Goal: Navigation & Orientation: Find specific page/section

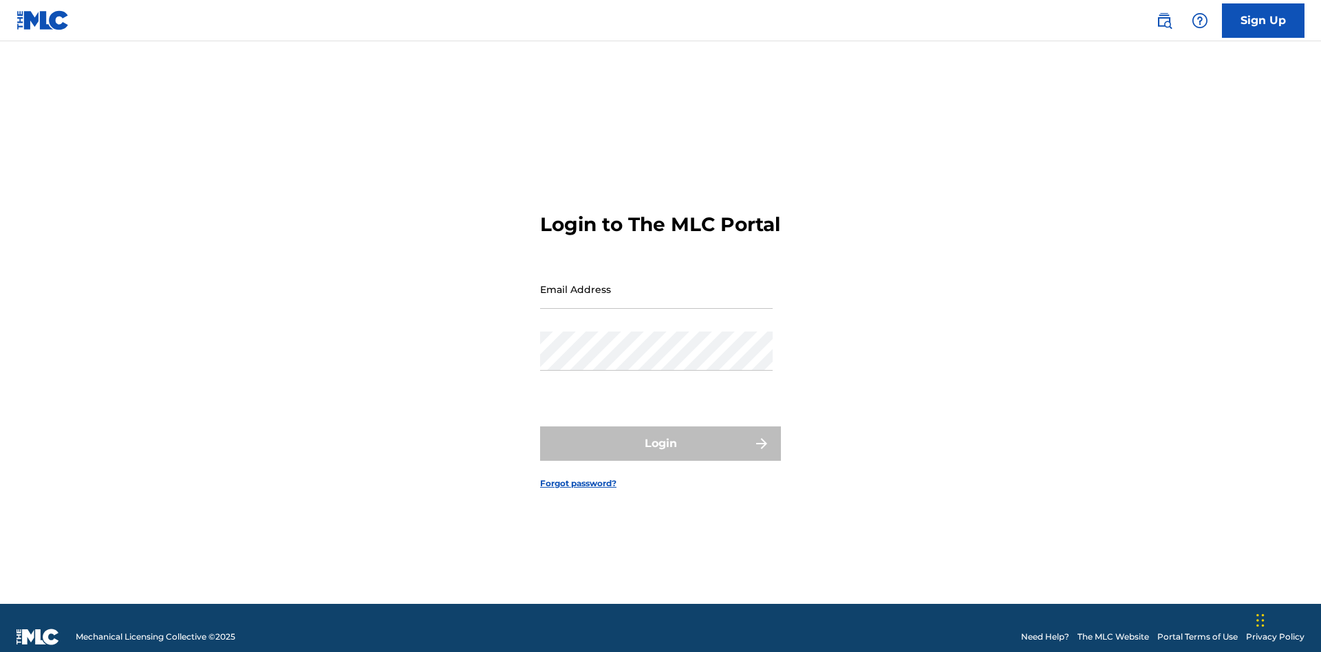
scroll to position [18, 0]
click at [657, 283] on input "Email Address" at bounding box center [656, 289] width 233 height 39
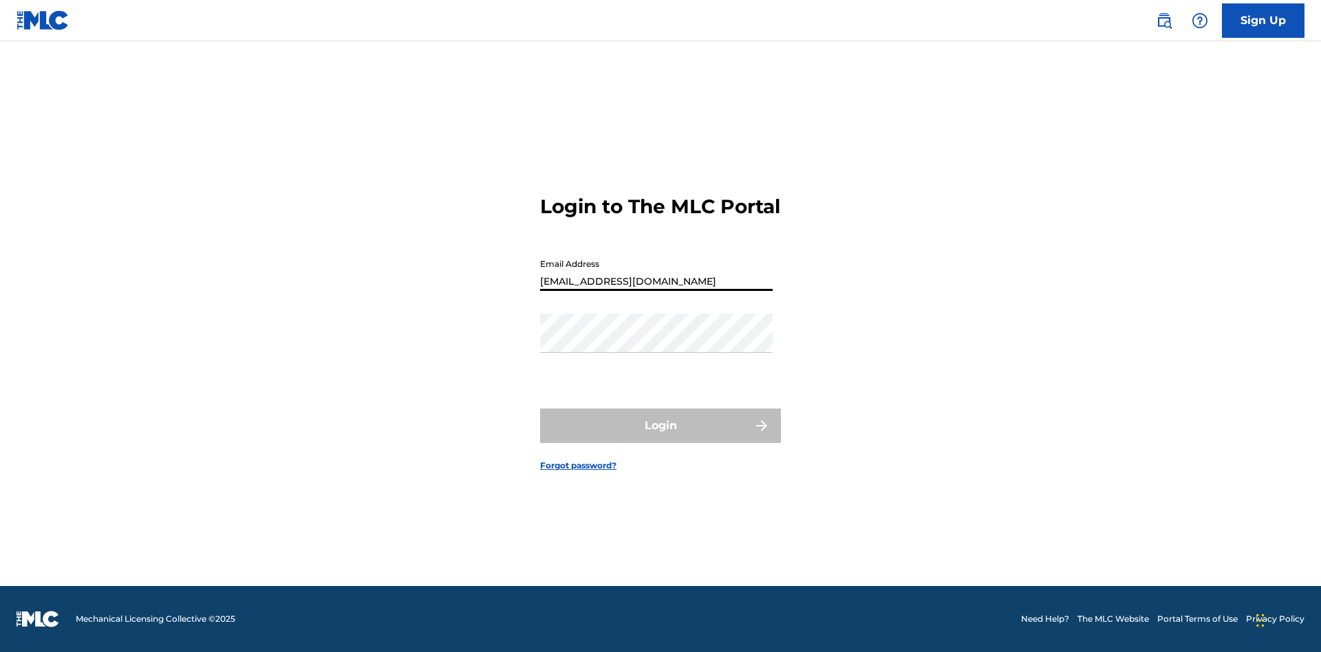
type input "[EMAIL_ADDRESS][DOMAIN_NAME]"
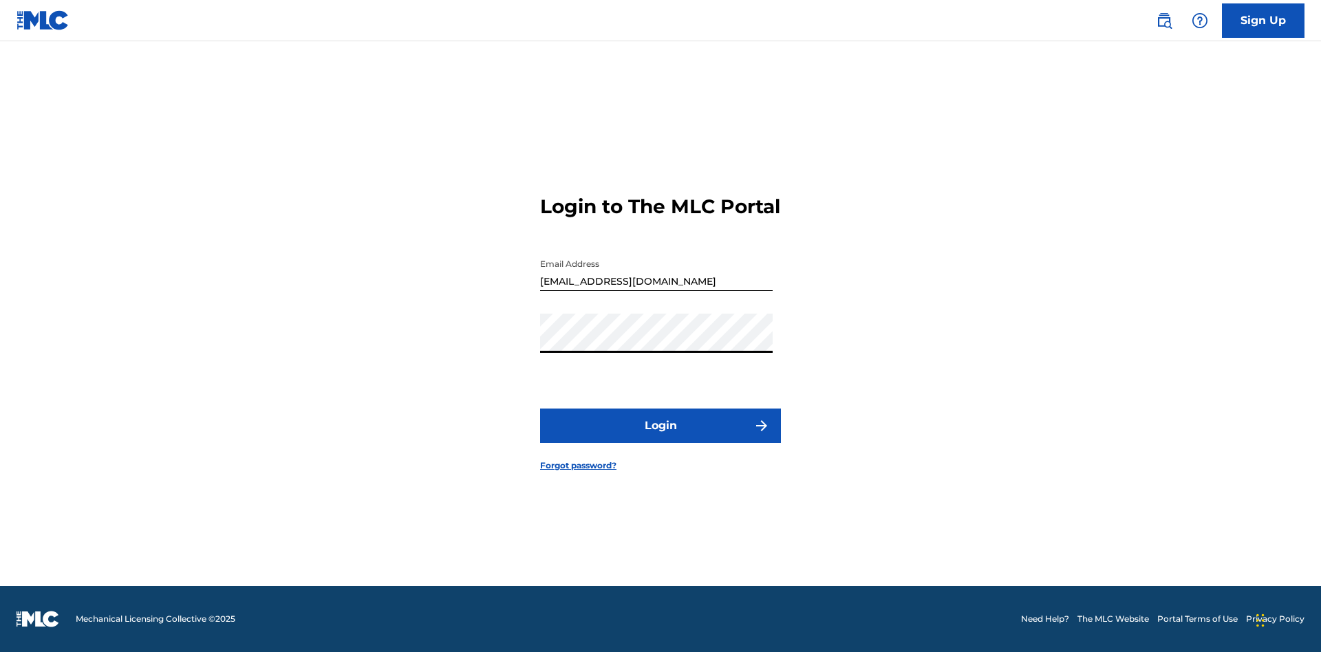
click at [661, 438] on button "Login" at bounding box center [660, 426] width 241 height 34
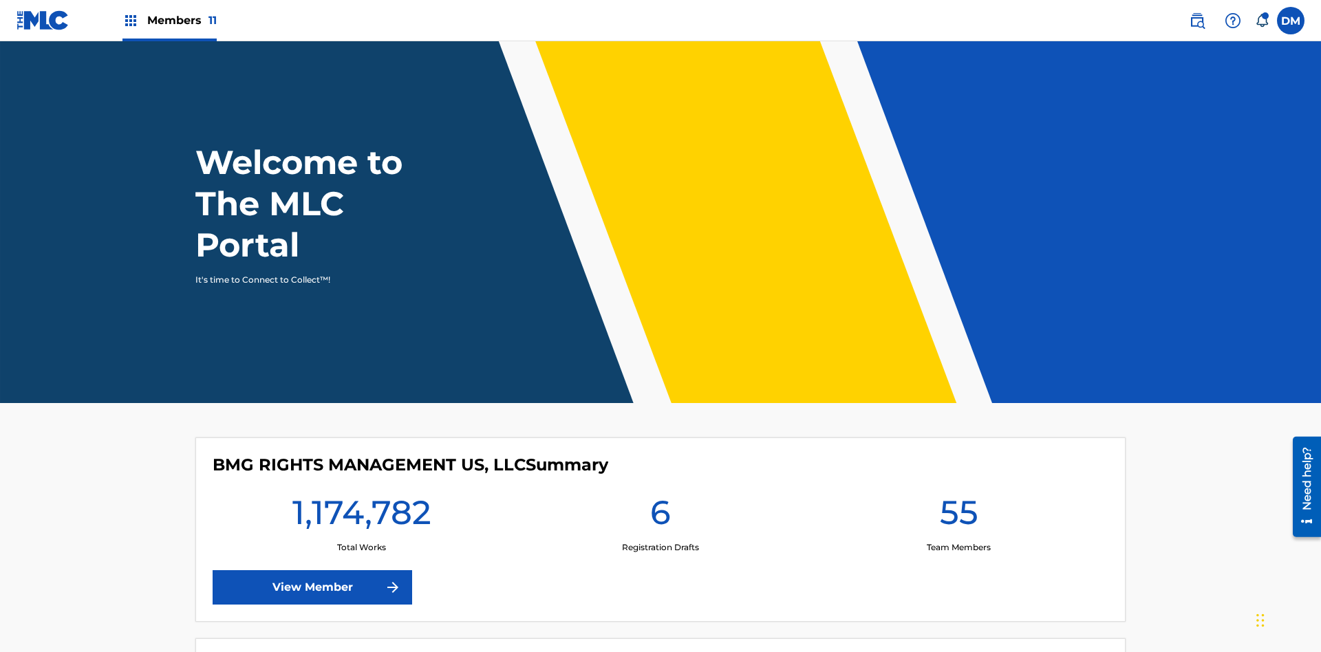
click at [169, 20] on span "Members 11" at bounding box center [182, 20] width 70 height 16
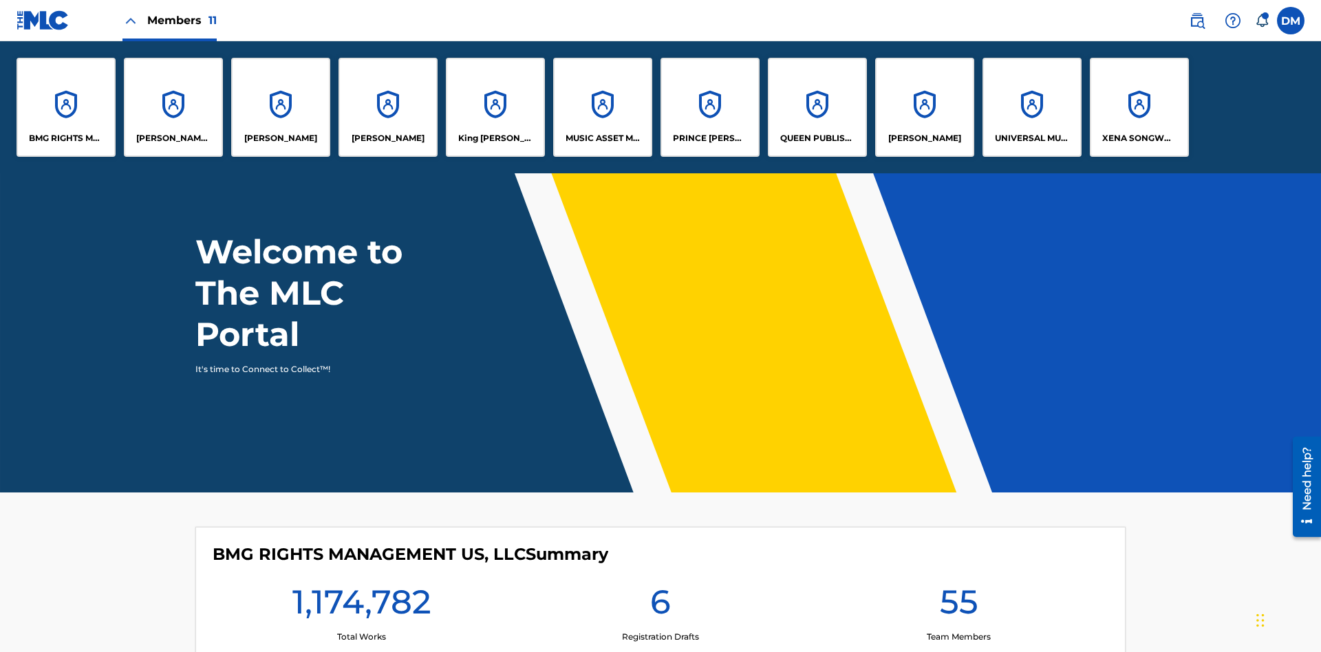
click at [602, 138] on p "MUSIC ASSET MANAGEMENT (MAM)" at bounding box center [603, 138] width 75 height 12
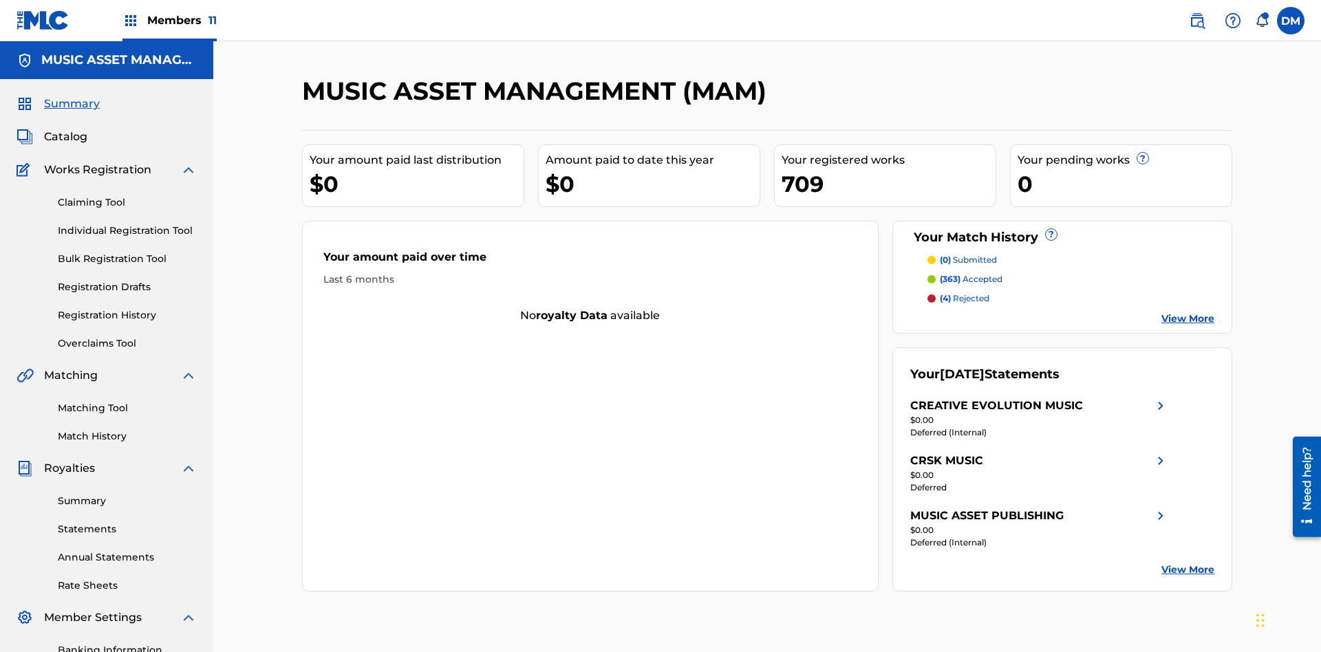
click at [65, 129] on span "Catalog" at bounding box center [65, 137] width 43 height 17
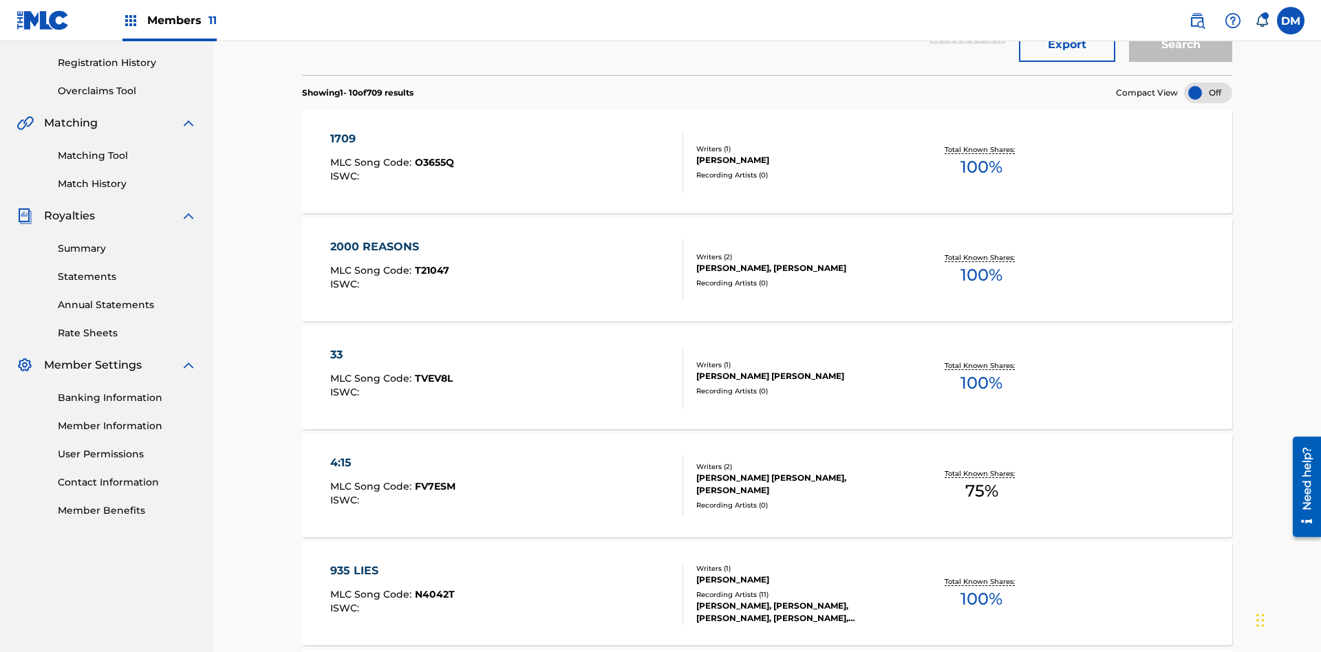
click at [1209, 93] on div at bounding box center [1208, 93] width 48 height 21
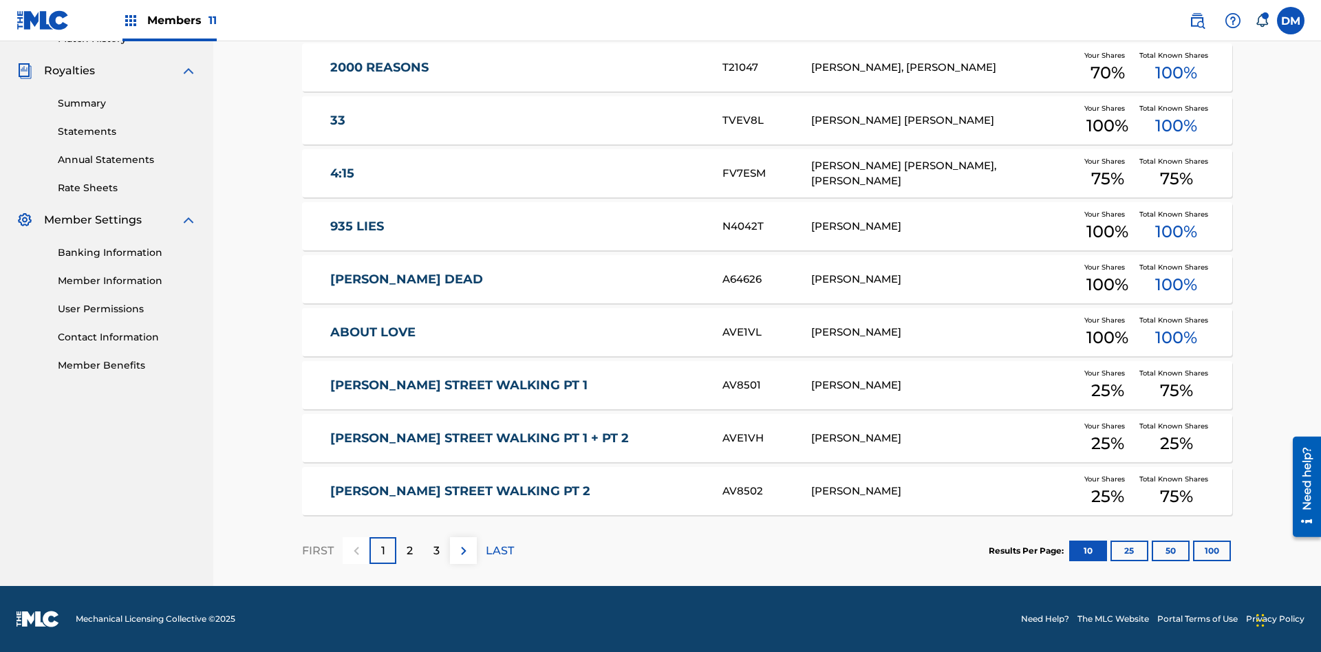
click at [1070, 551] on button "10" at bounding box center [1089, 551] width 38 height 21
click at [317, 551] on p "FIRST" at bounding box center [318, 551] width 32 height 17
click at [463, 551] on img at bounding box center [464, 551] width 17 height 17
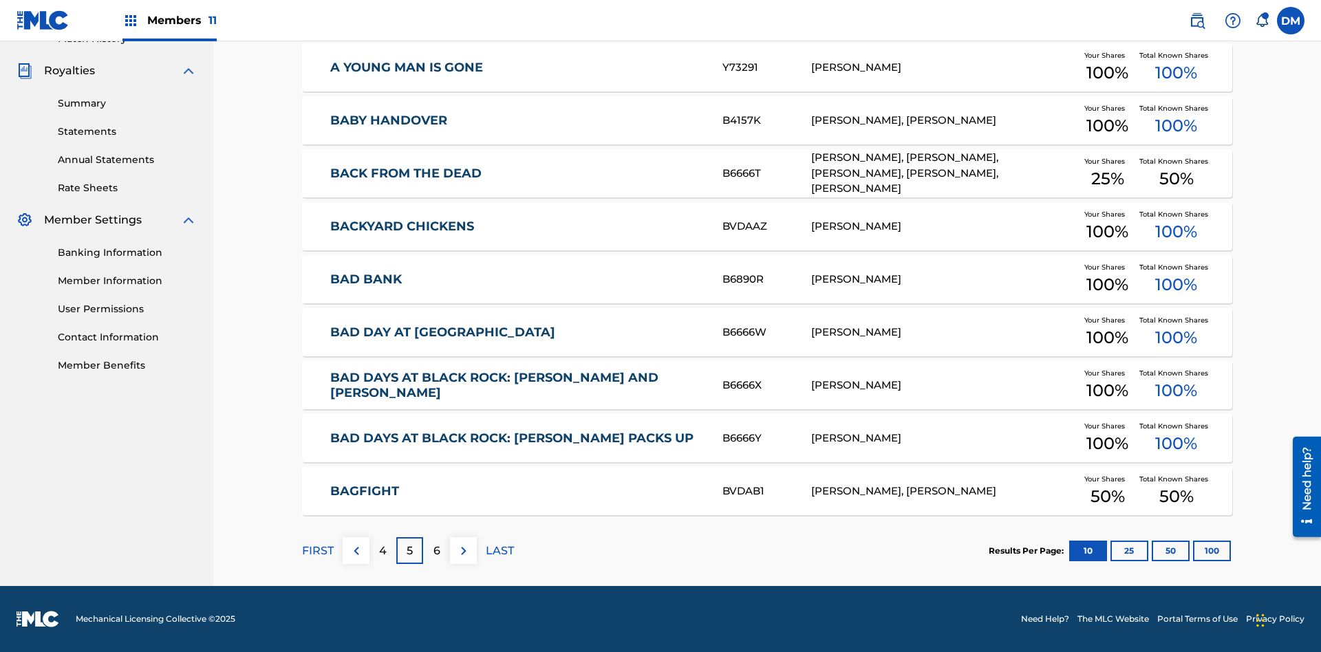
click at [463, 551] on img at bounding box center [464, 551] width 17 height 17
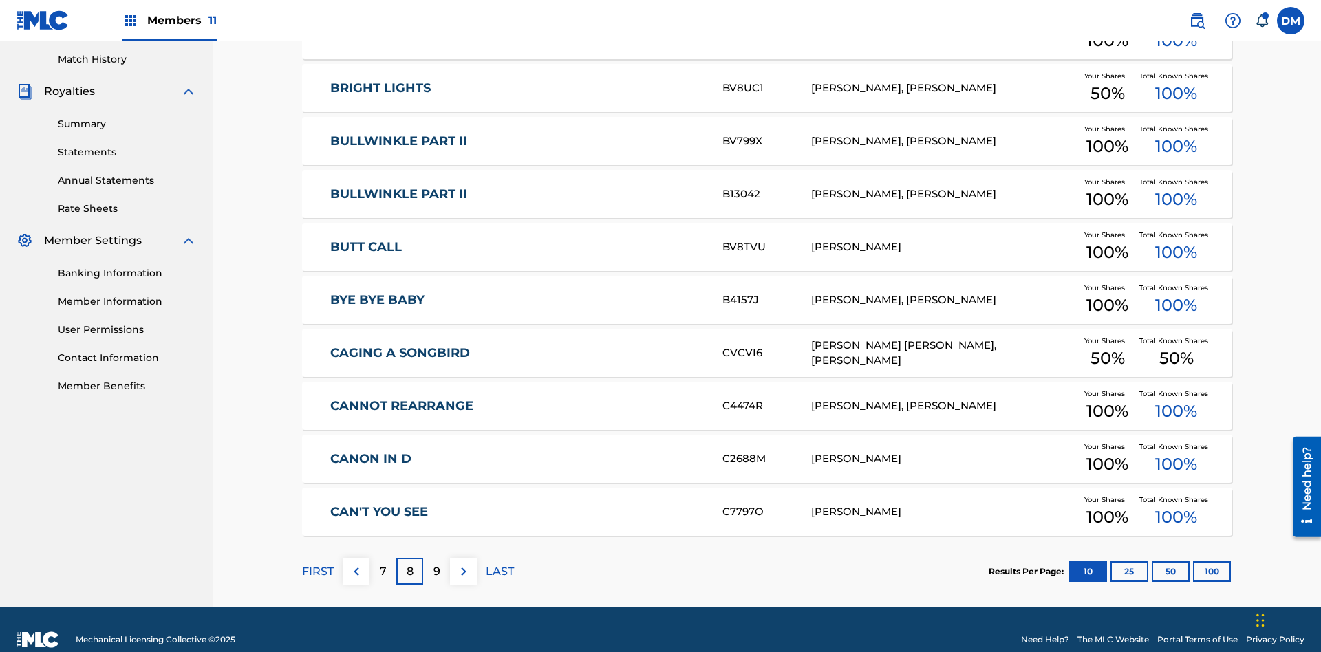
click at [463, 564] on img at bounding box center [464, 572] width 17 height 17
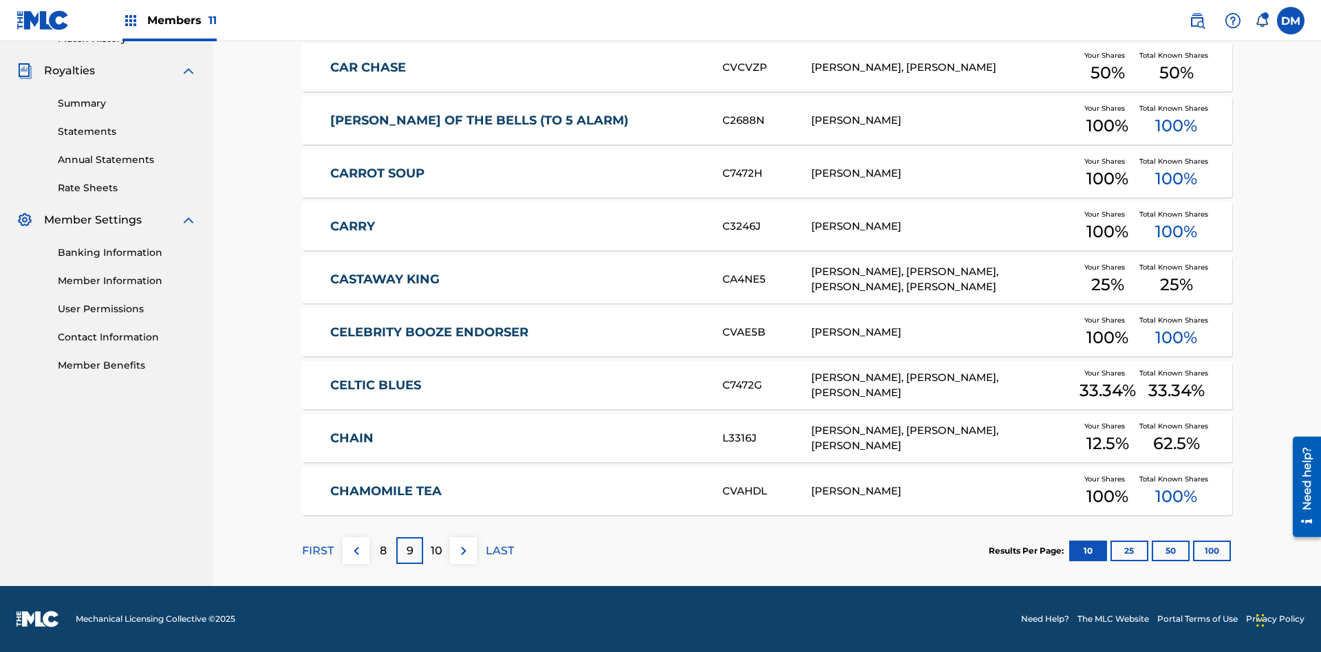
click at [463, 551] on img at bounding box center [464, 551] width 17 height 17
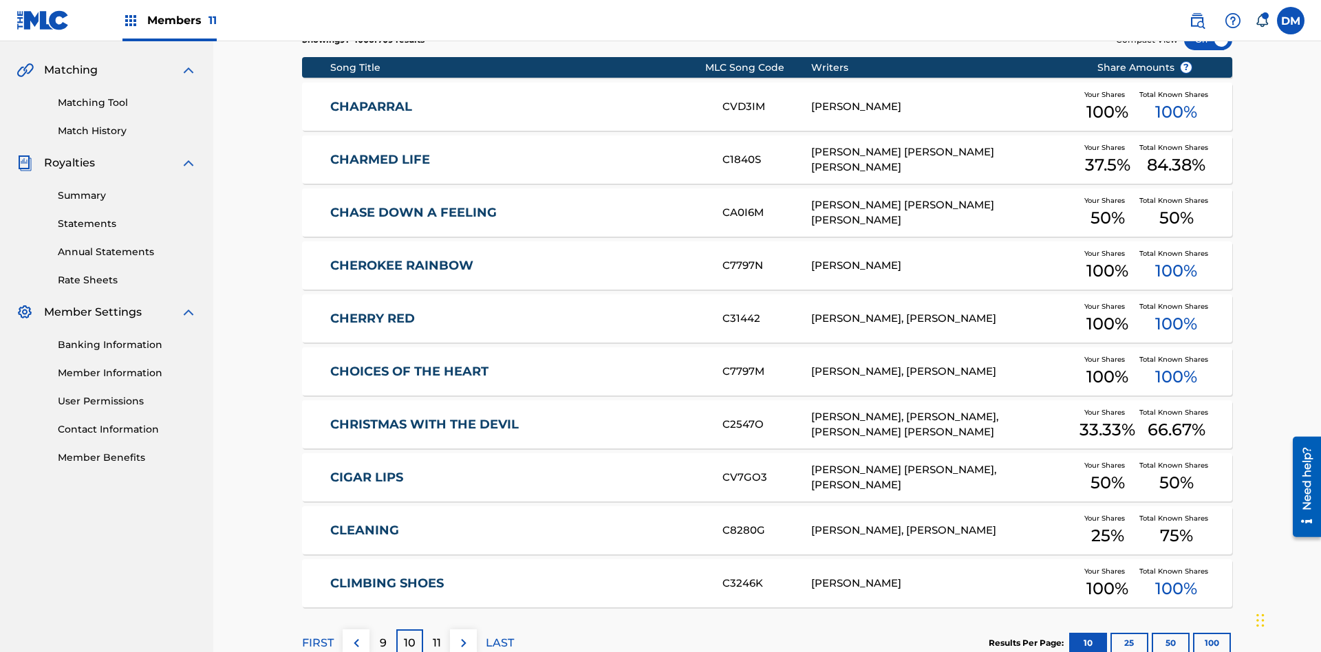
click at [463, 635] on img at bounding box center [464, 643] width 17 height 17
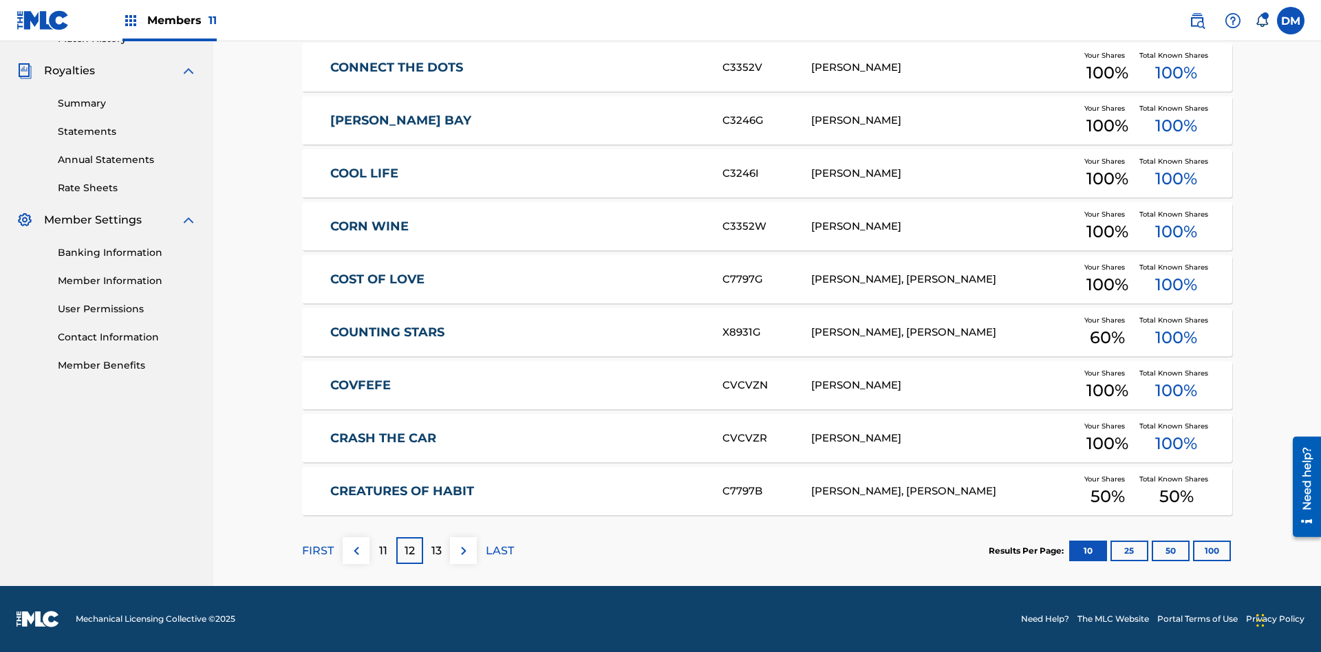
click at [463, 551] on img at bounding box center [464, 551] width 17 height 17
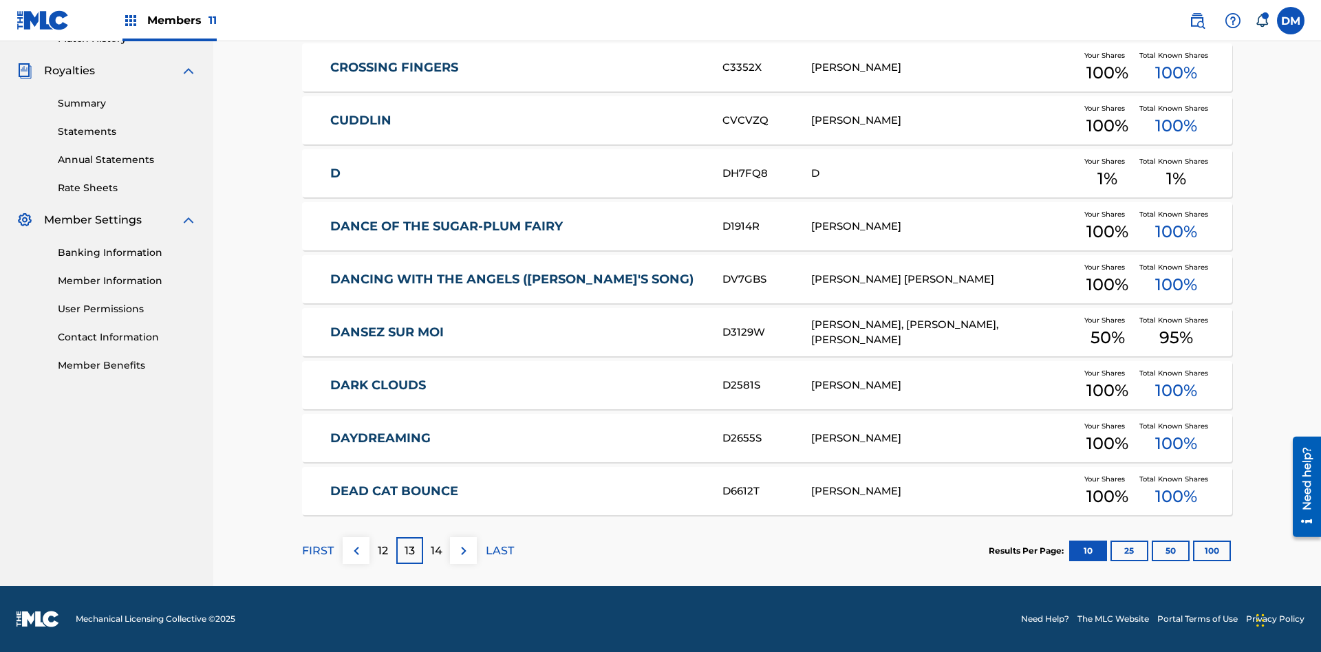
click at [463, 551] on img at bounding box center [464, 551] width 17 height 17
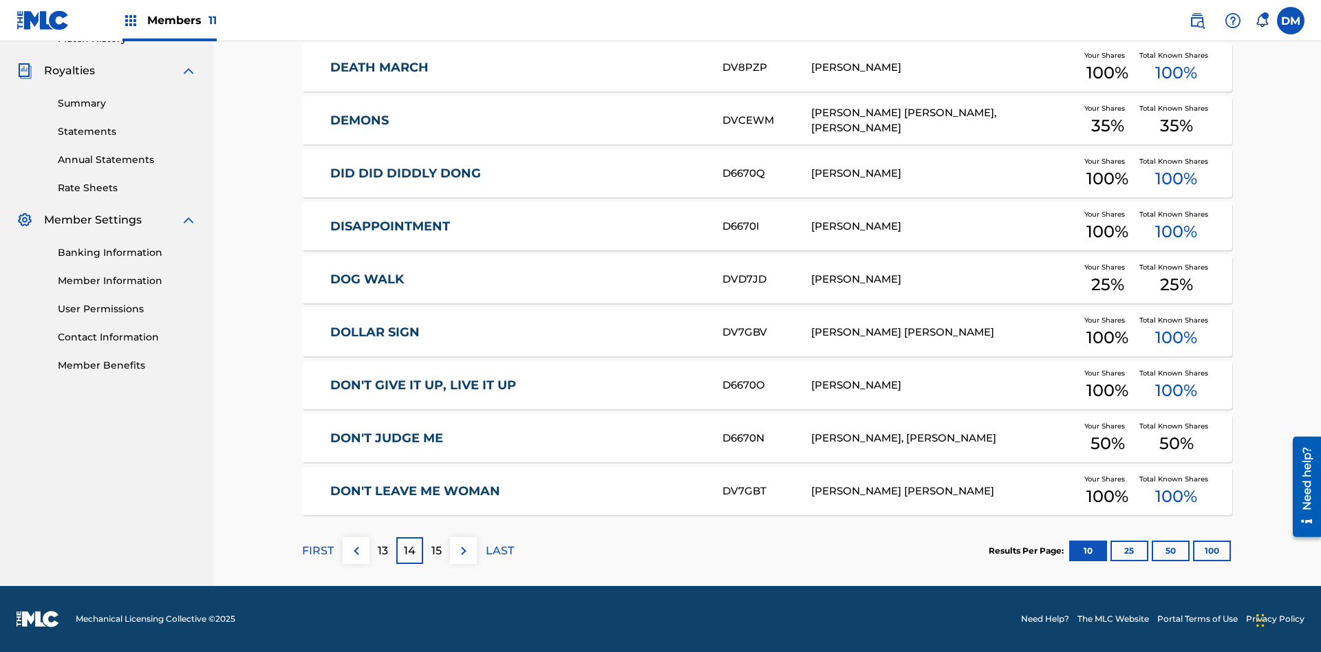
click at [463, 551] on img at bounding box center [464, 551] width 17 height 17
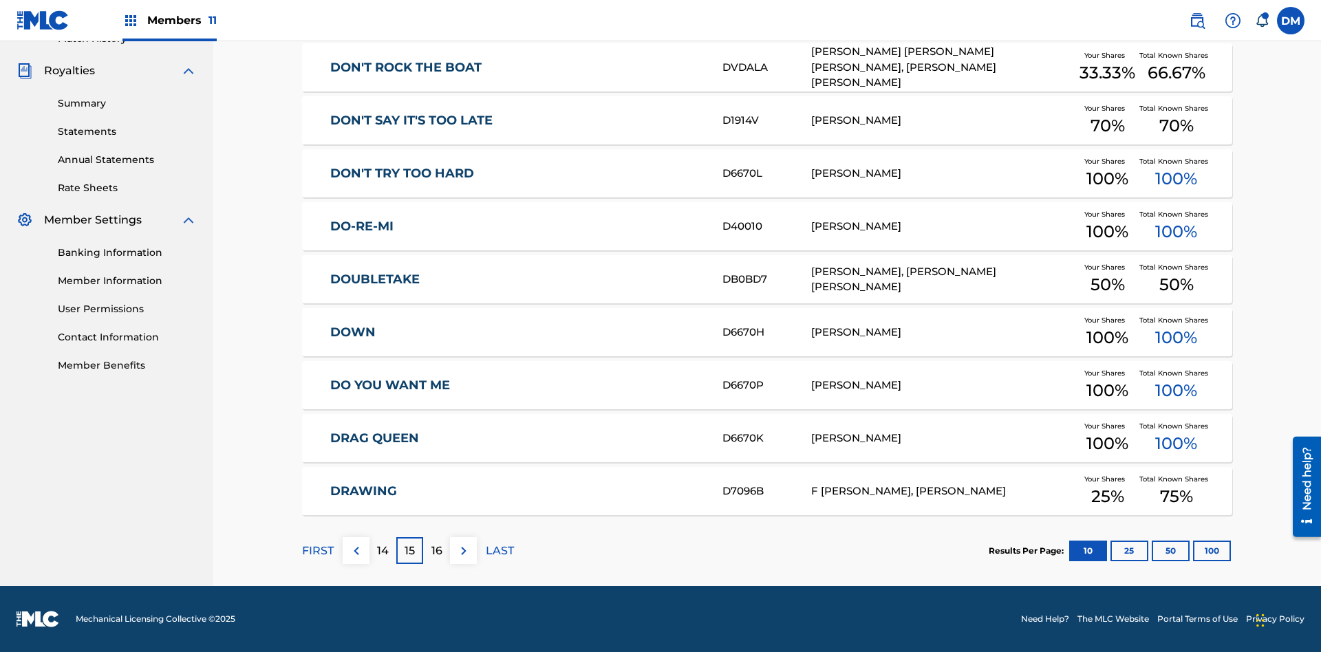
click at [463, 551] on img at bounding box center [464, 551] width 17 height 17
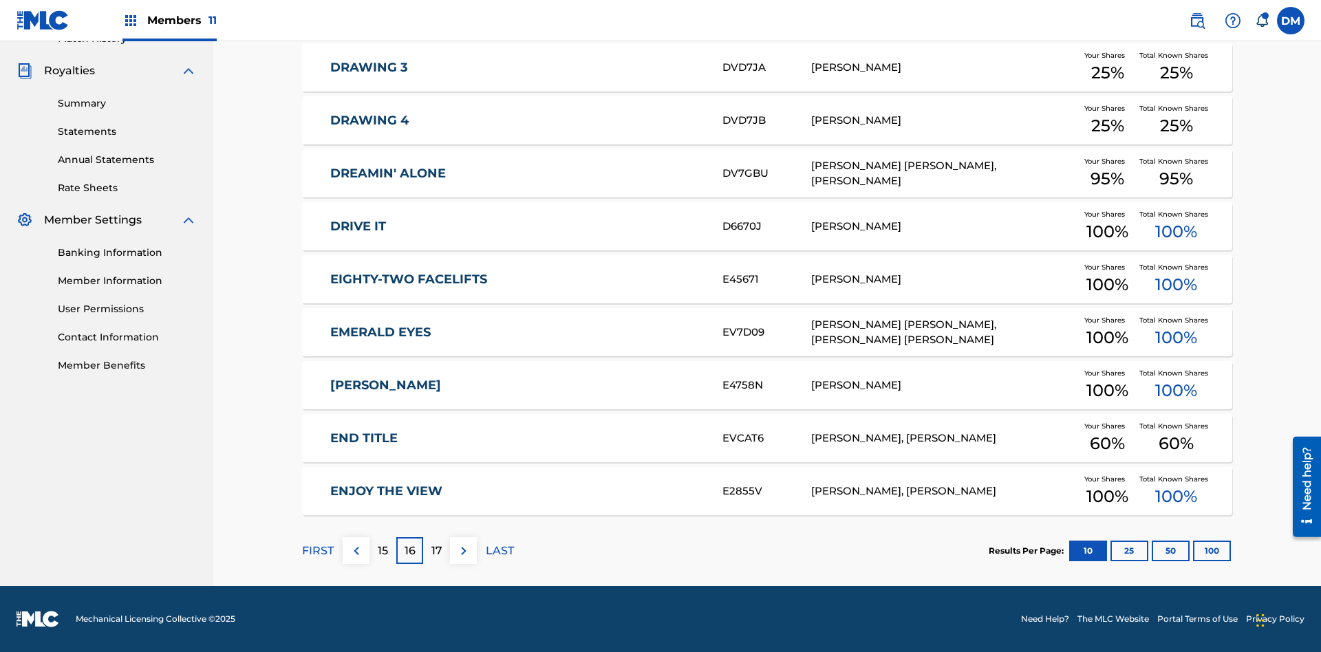
click at [463, 551] on img at bounding box center [464, 551] width 17 height 17
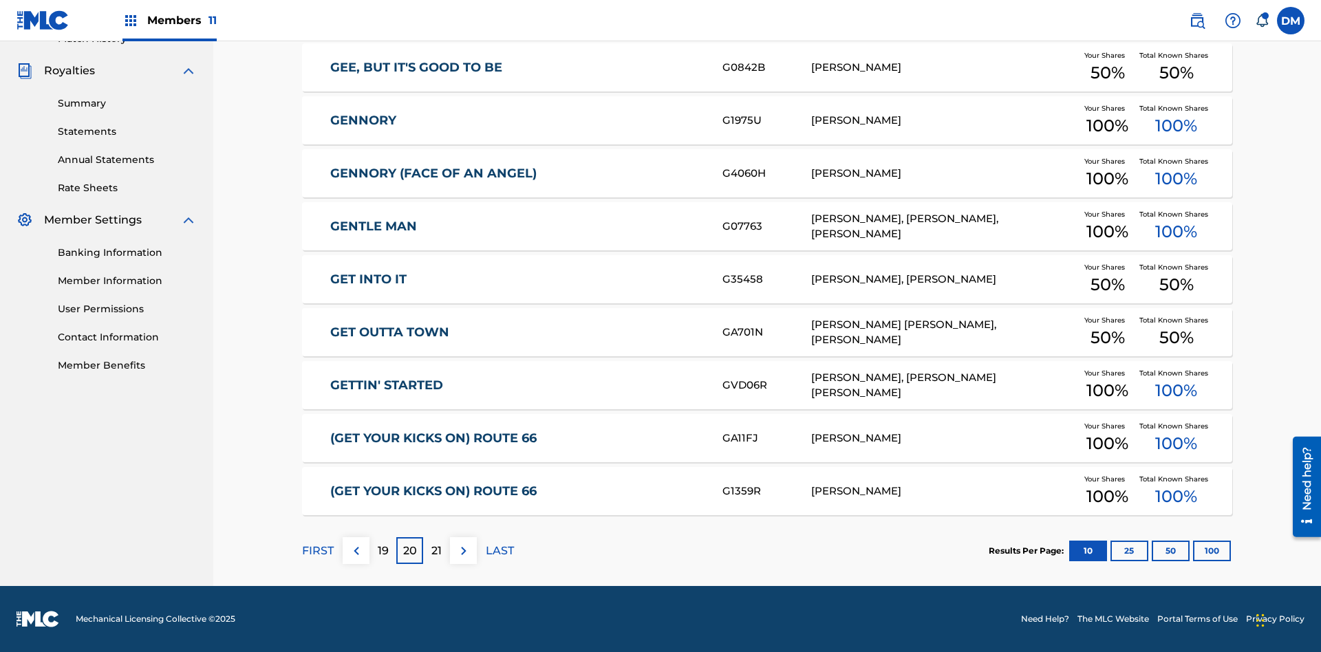
click at [463, 551] on img at bounding box center [464, 551] width 17 height 17
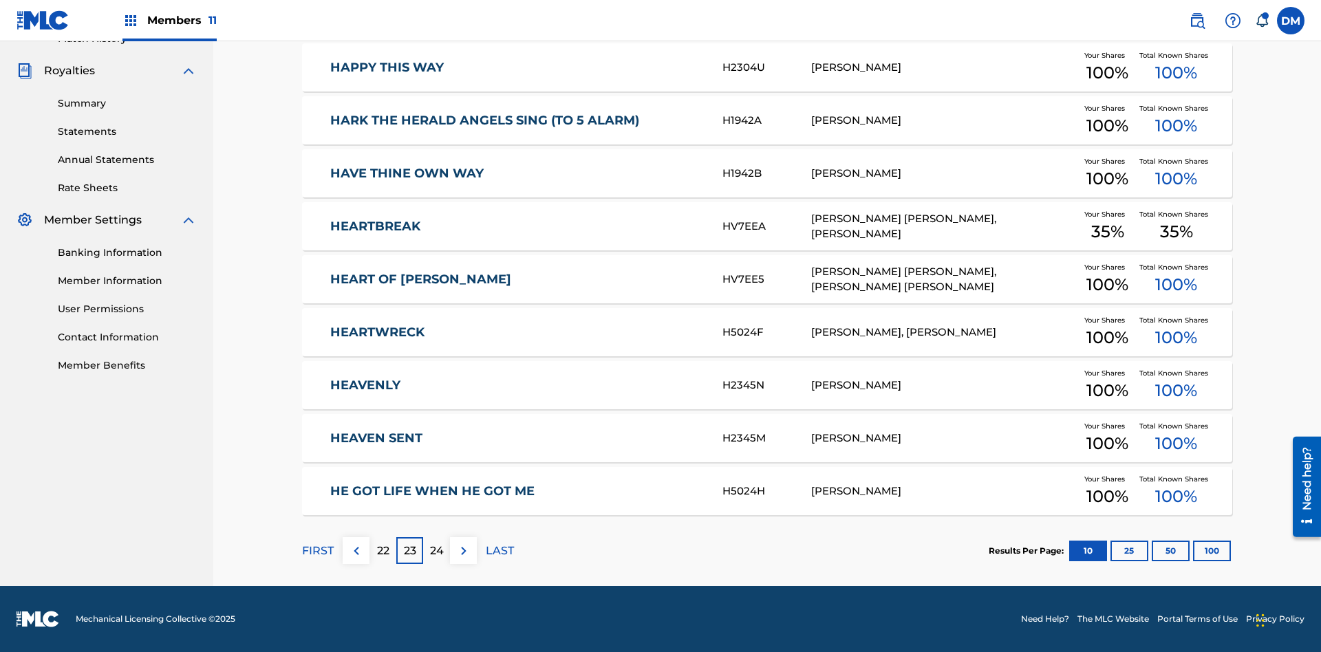
click at [463, 551] on img at bounding box center [464, 551] width 17 height 17
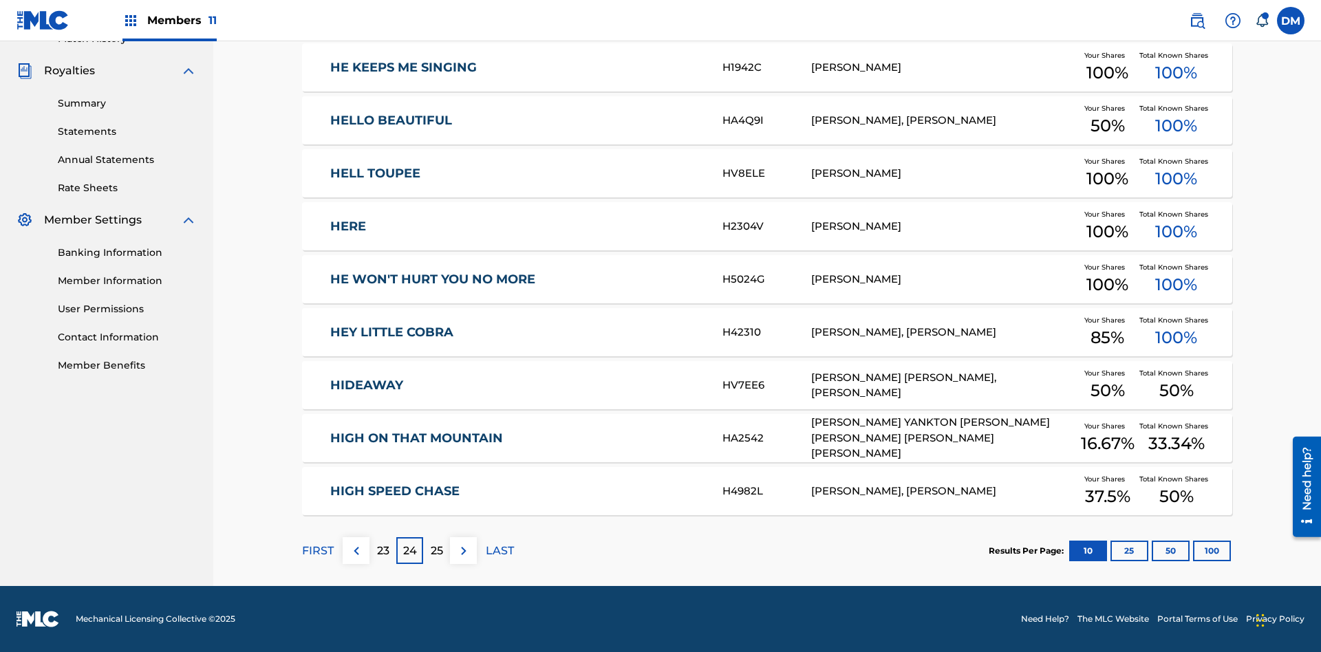
click at [463, 551] on img at bounding box center [464, 551] width 17 height 17
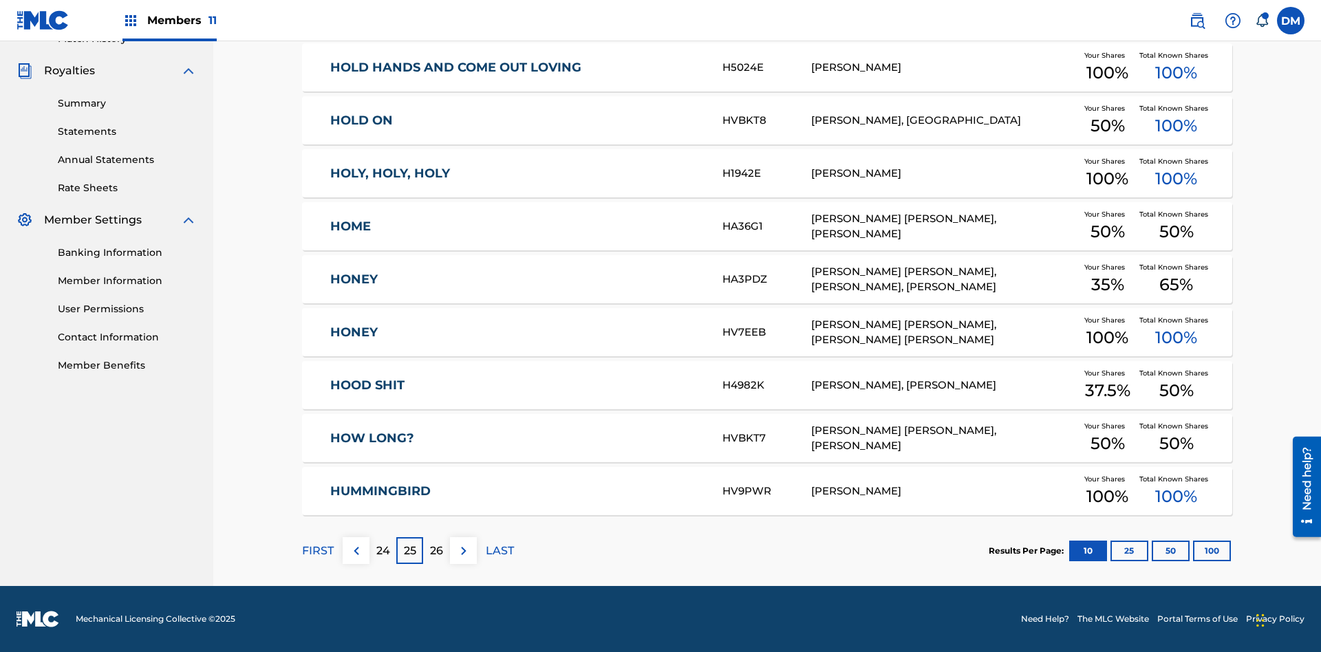
click at [463, 551] on img at bounding box center [464, 551] width 17 height 17
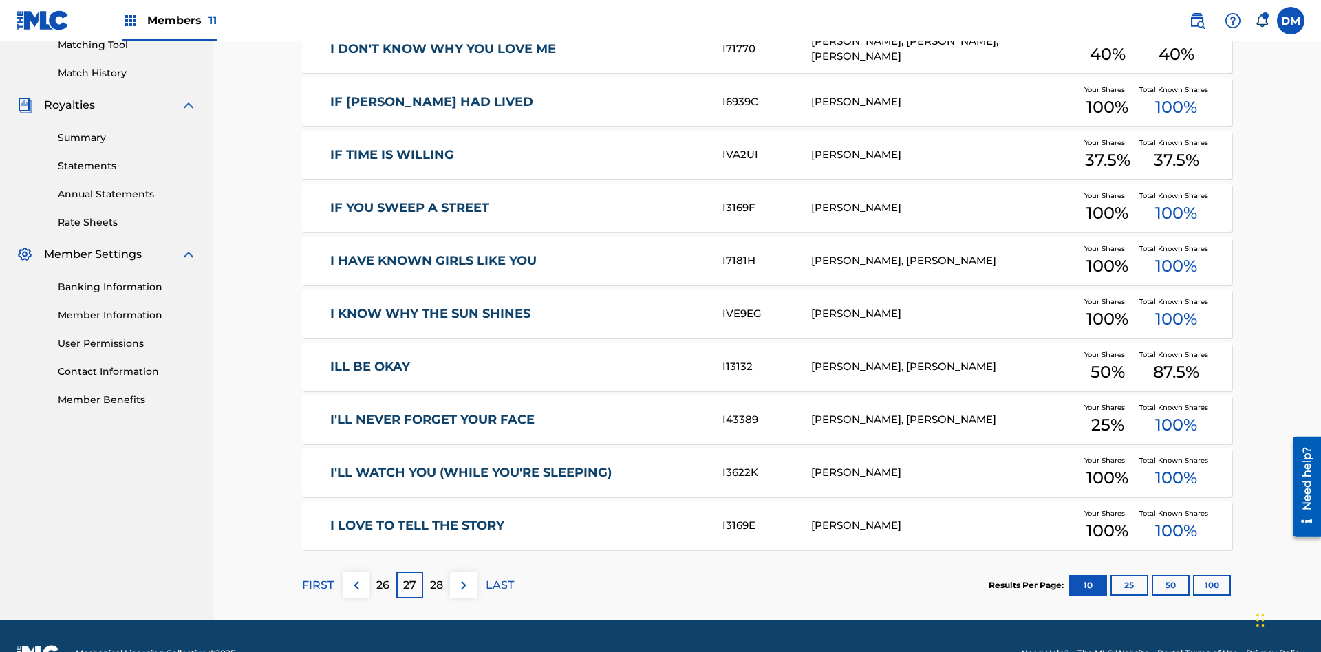
click at [463, 577] on img at bounding box center [464, 585] width 17 height 17
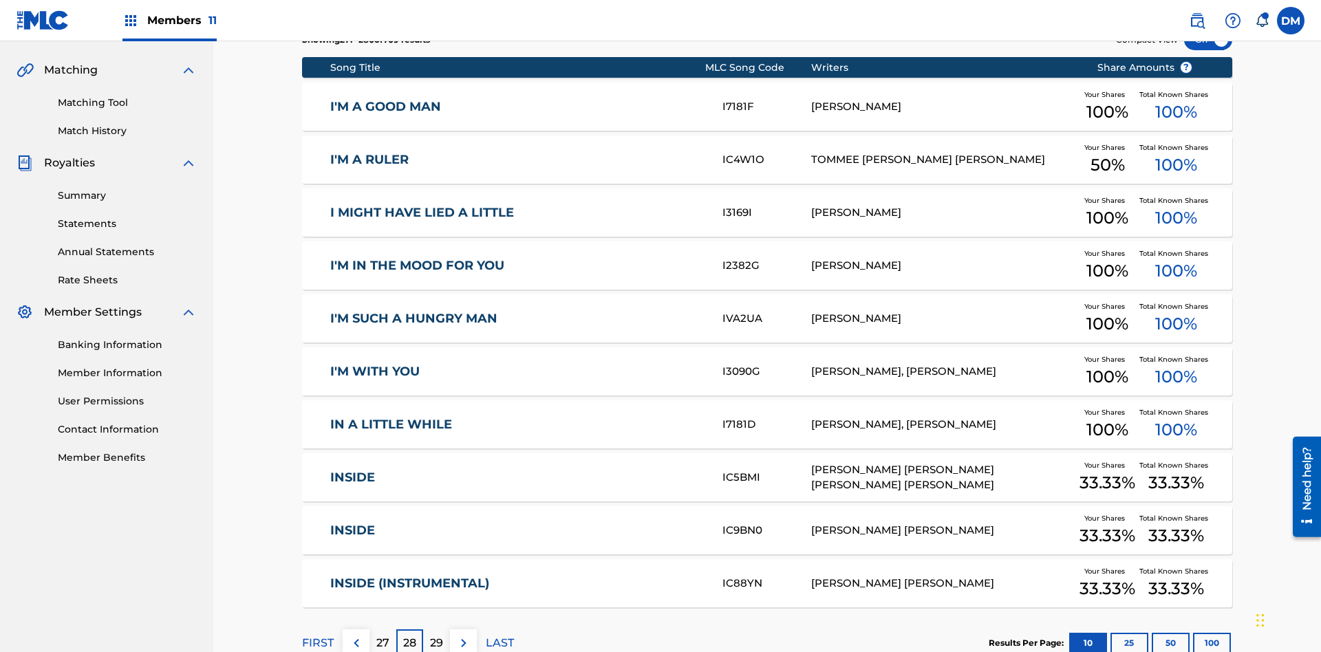
click at [463, 635] on img at bounding box center [464, 643] width 17 height 17
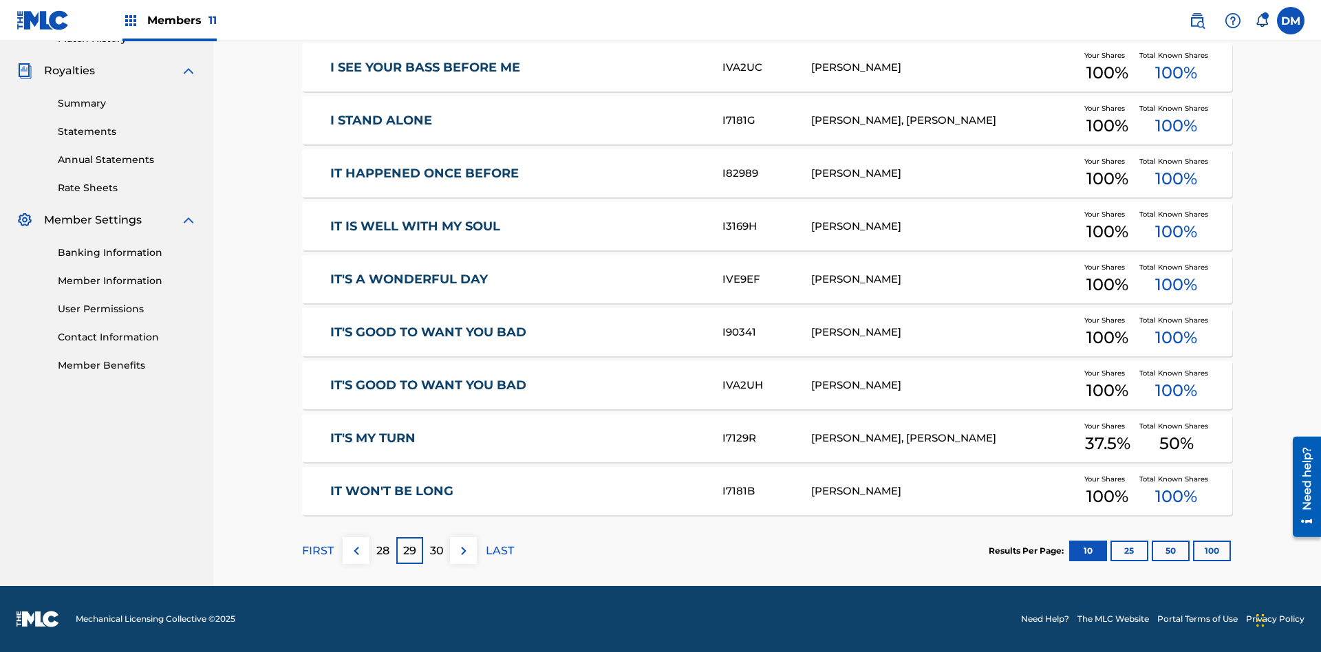
click at [463, 551] on img at bounding box center [464, 551] width 17 height 17
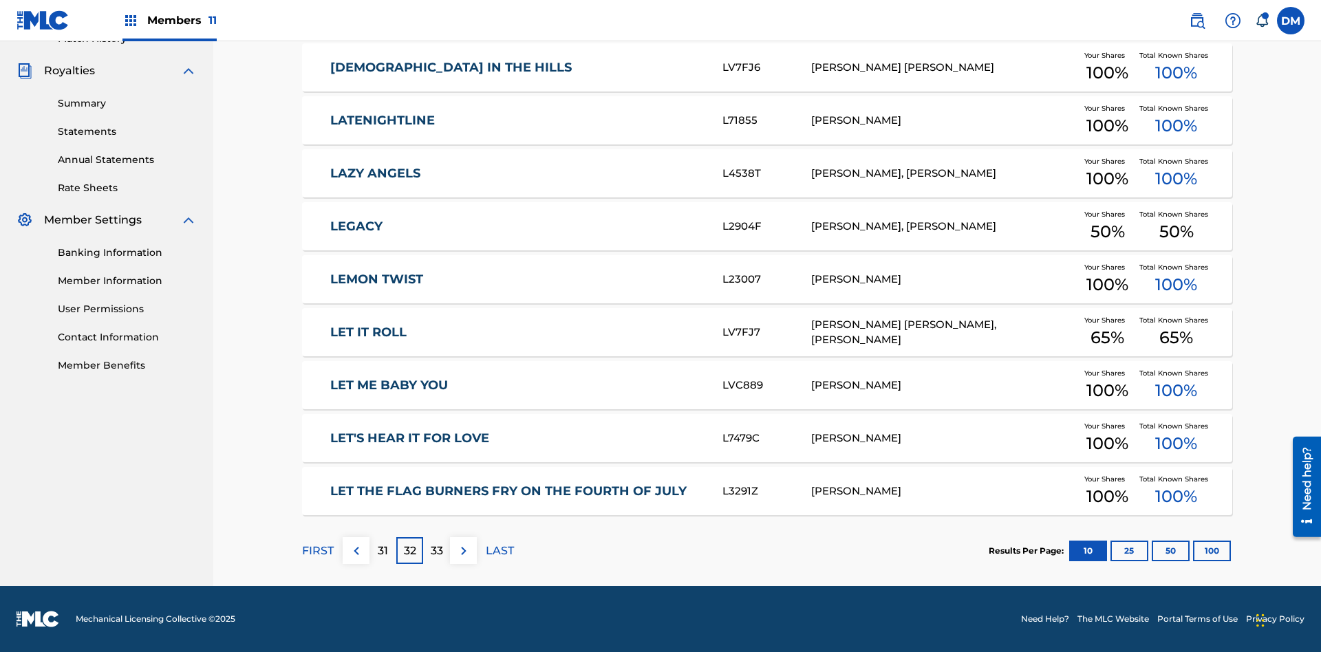
click at [463, 551] on img at bounding box center [464, 551] width 17 height 17
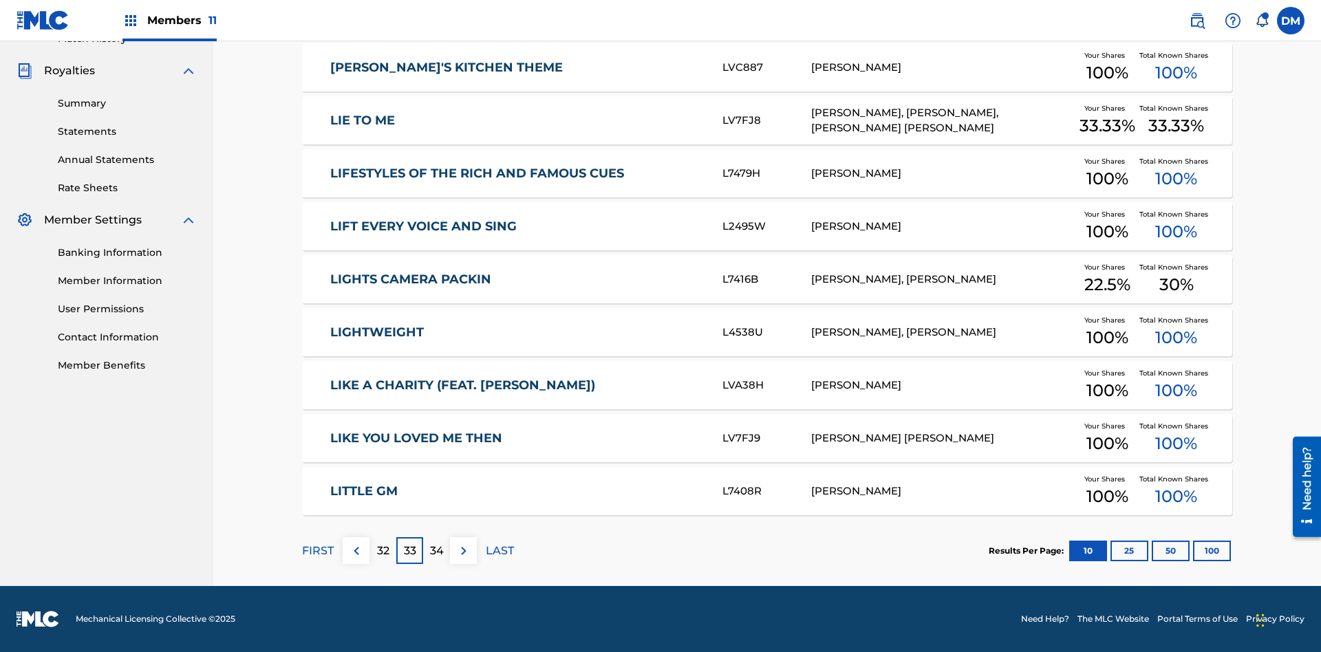
click at [463, 551] on img at bounding box center [464, 551] width 17 height 17
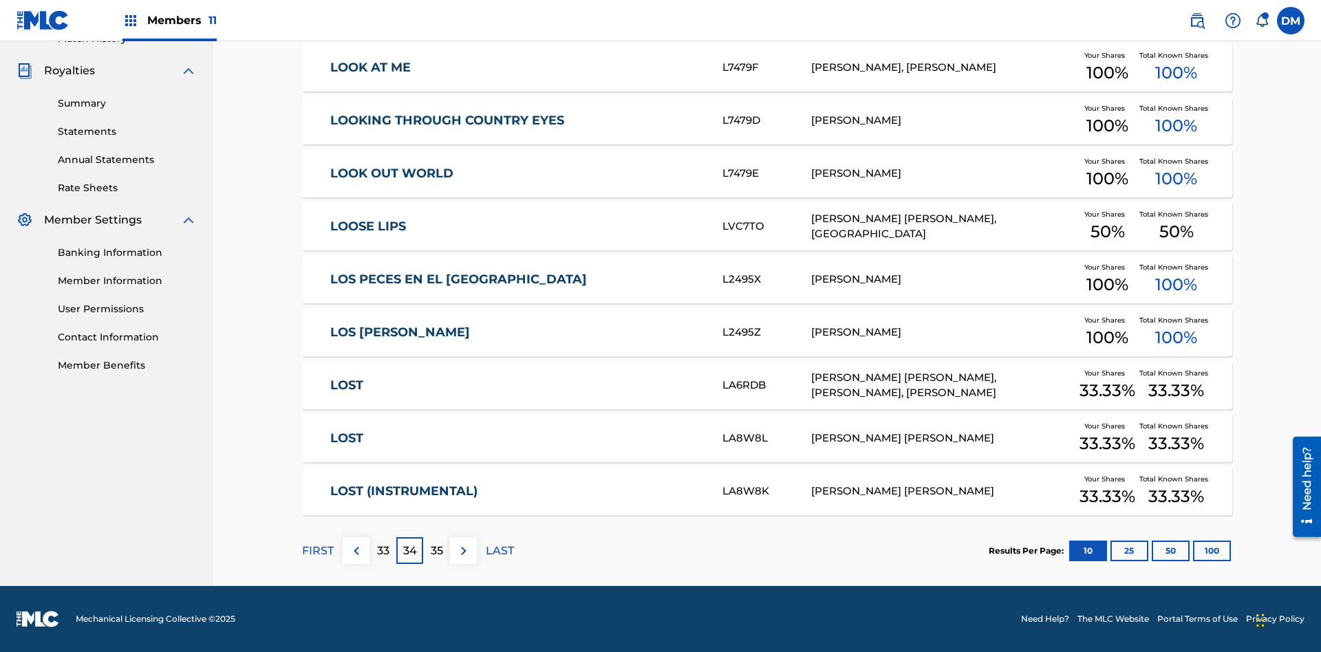
click at [463, 551] on img at bounding box center [464, 551] width 17 height 17
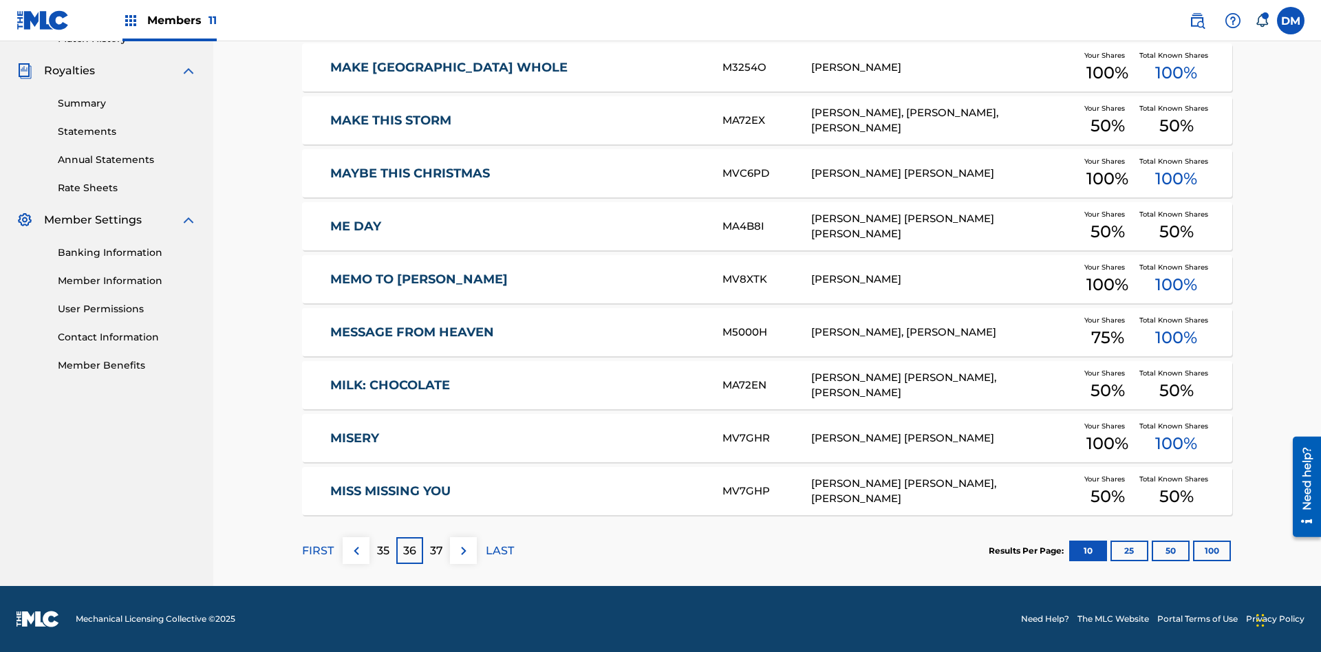
click at [463, 551] on img at bounding box center [464, 551] width 17 height 17
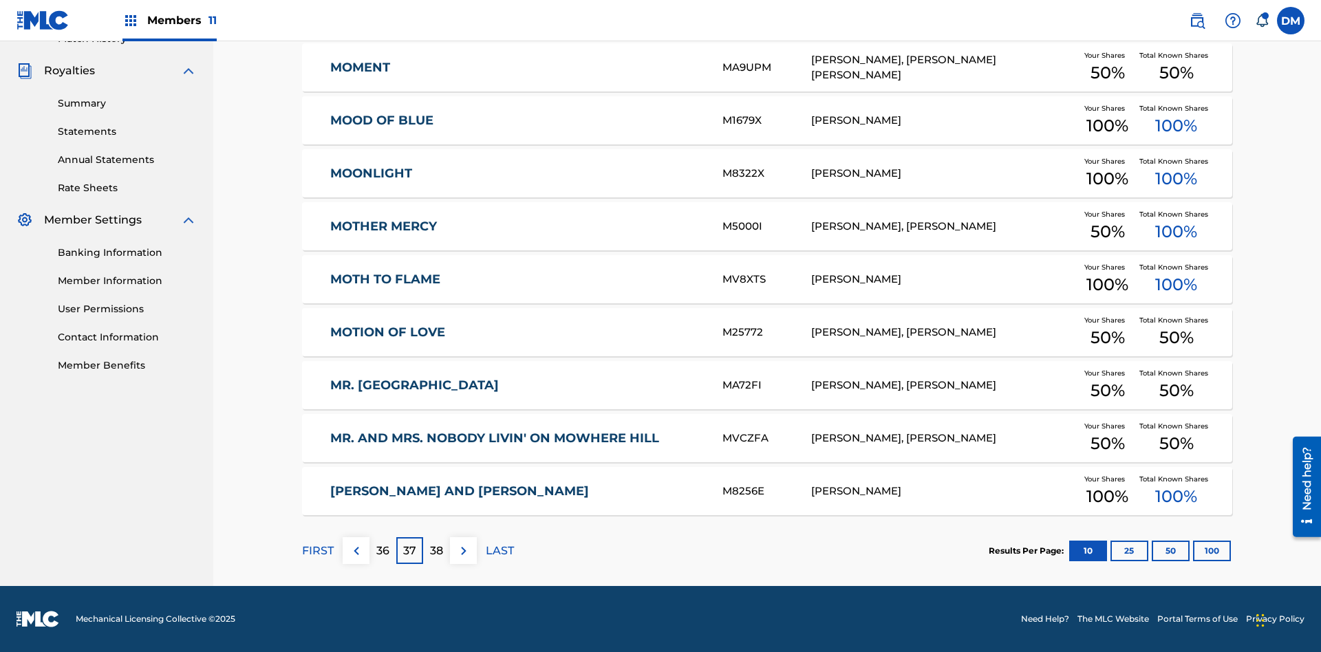
click at [463, 551] on img at bounding box center [464, 551] width 17 height 17
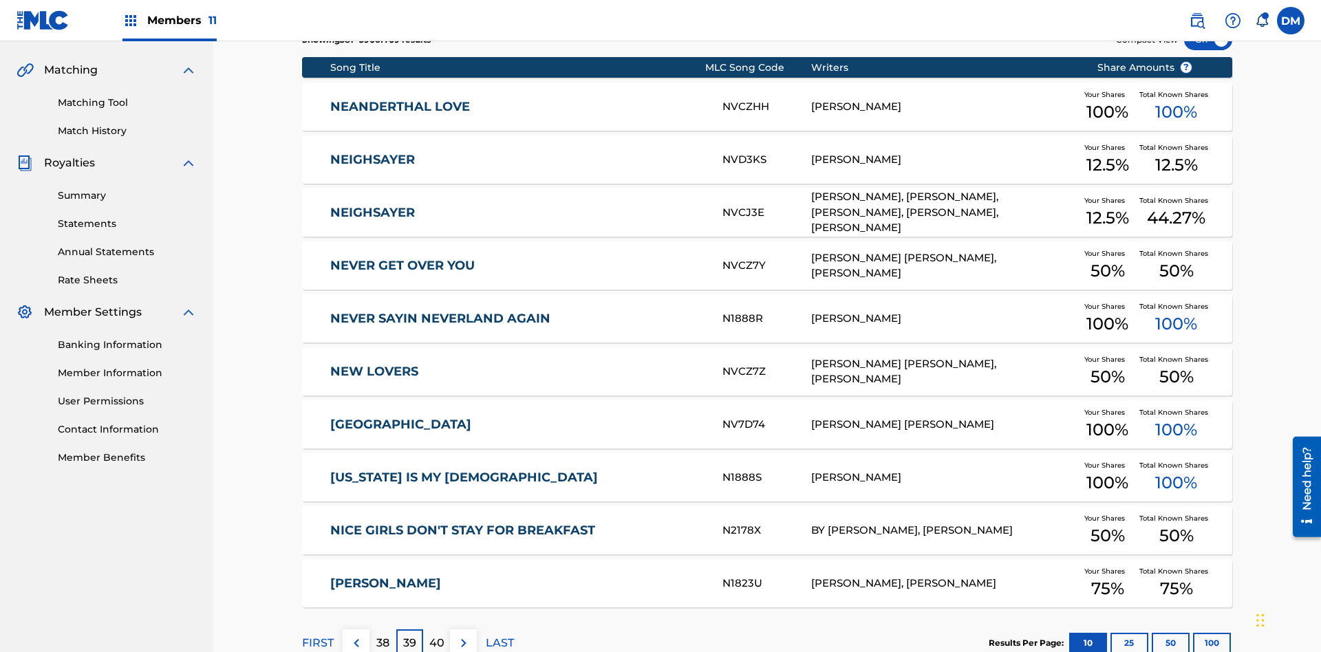
click at [463, 635] on img at bounding box center [464, 643] width 17 height 17
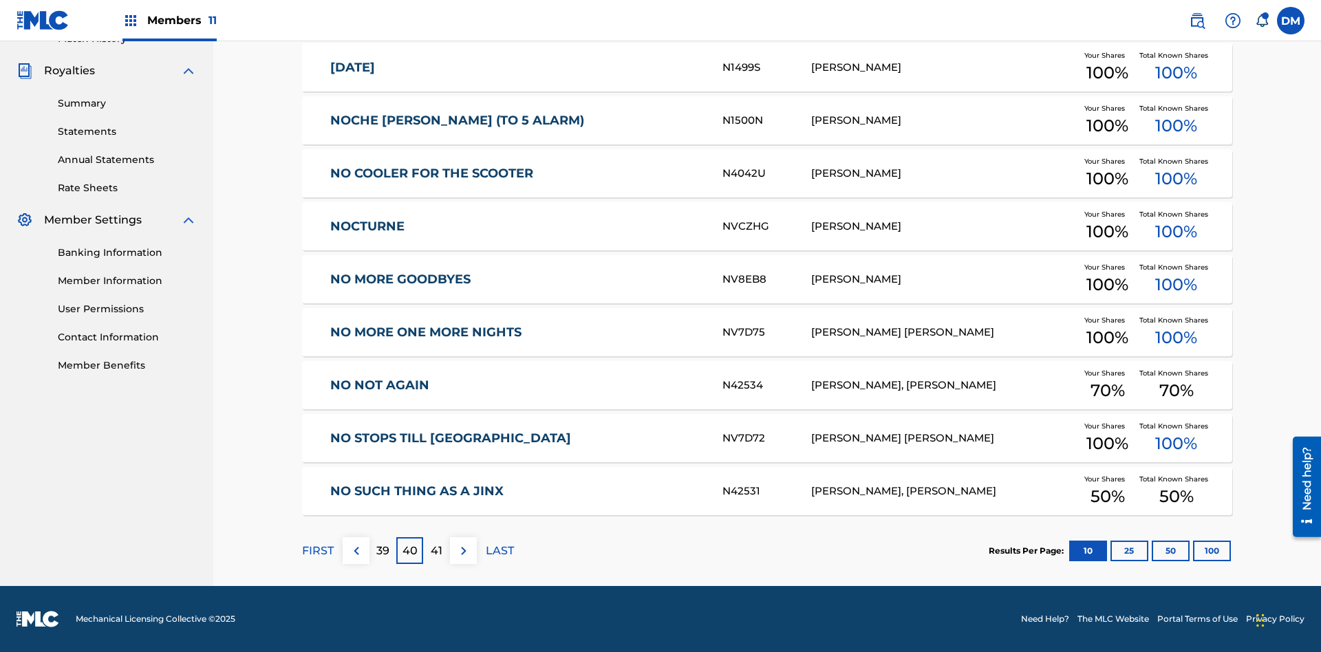
click at [463, 551] on img at bounding box center [464, 551] width 17 height 17
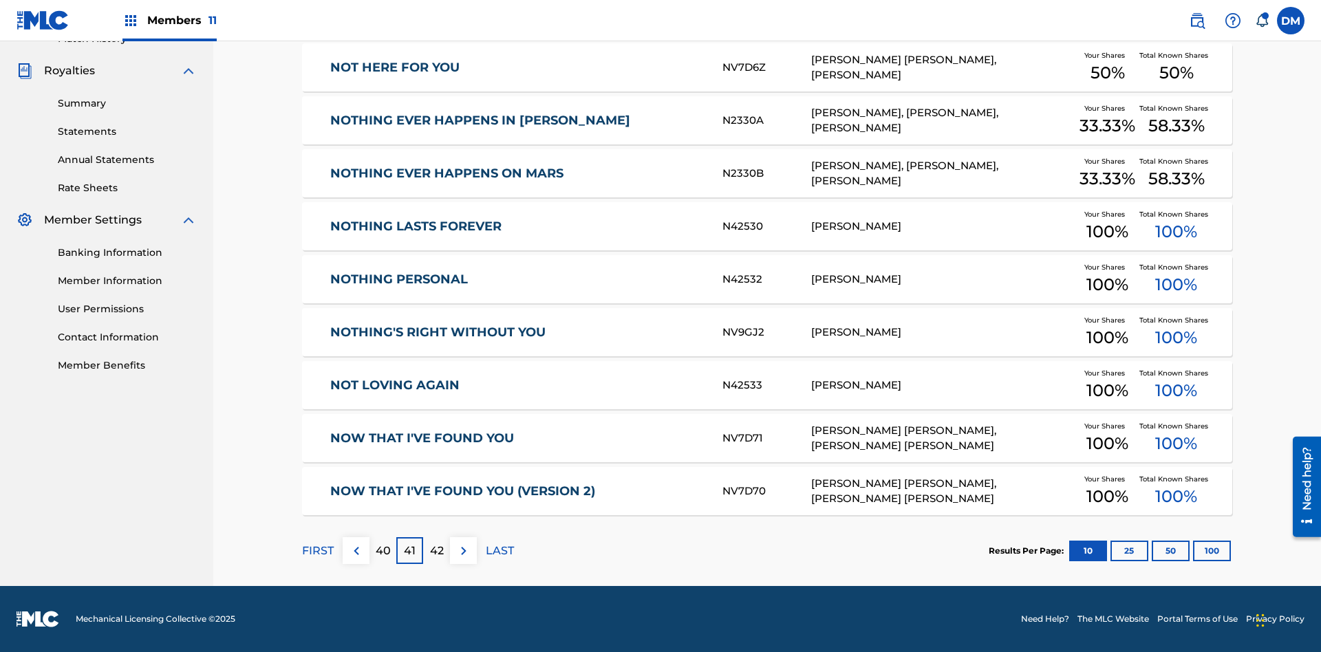
click at [463, 551] on img at bounding box center [464, 551] width 17 height 17
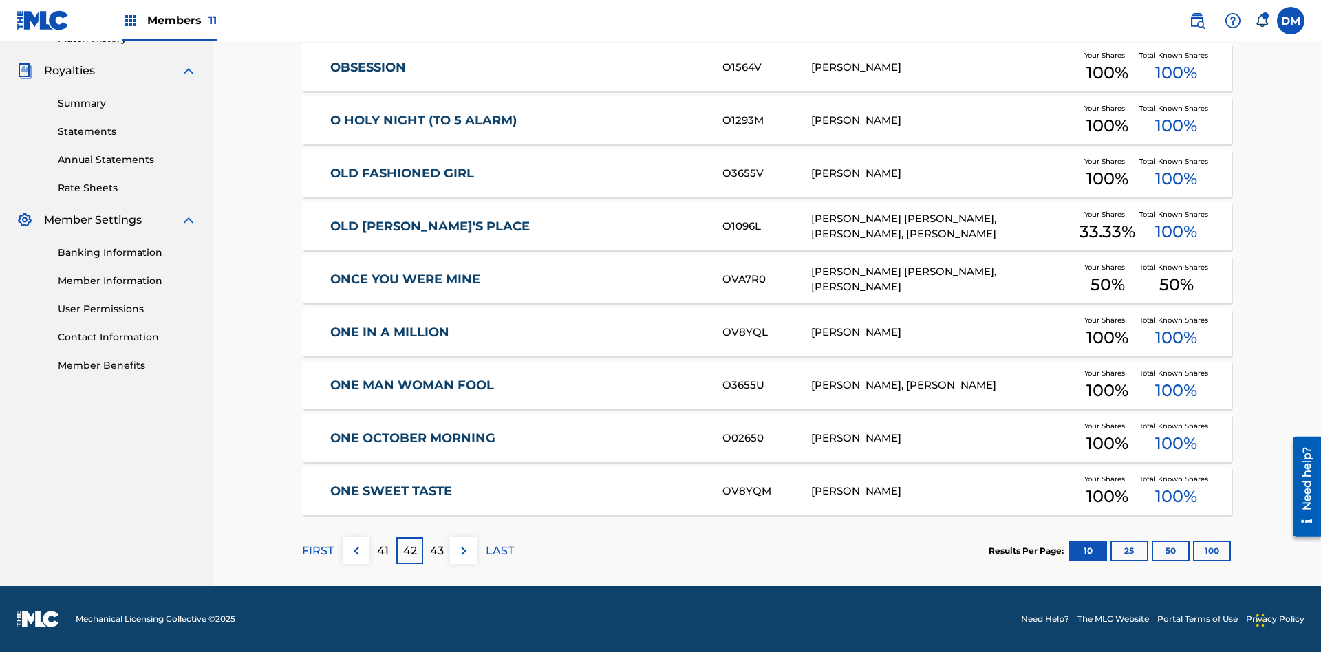
click at [463, 551] on img at bounding box center [464, 551] width 17 height 17
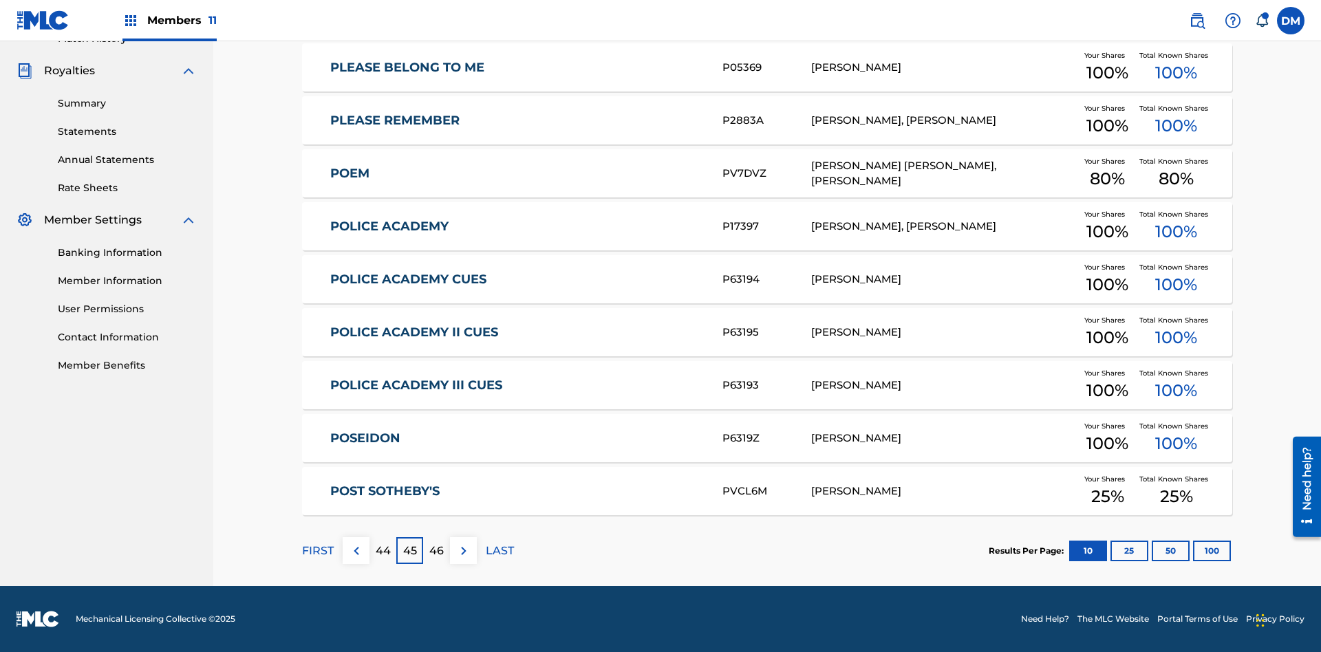
click at [463, 551] on img at bounding box center [464, 551] width 17 height 17
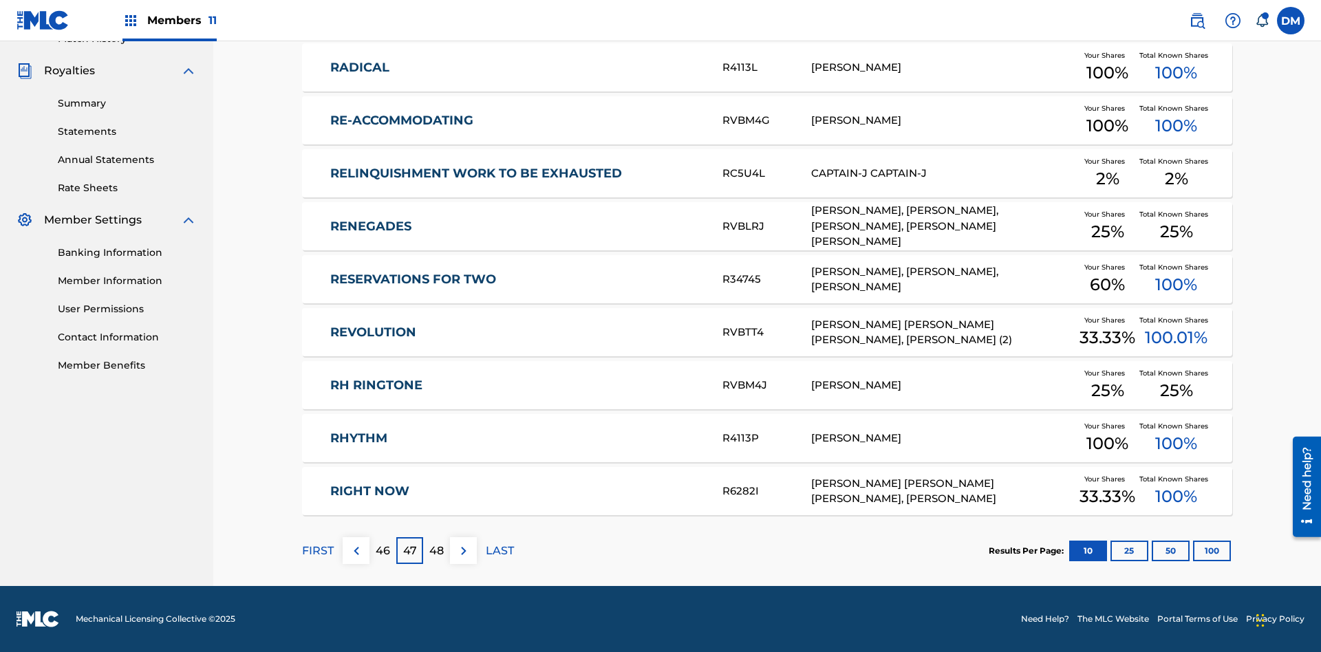
click at [463, 551] on img at bounding box center [464, 551] width 17 height 17
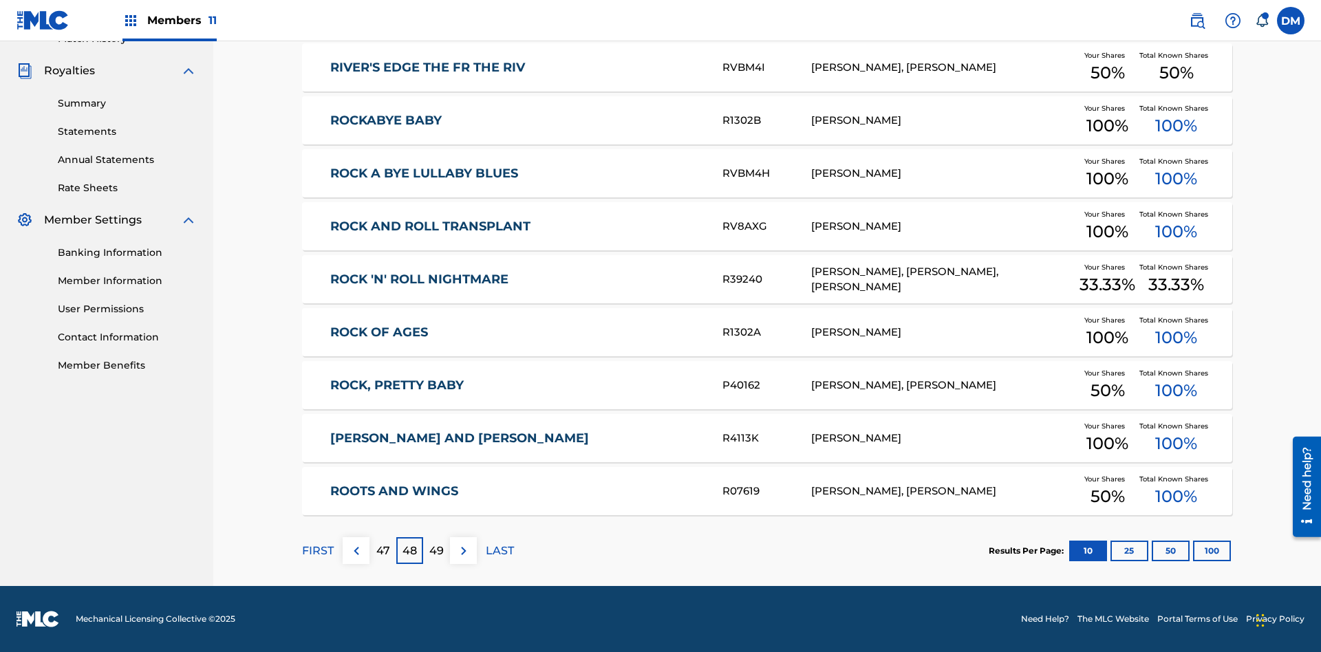
click at [463, 551] on img at bounding box center [464, 551] width 17 height 17
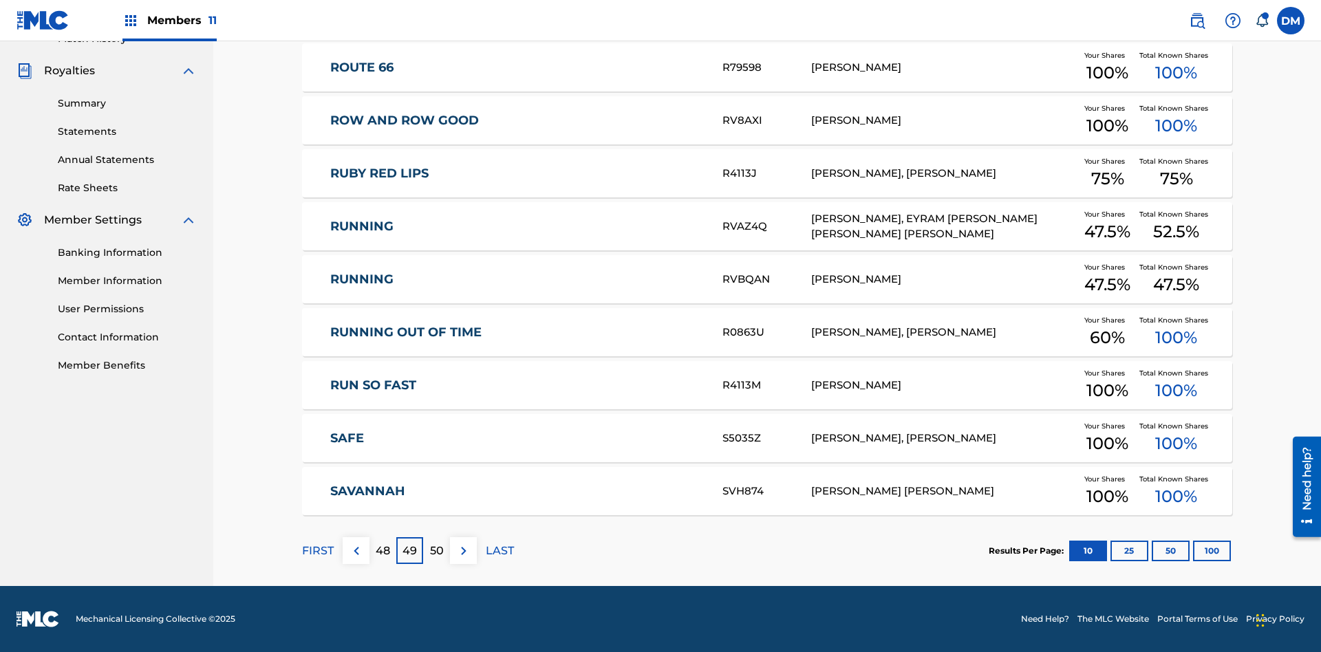
click at [463, 551] on img at bounding box center [464, 551] width 17 height 17
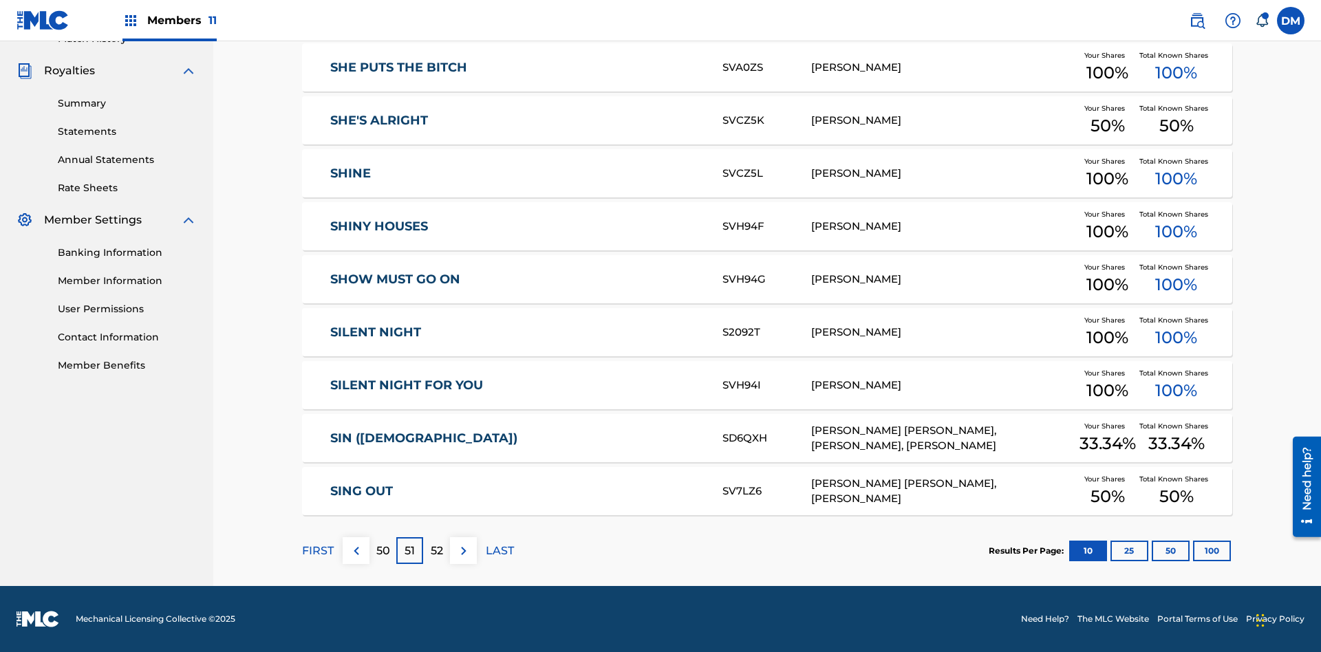
click at [463, 551] on img at bounding box center [464, 551] width 17 height 17
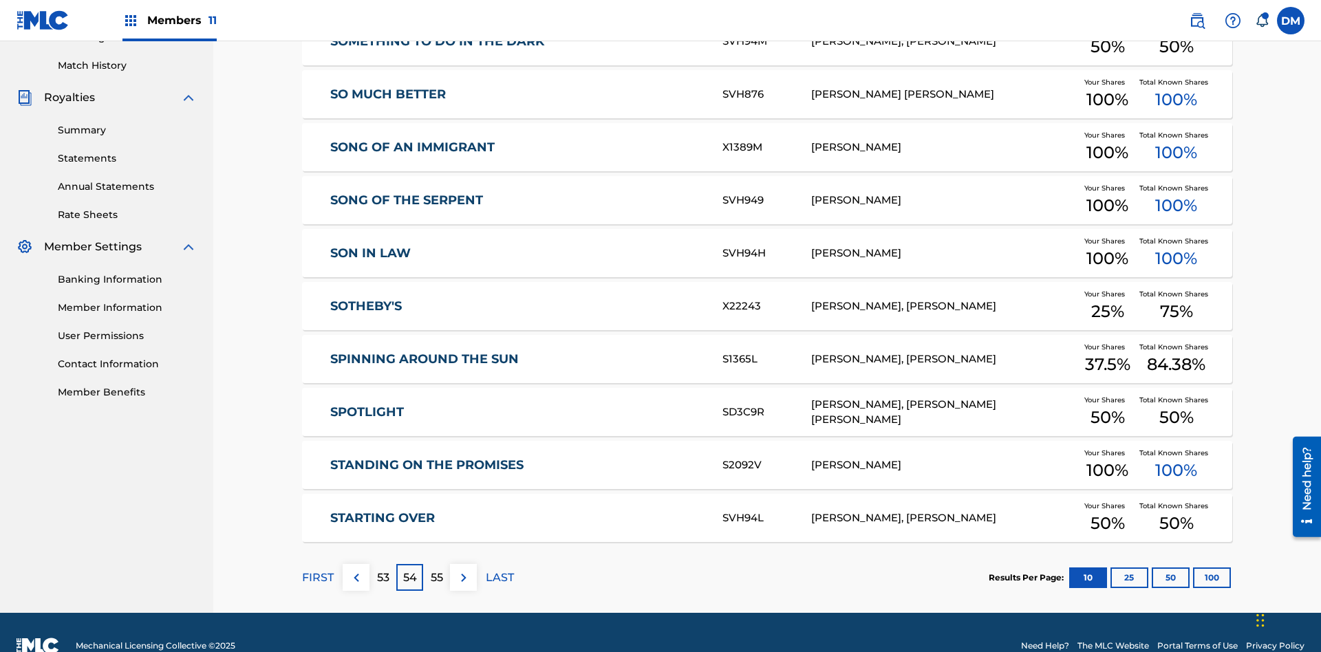
click at [463, 570] on img at bounding box center [464, 578] width 17 height 17
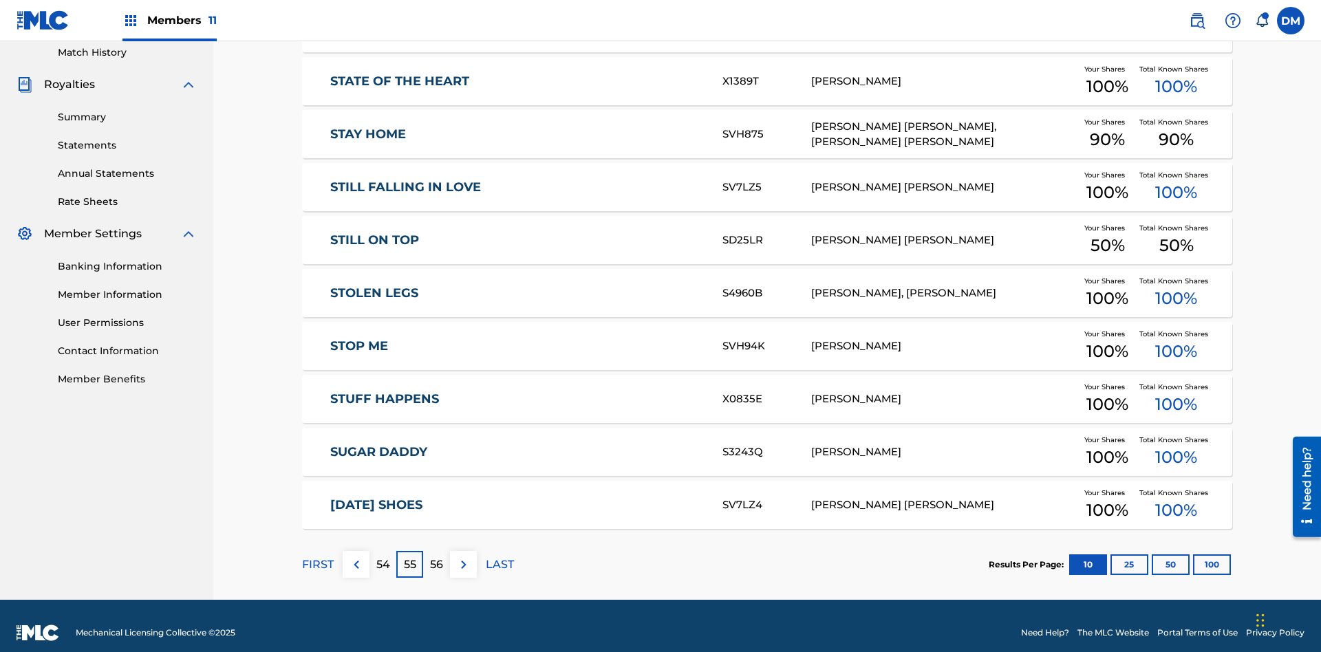
click at [463, 557] on img at bounding box center [464, 565] width 17 height 17
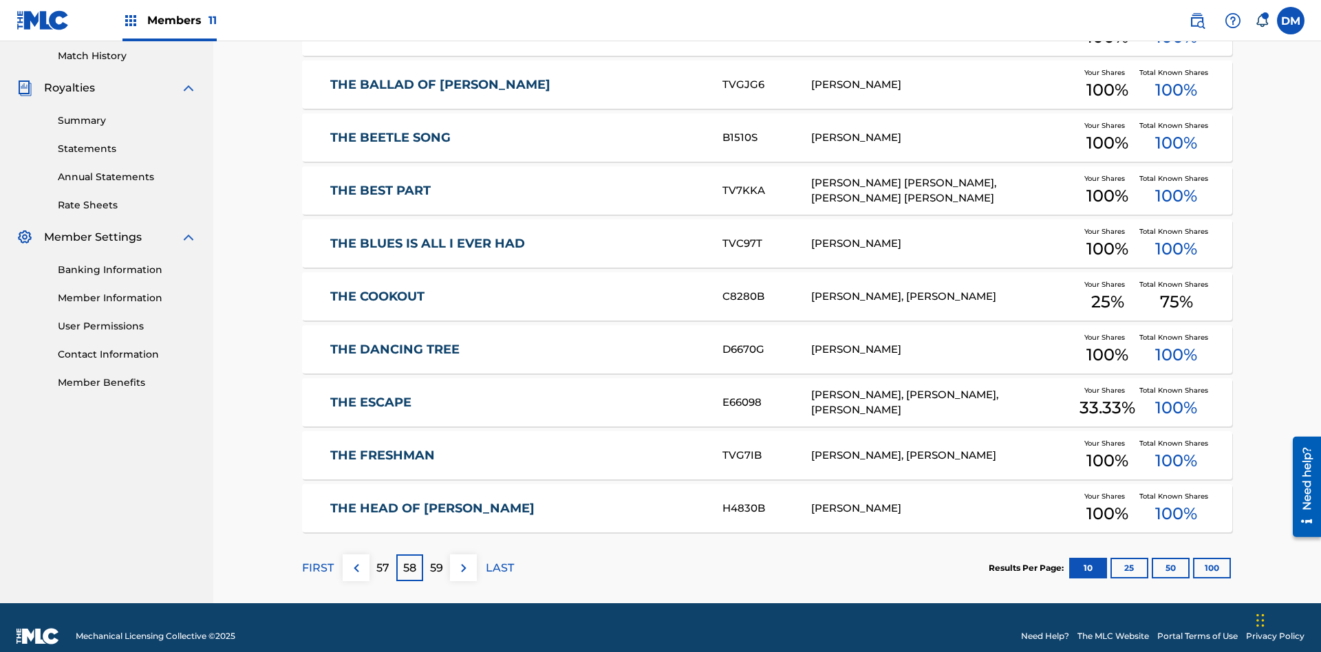
click at [463, 560] on img at bounding box center [464, 568] width 17 height 17
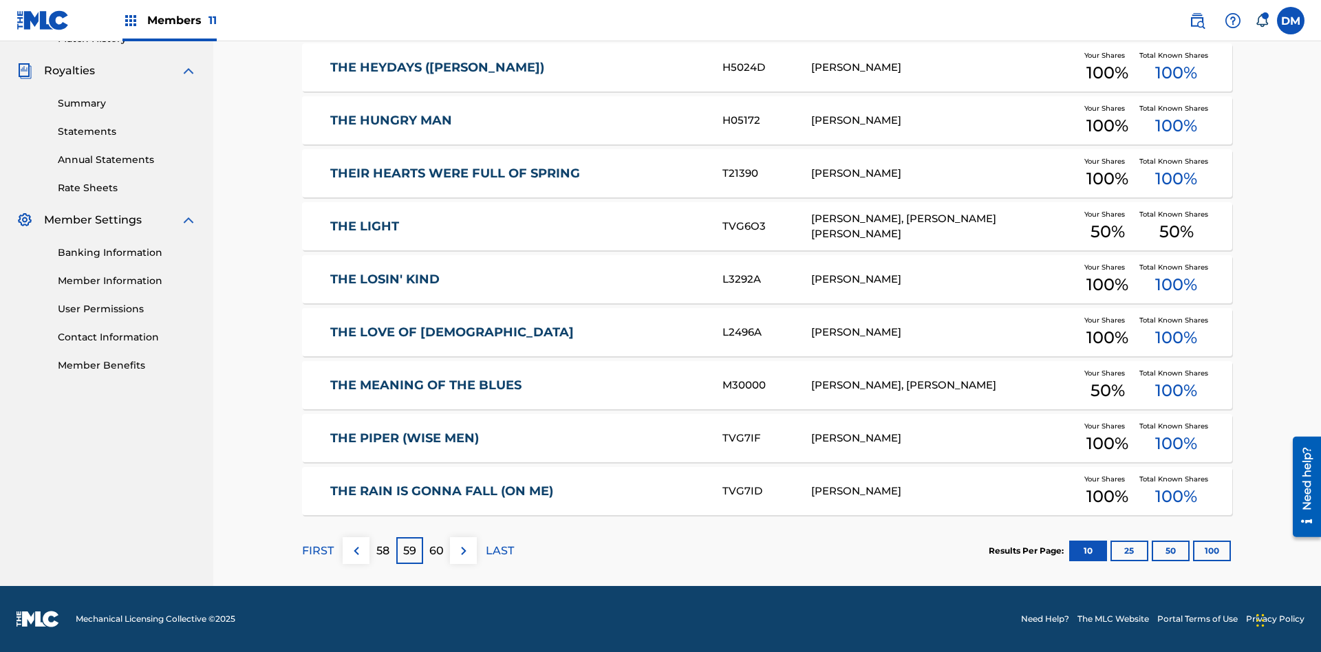
click at [463, 551] on img at bounding box center [464, 551] width 17 height 17
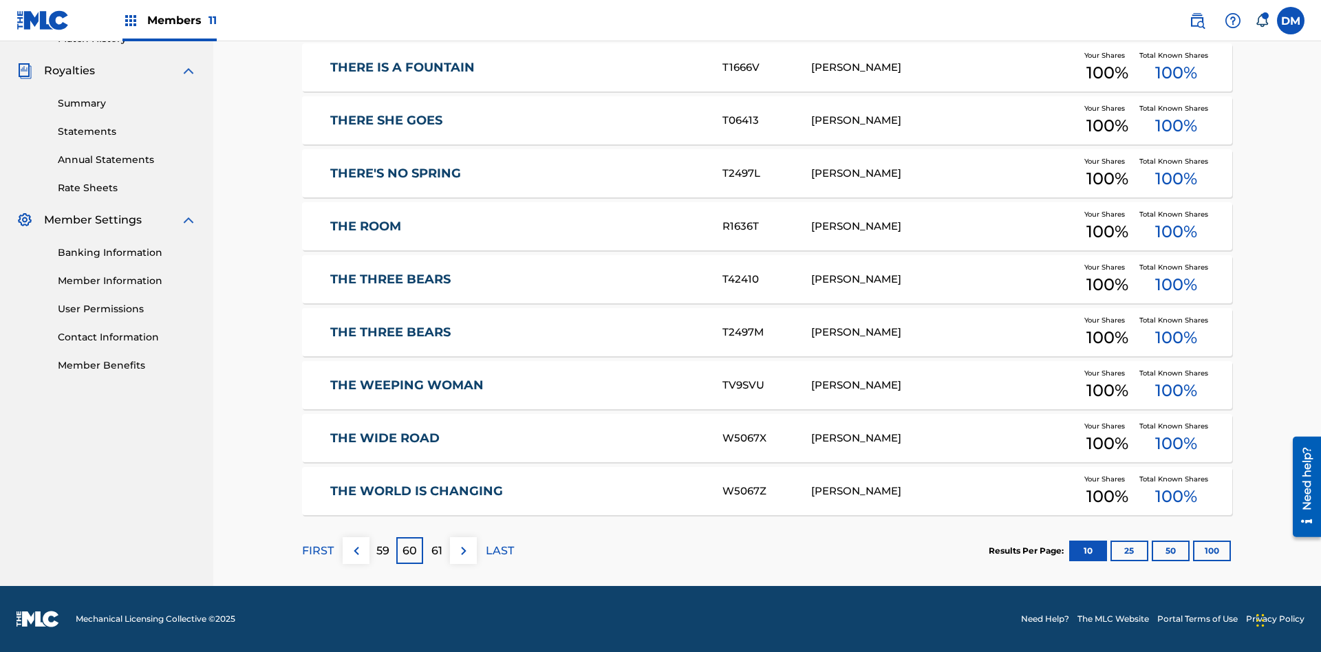
click at [463, 551] on img at bounding box center [464, 551] width 17 height 17
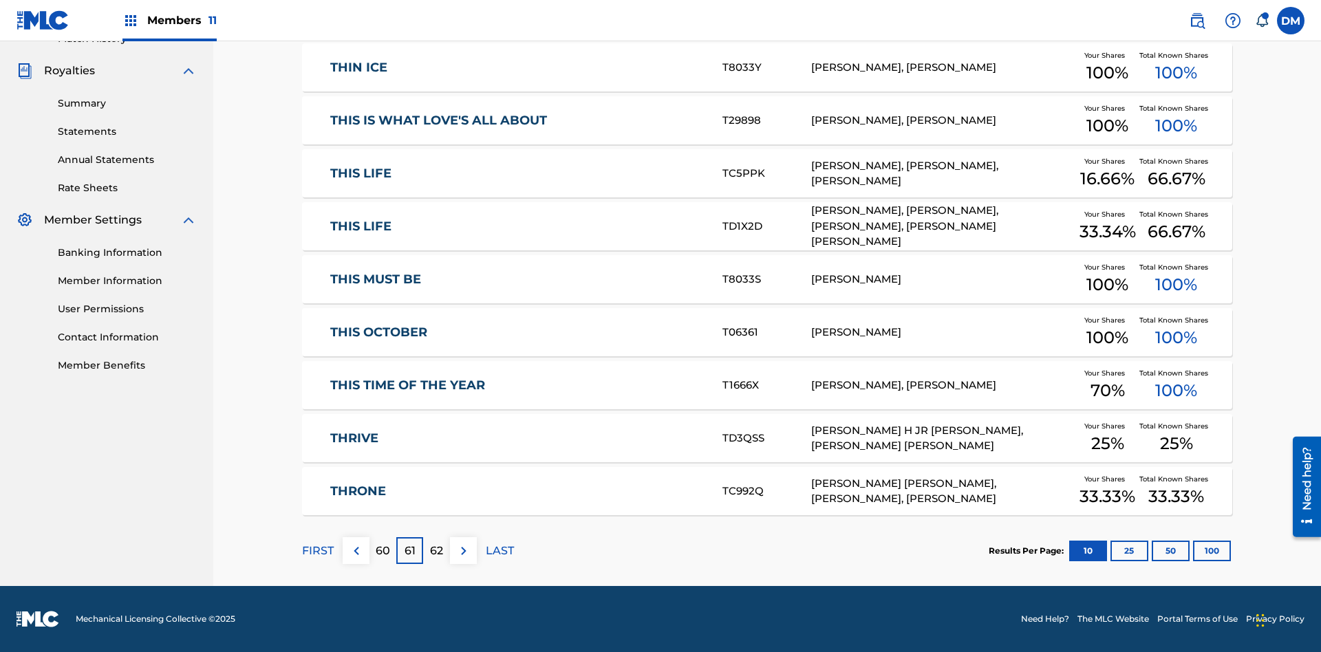
click at [463, 551] on img at bounding box center [464, 551] width 17 height 17
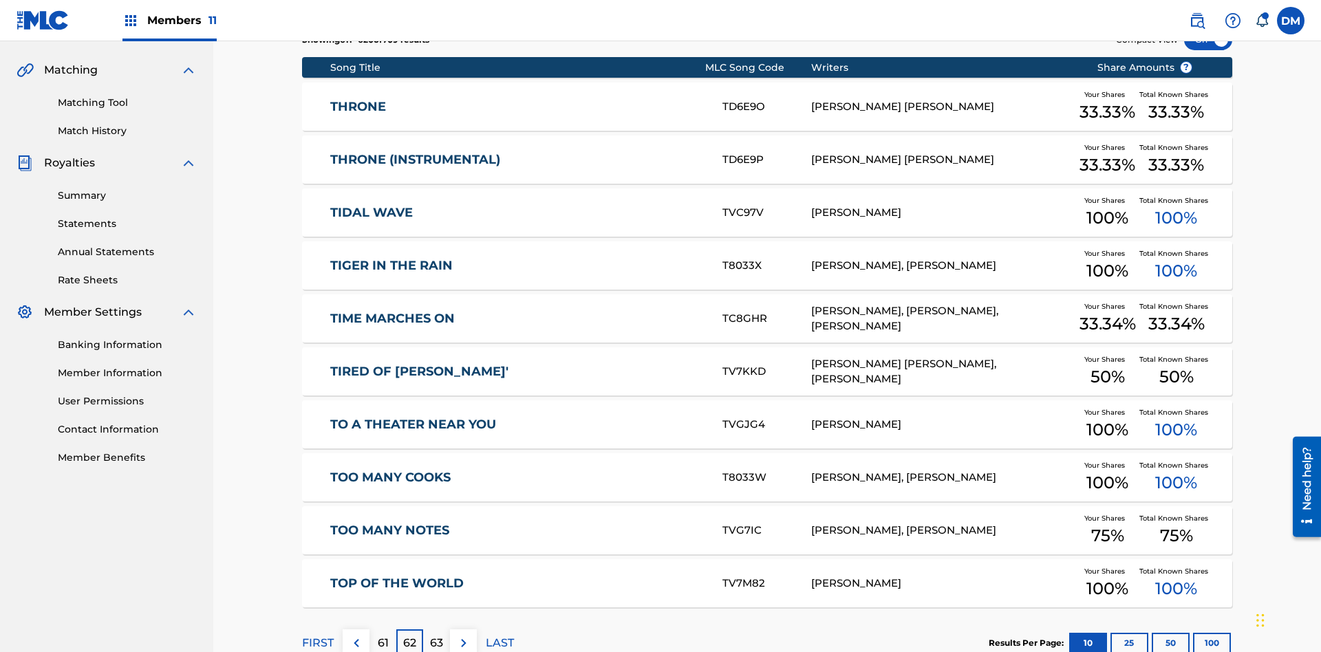
click at [463, 635] on img at bounding box center [464, 643] width 17 height 17
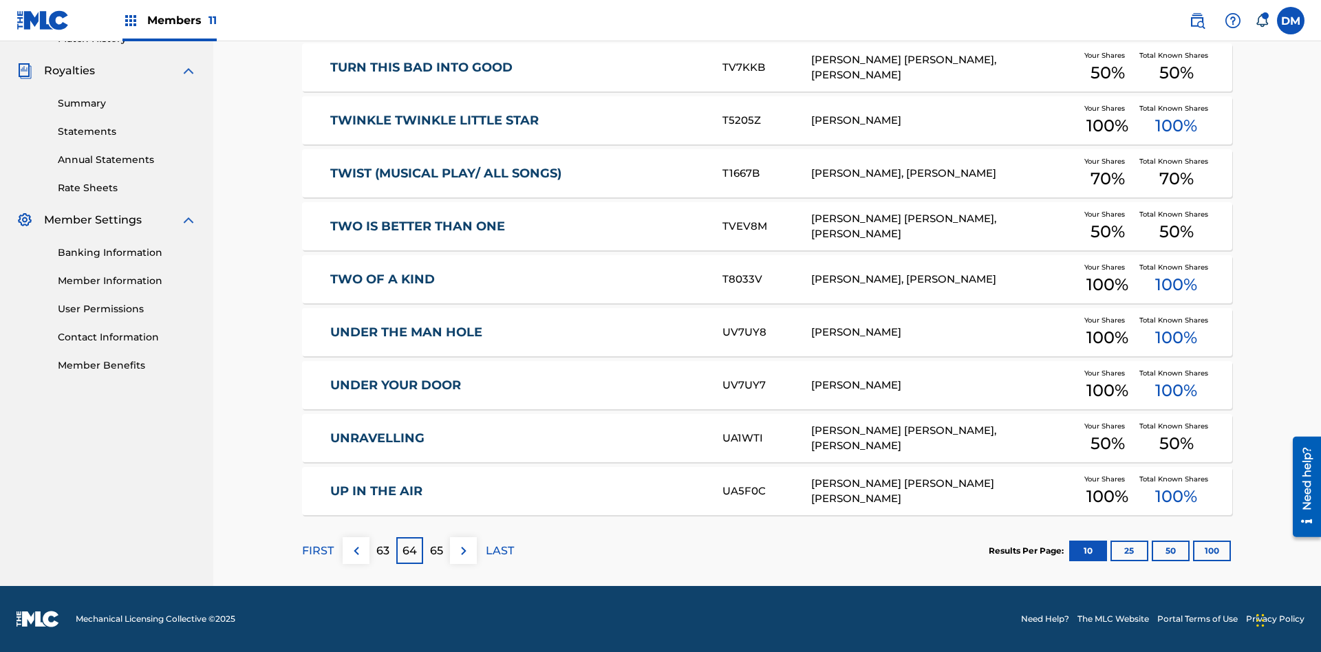
click at [463, 551] on img at bounding box center [464, 551] width 17 height 17
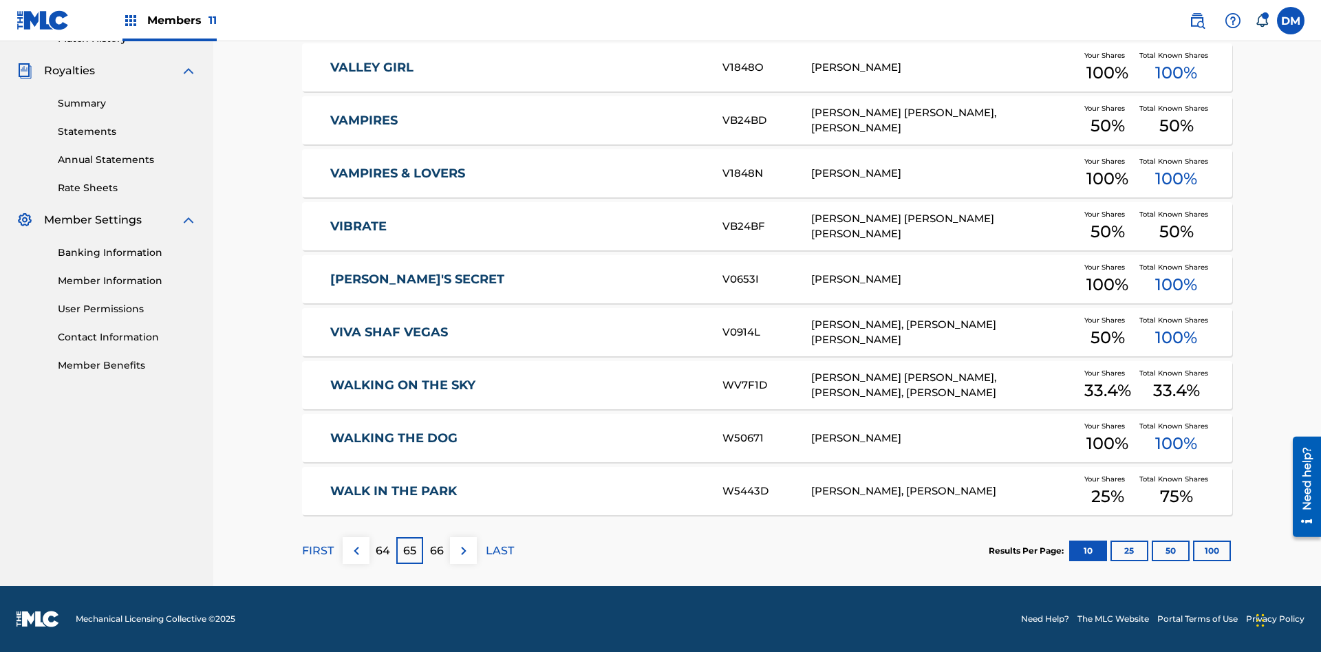
click at [463, 551] on img at bounding box center [464, 551] width 17 height 17
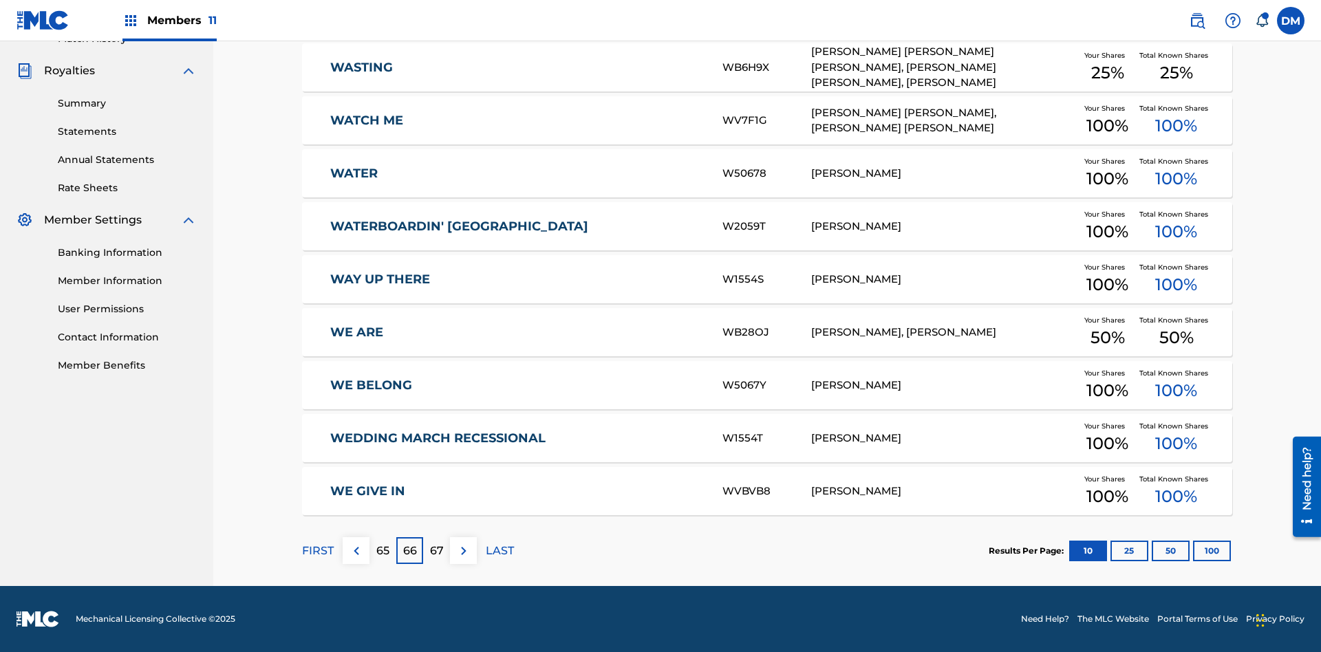
click at [463, 551] on img at bounding box center [464, 551] width 17 height 17
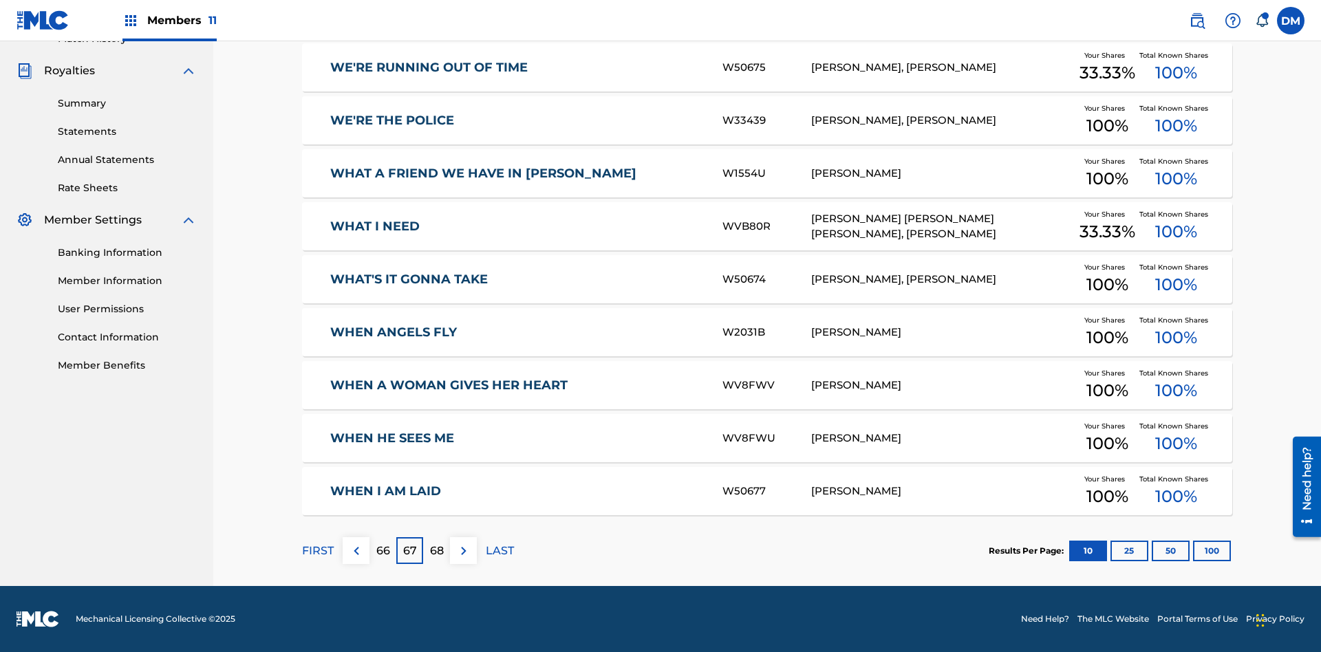
click at [463, 551] on img at bounding box center [464, 551] width 17 height 17
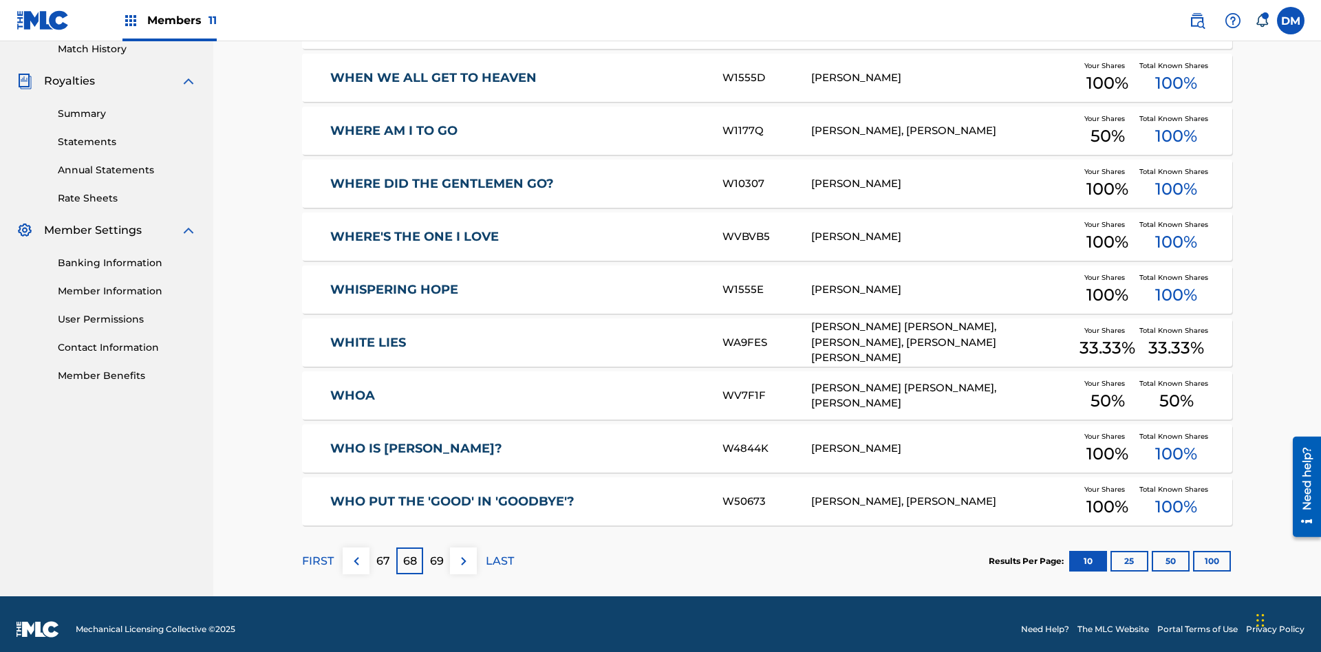
click at [463, 553] on img at bounding box center [464, 561] width 17 height 17
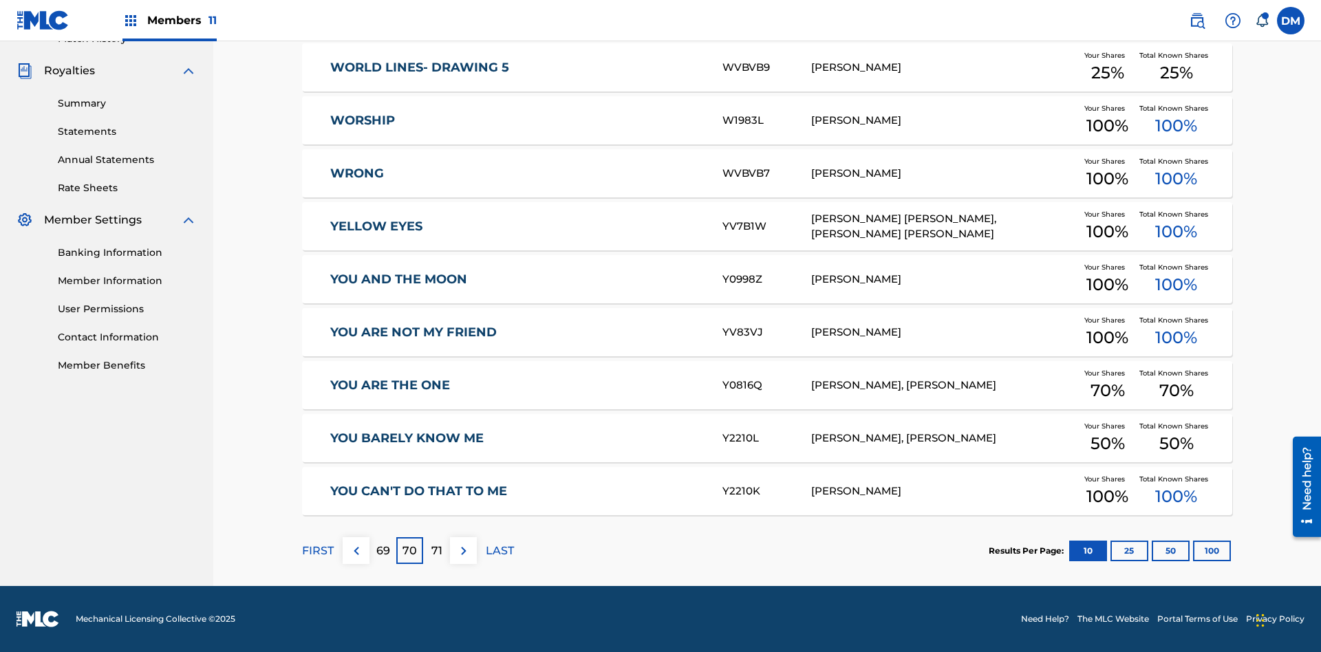
click at [463, 551] on img at bounding box center [464, 551] width 17 height 17
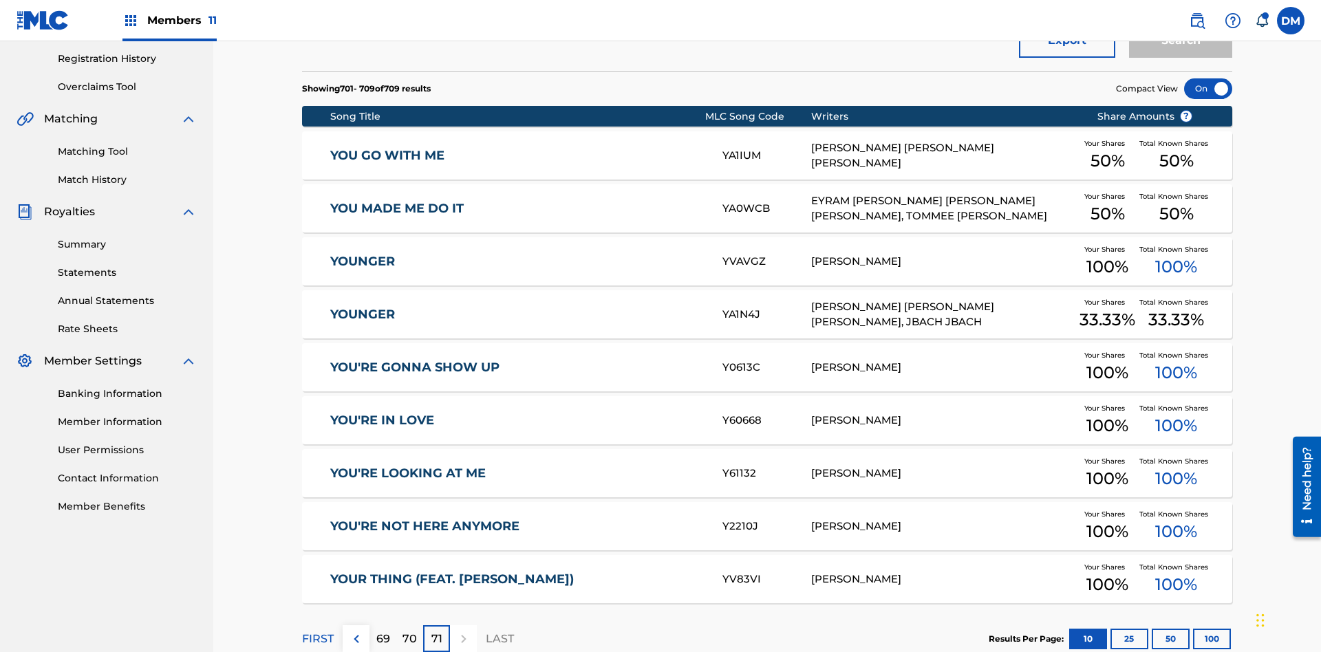
scroll to position [257, 0]
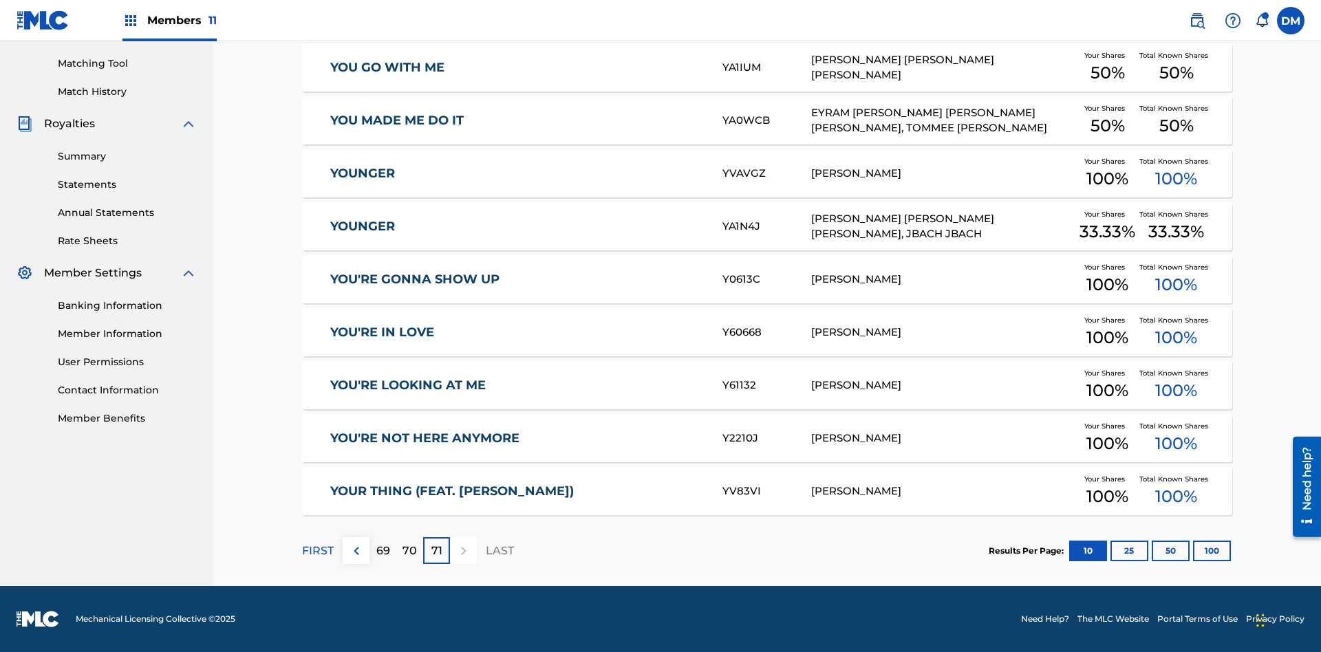
click at [1111, 551] on button "25" at bounding box center [1130, 551] width 38 height 21
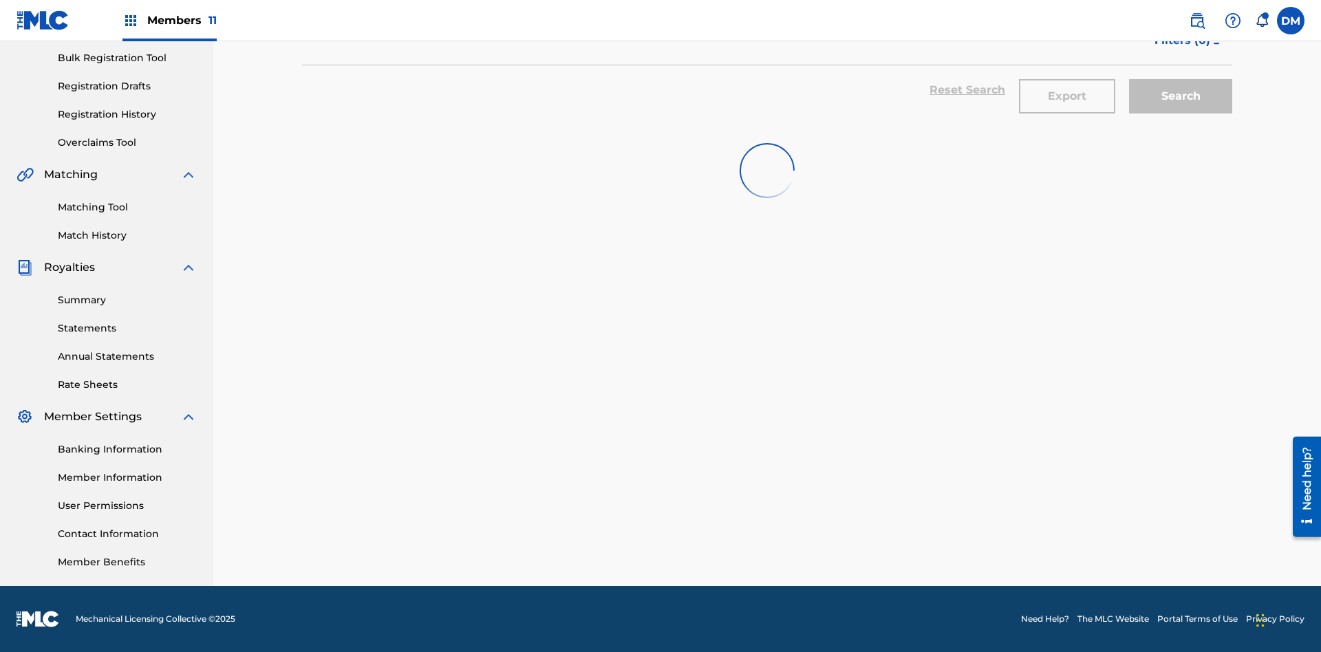
scroll to position [201, 0]
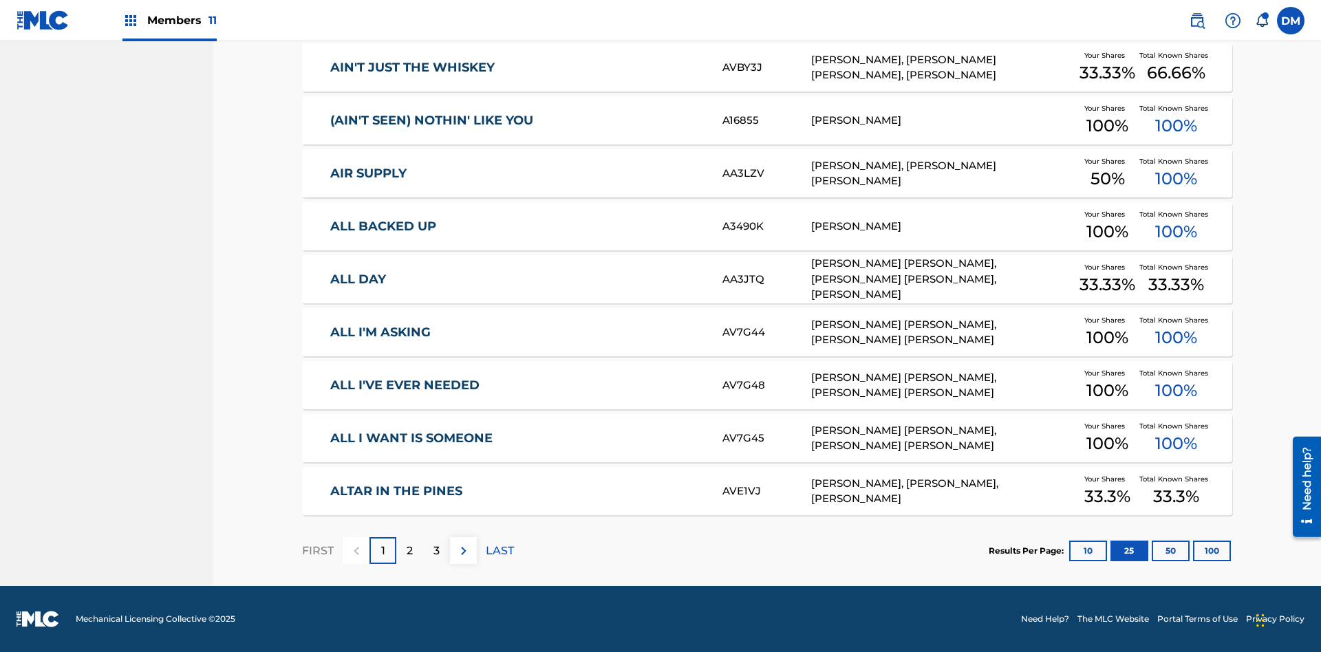
click at [463, 551] on img at bounding box center [464, 551] width 17 height 17
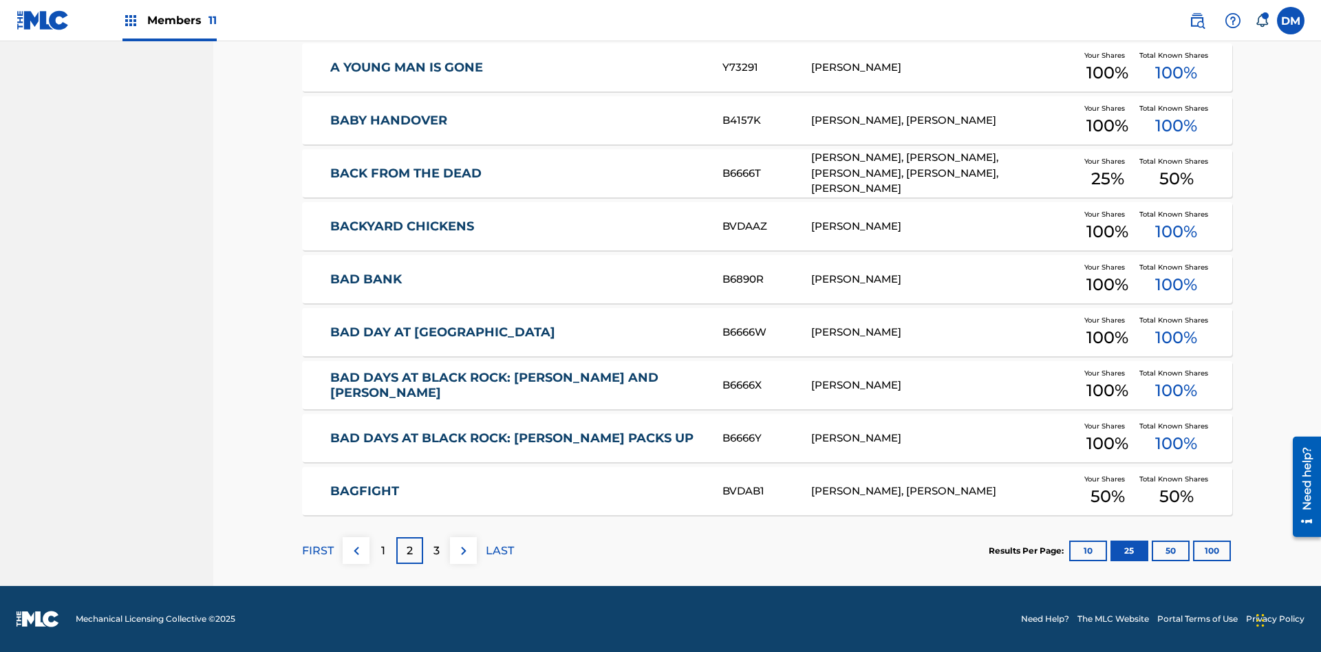
click at [463, 551] on img at bounding box center [464, 551] width 17 height 17
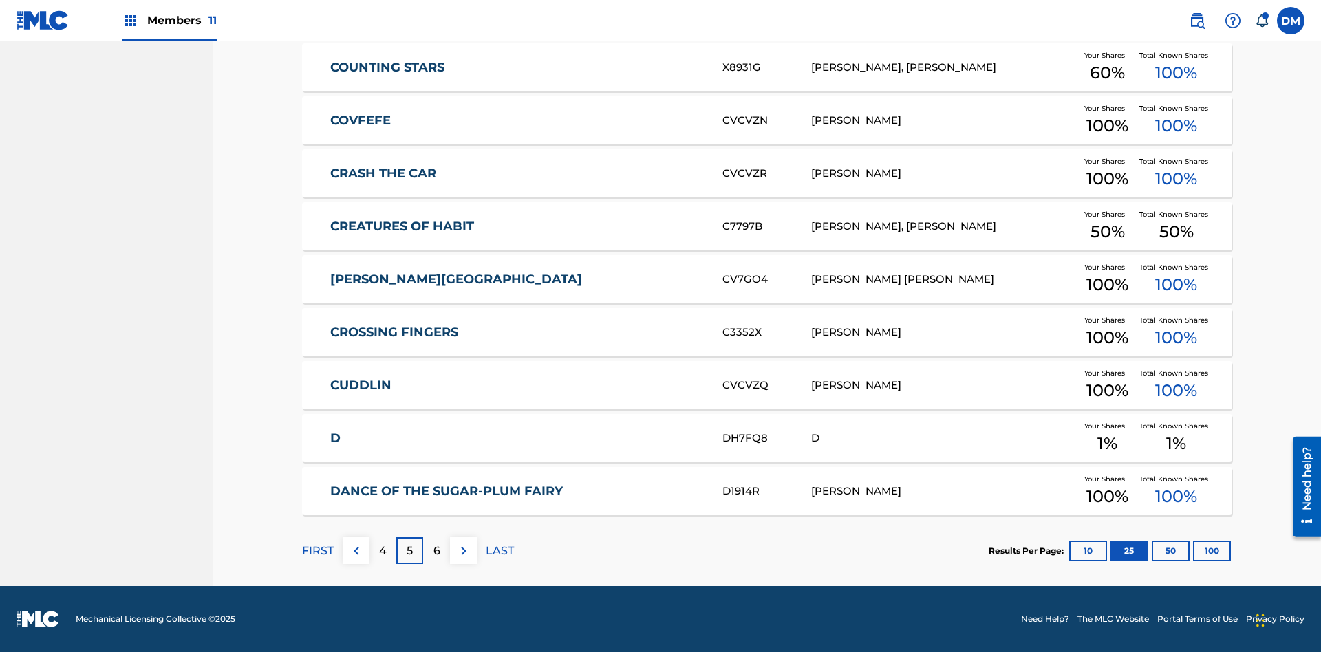
click at [463, 551] on img at bounding box center [464, 551] width 17 height 17
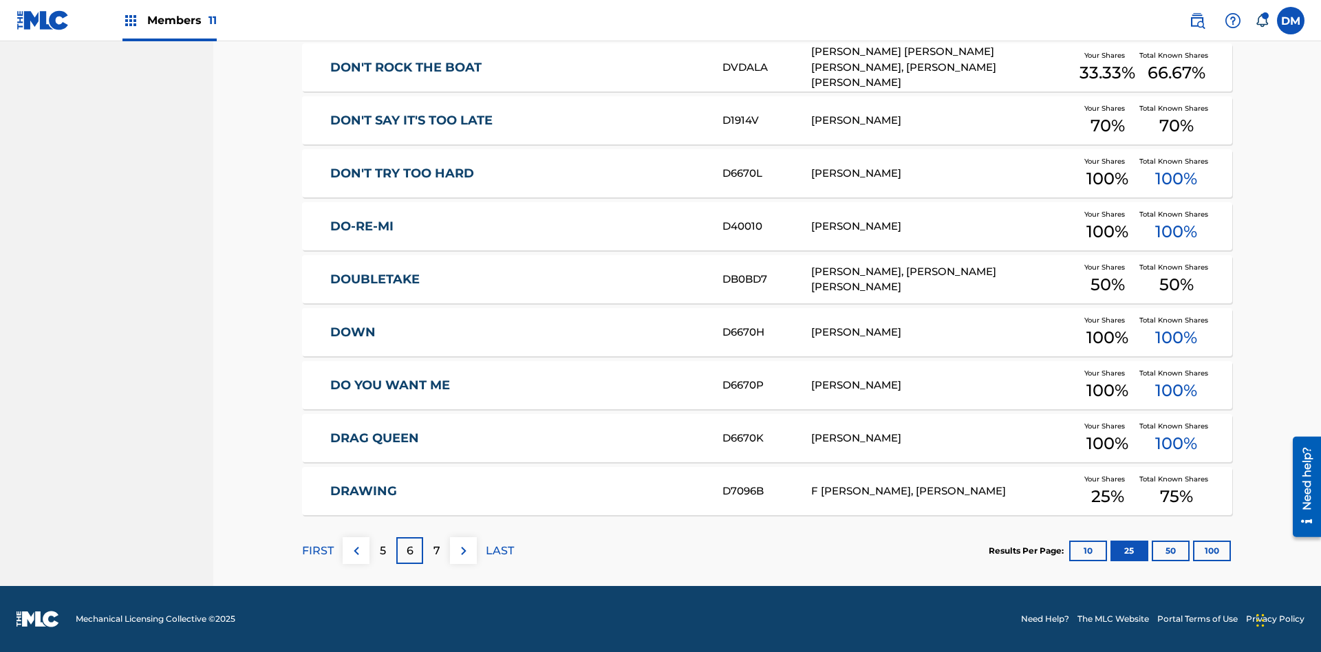
click at [463, 551] on img at bounding box center [464, 551] width 17 height 17
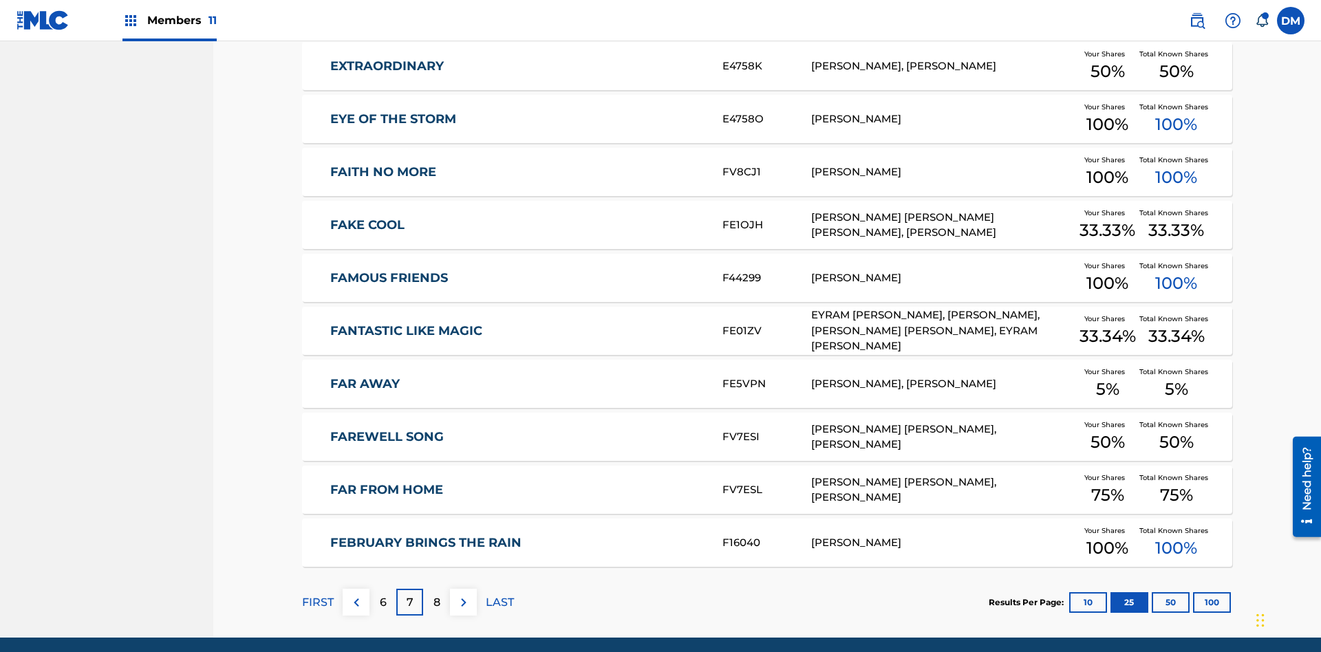
click at [463, 595] on img at bounding box center [464, 603] width 17 height 17
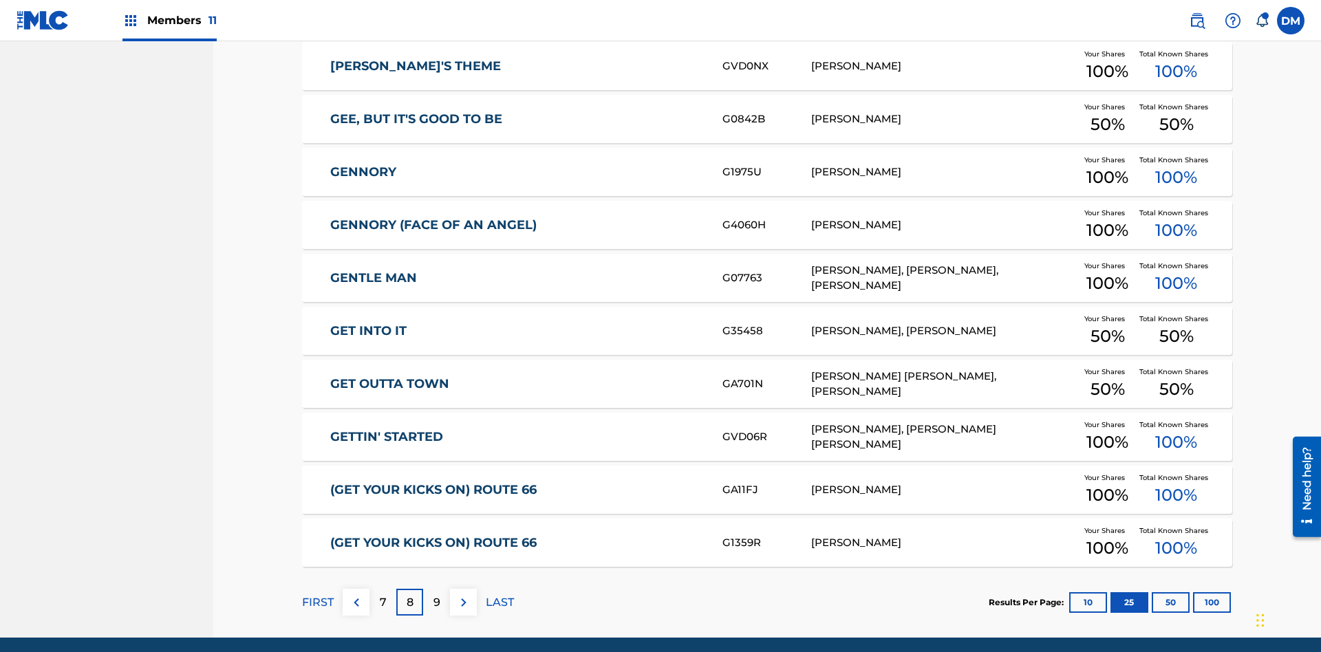
click at [463, 595] on img at bounding box center [464, 603] width 17 height 17
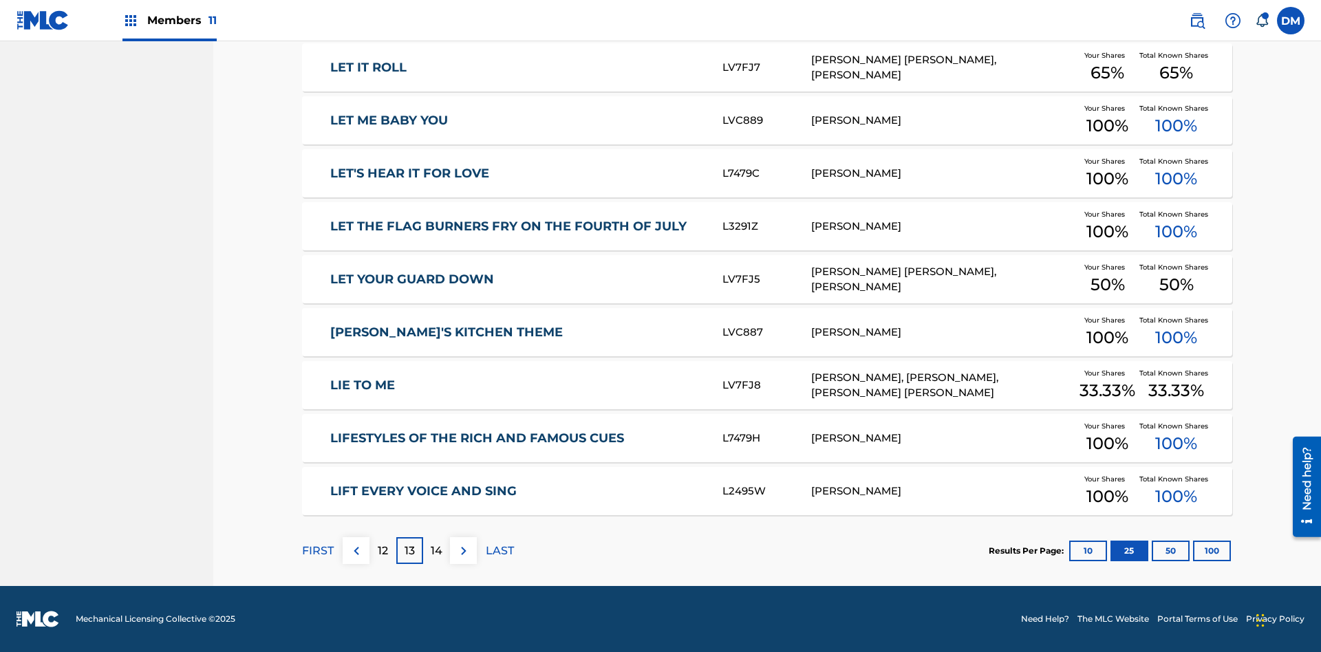
click at [463, 551] on img at bounding box center [464, 551] width 17 height 17
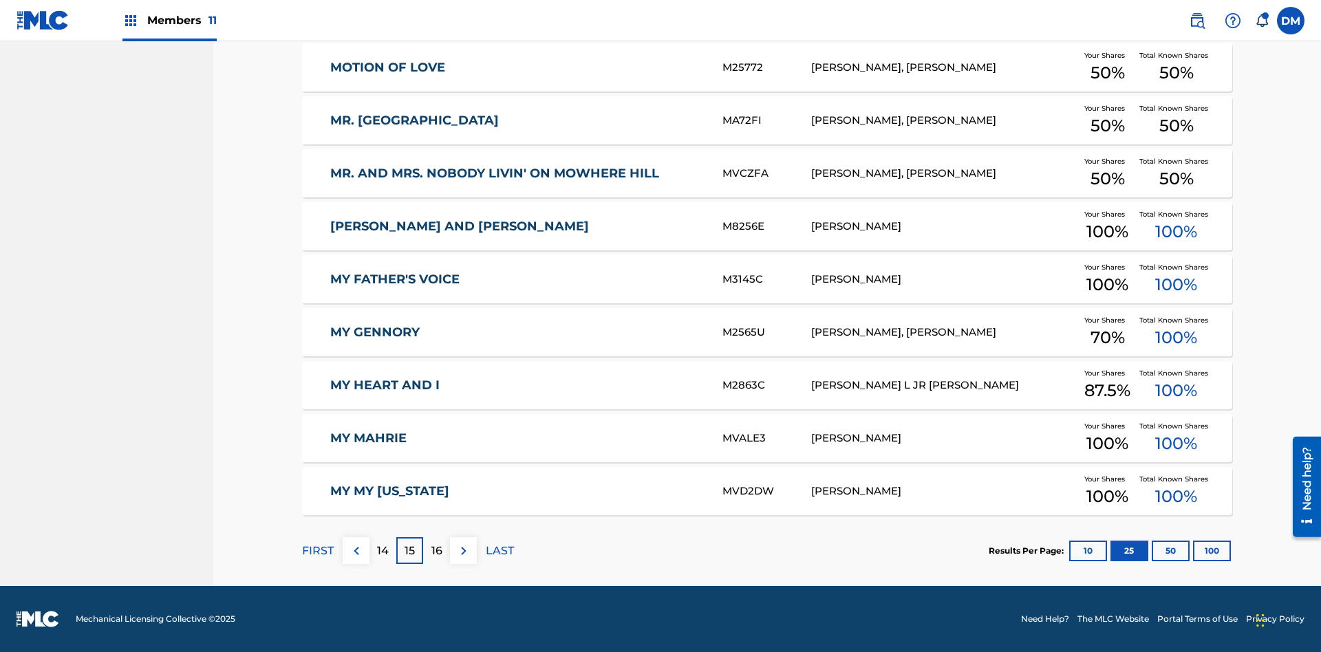
click at [463, 551] on img at bounding box center [464, 551] width 17 height 17
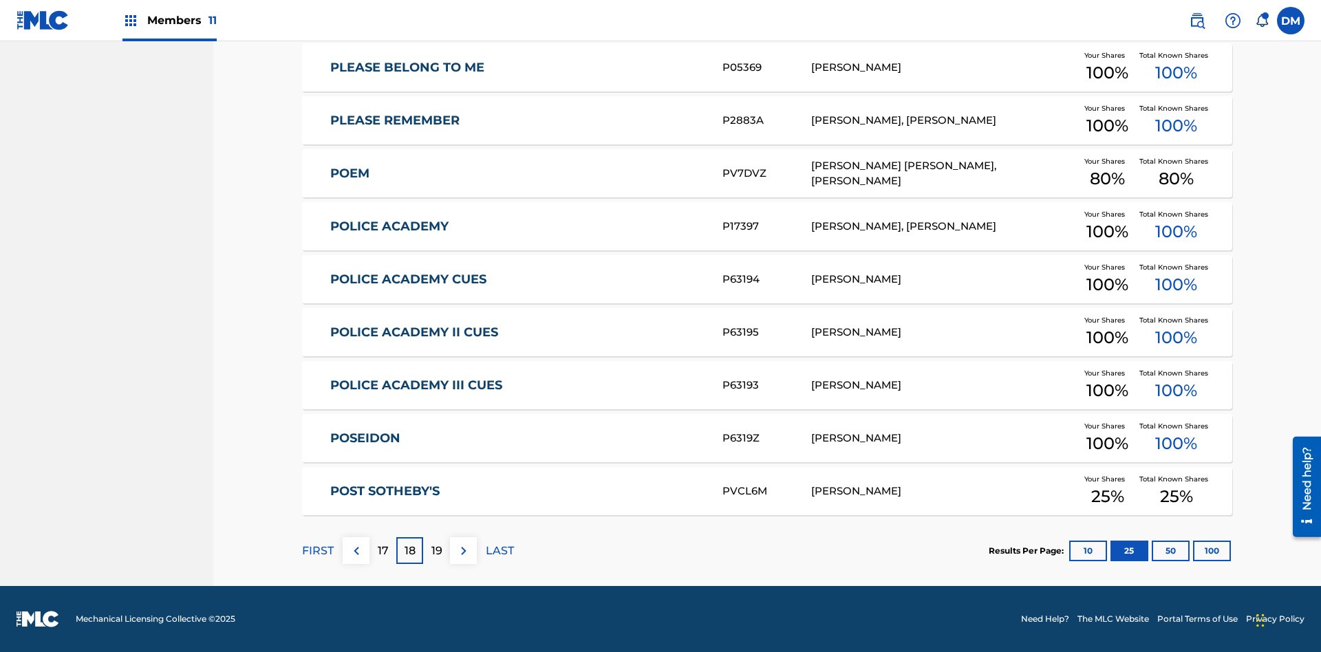
click at [463, 551] on img at bounding box center [464, 551] width 17 height 17
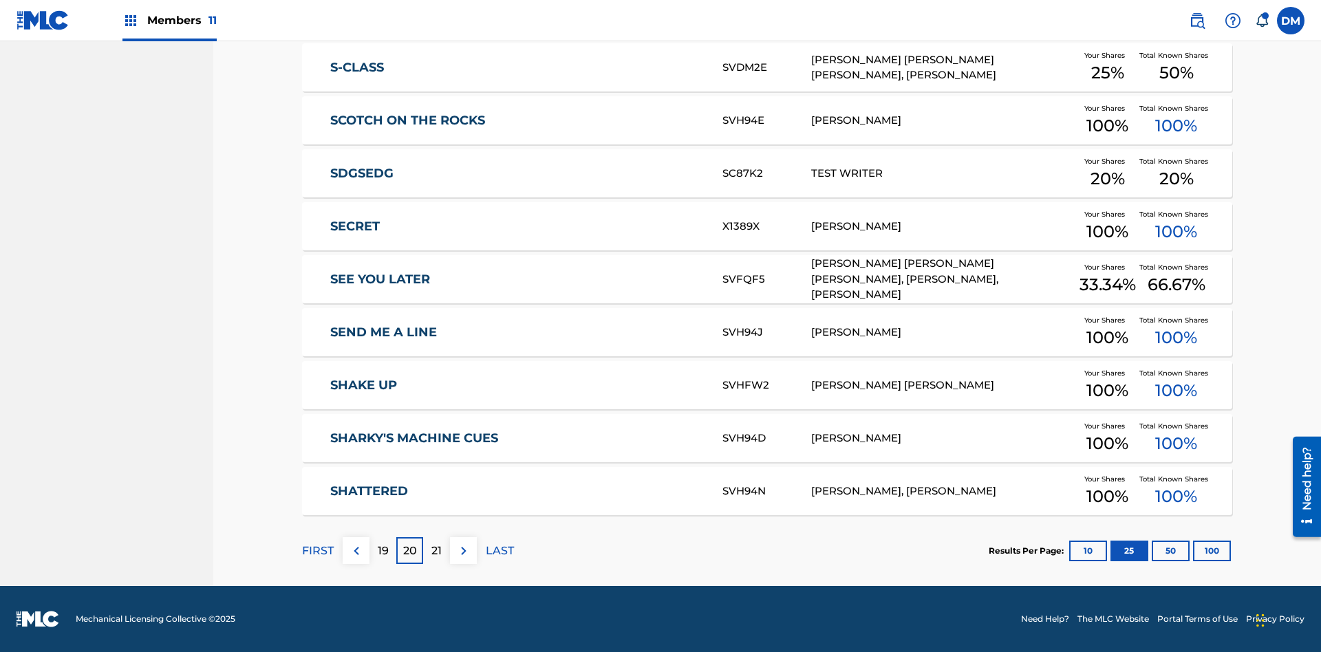
click at [463, 551] on img at bounding box center [464, 551] width 17 height 17
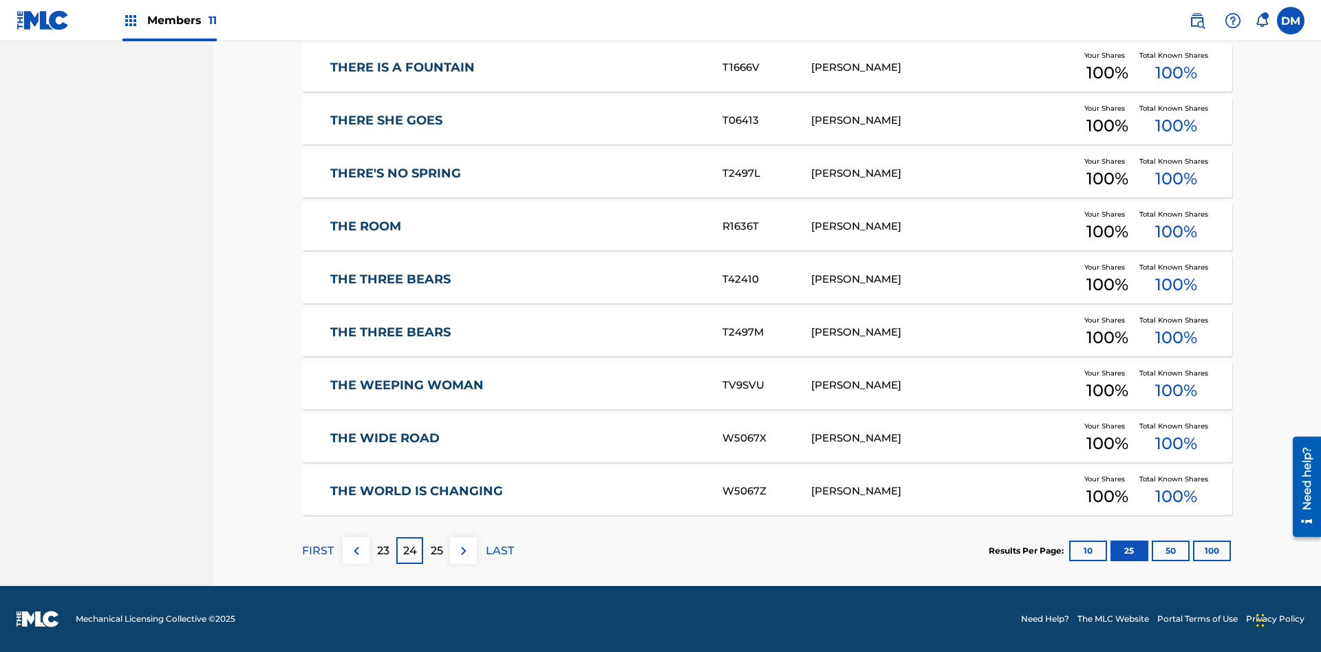
click at [463, 551] on img at bounding box center [464, 551] width 17 height 17
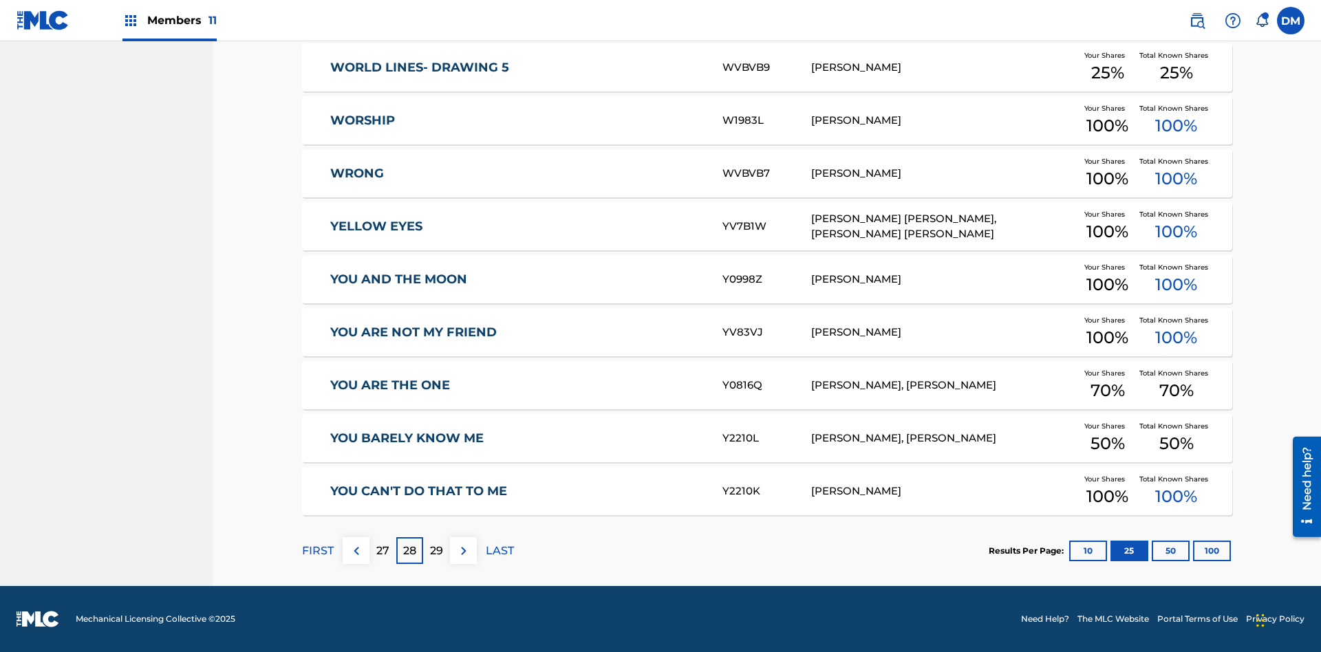
click at [463, 551] on img at bounding box center [464, 551] width 17 height 17
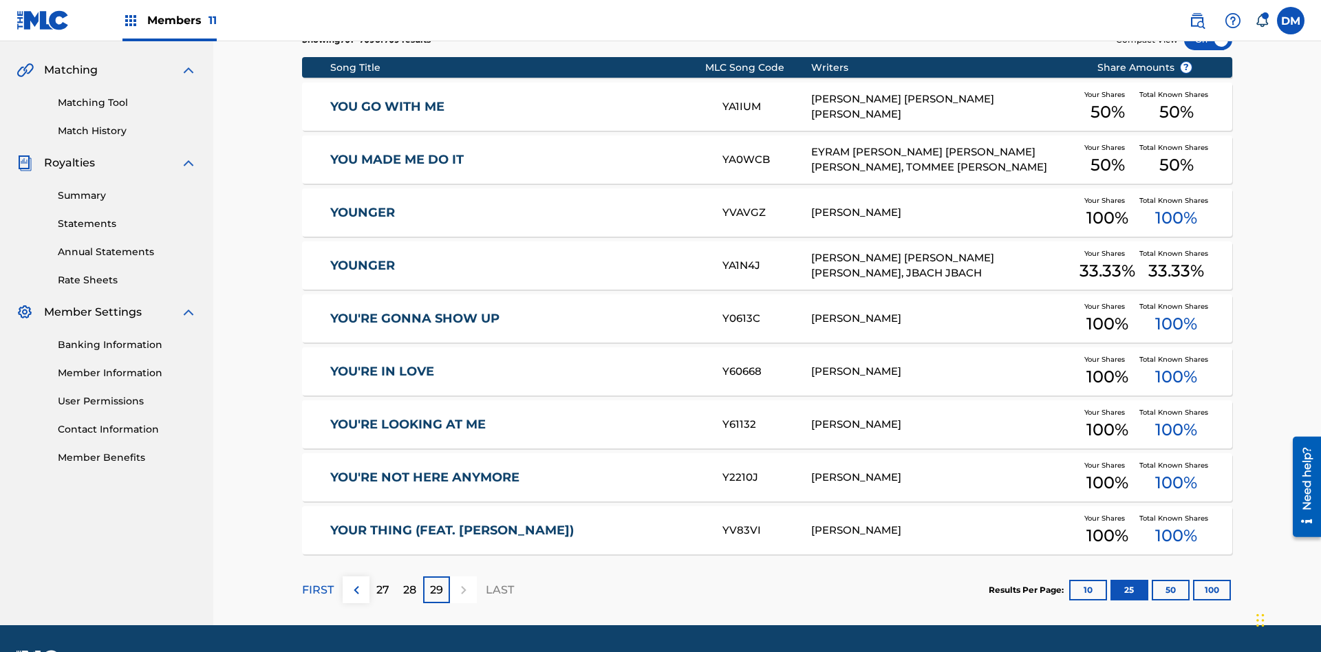
scroll to position [257, 0]
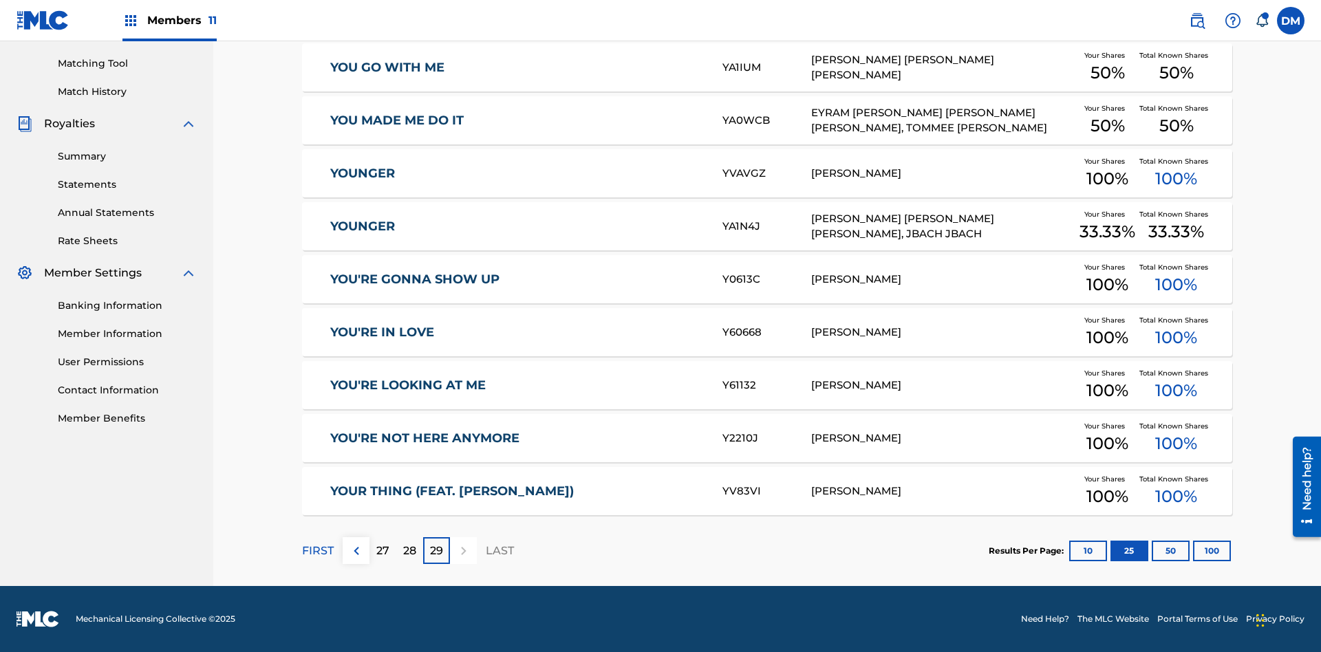
click at [1152, 551] on button "50" at bounding box center [1171, 551] width 38 height 21
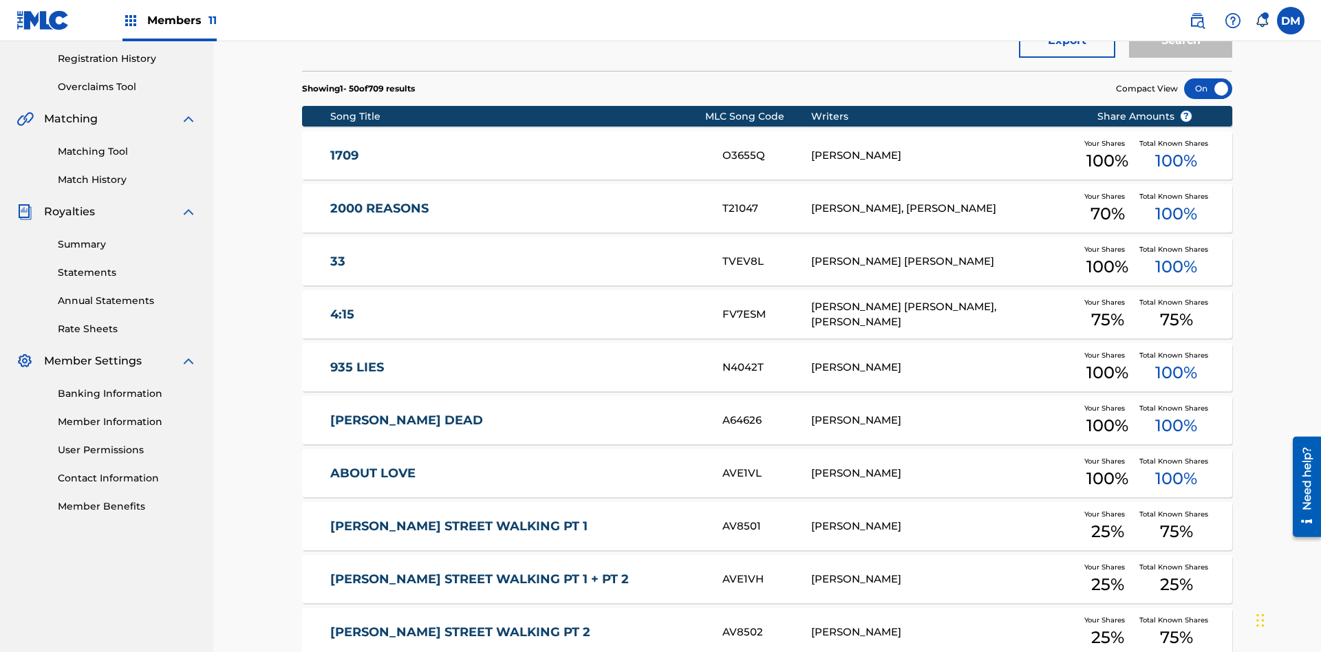
scroll to position [201, 0]
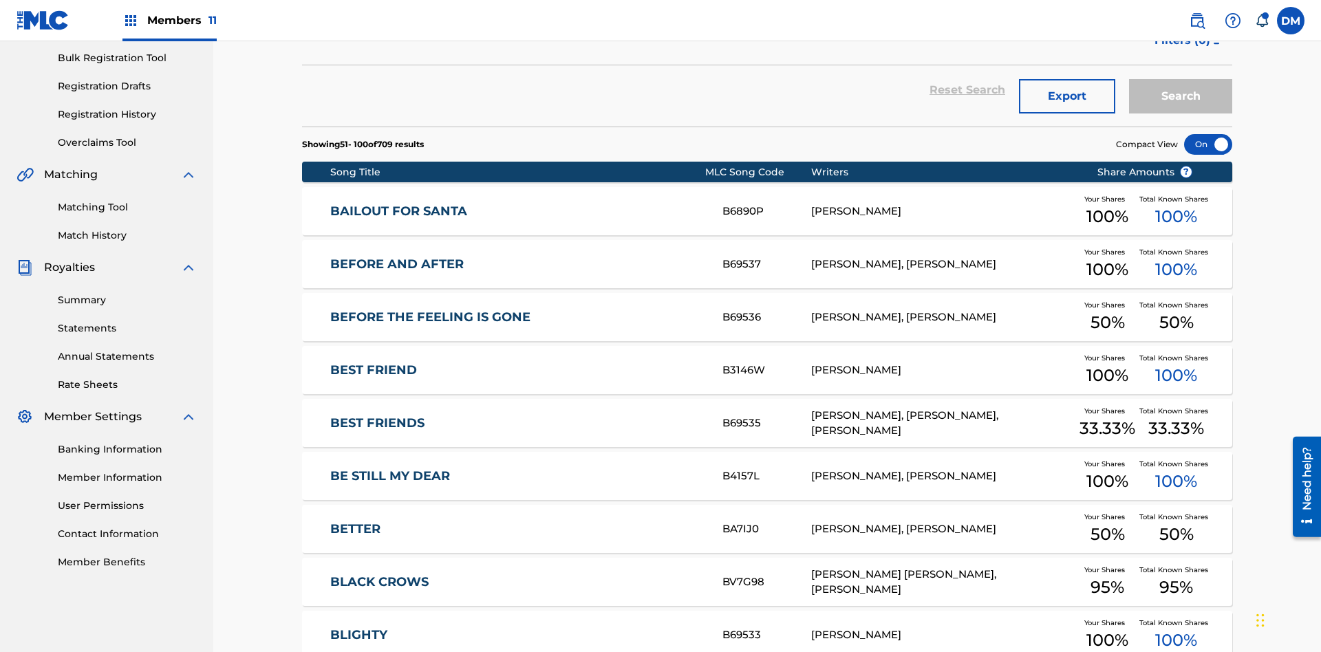
scroll to position [257, 0]
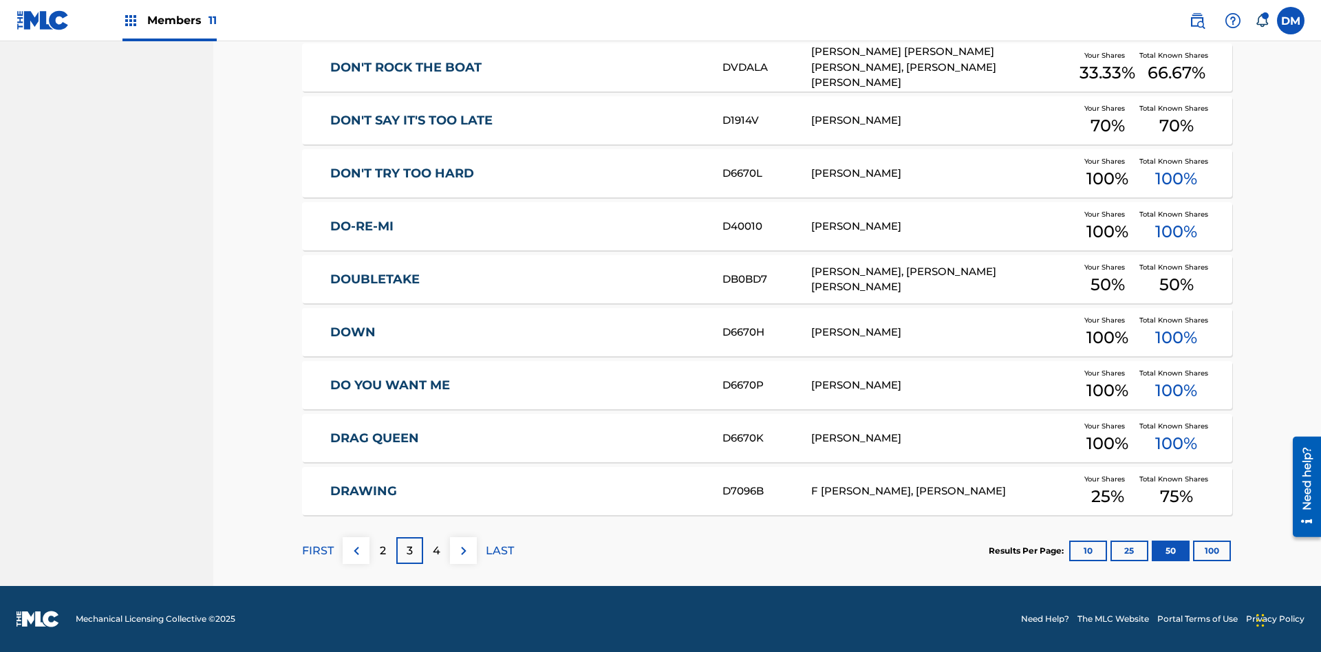
click at [463, 551] on img at bounding box center [464, 551] width 17 height 17
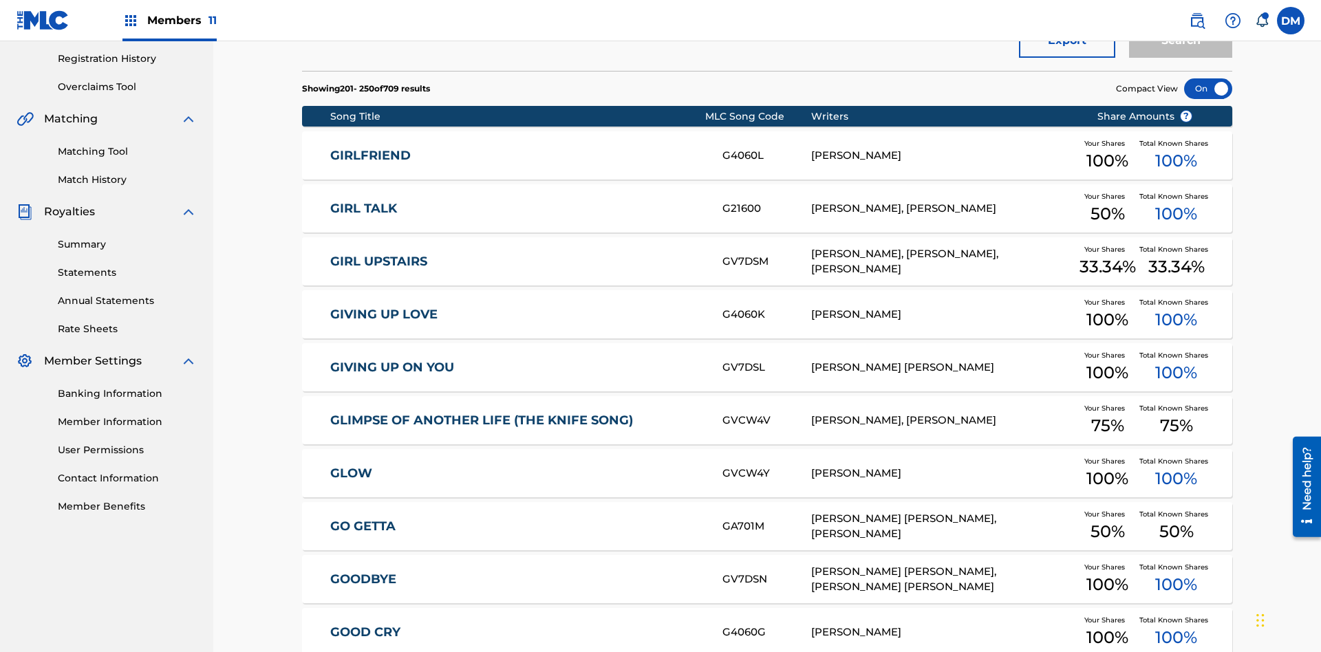
scroll to position [201, 0]
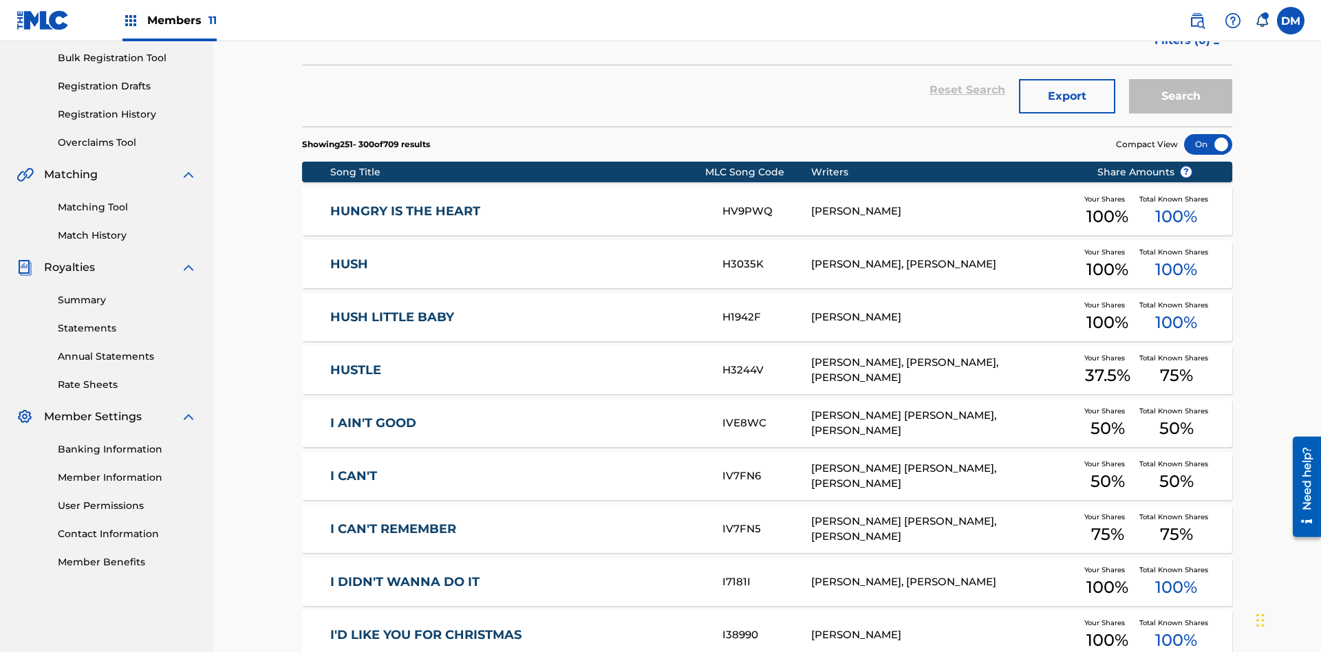
scroll to position [257, 0]
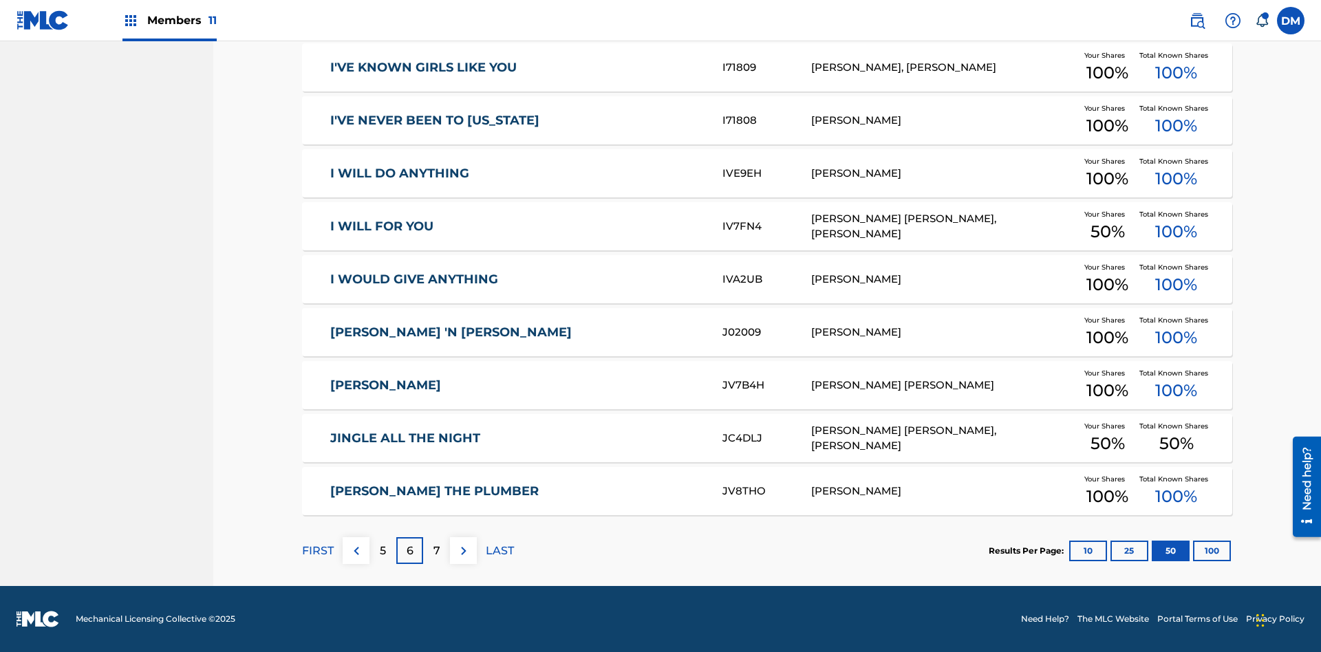
click at [463, 551] on img at bounding box center [464, 551] width 17 height 17
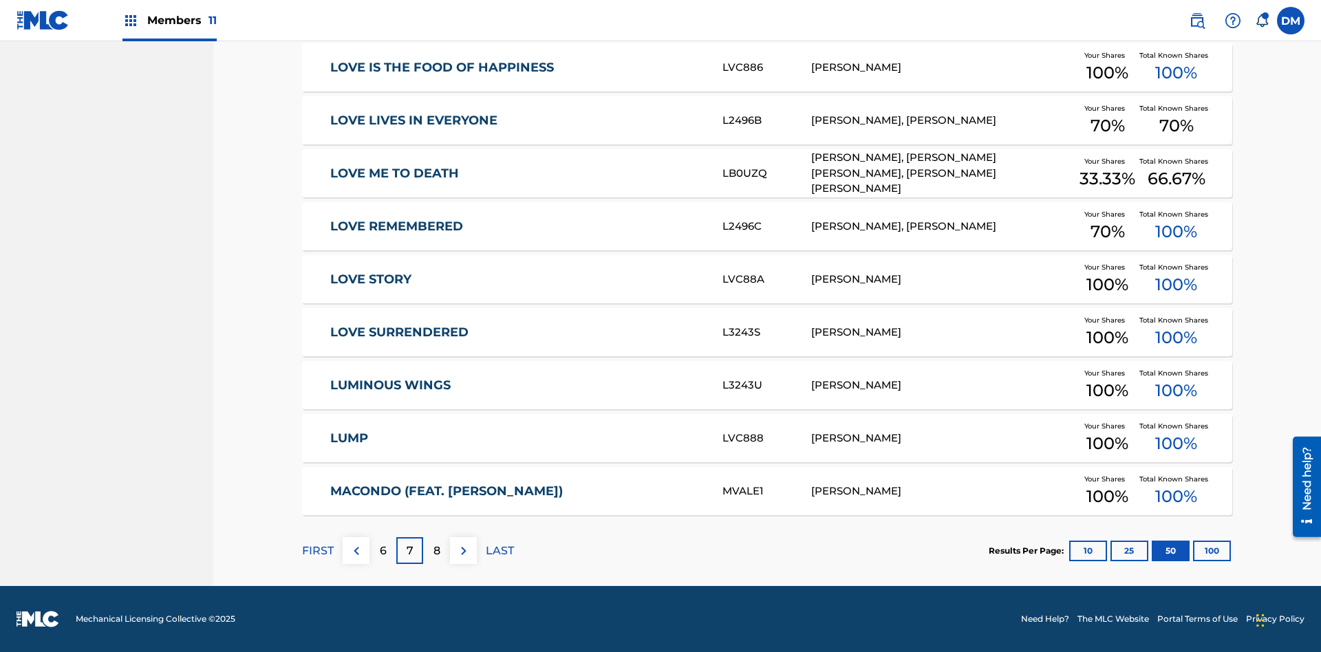
click at [463, 551] on img at bounding box center [464, 551] width 17 height 17
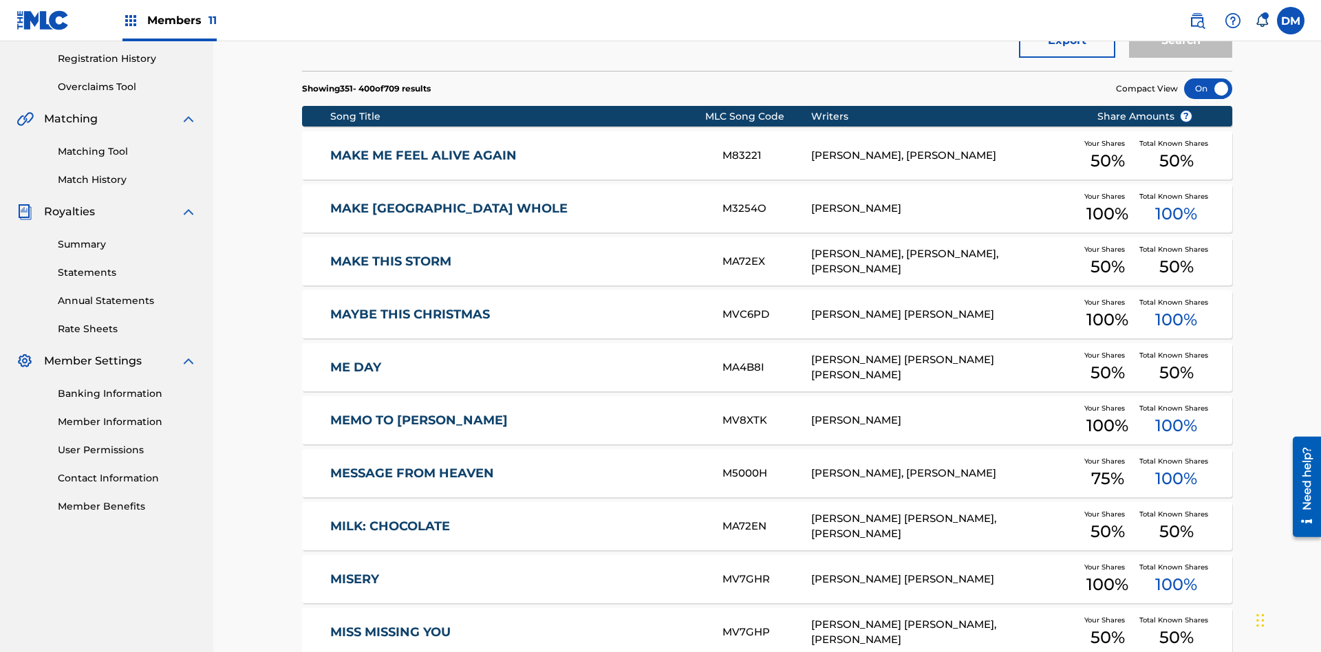
scroll to position [201, 0]
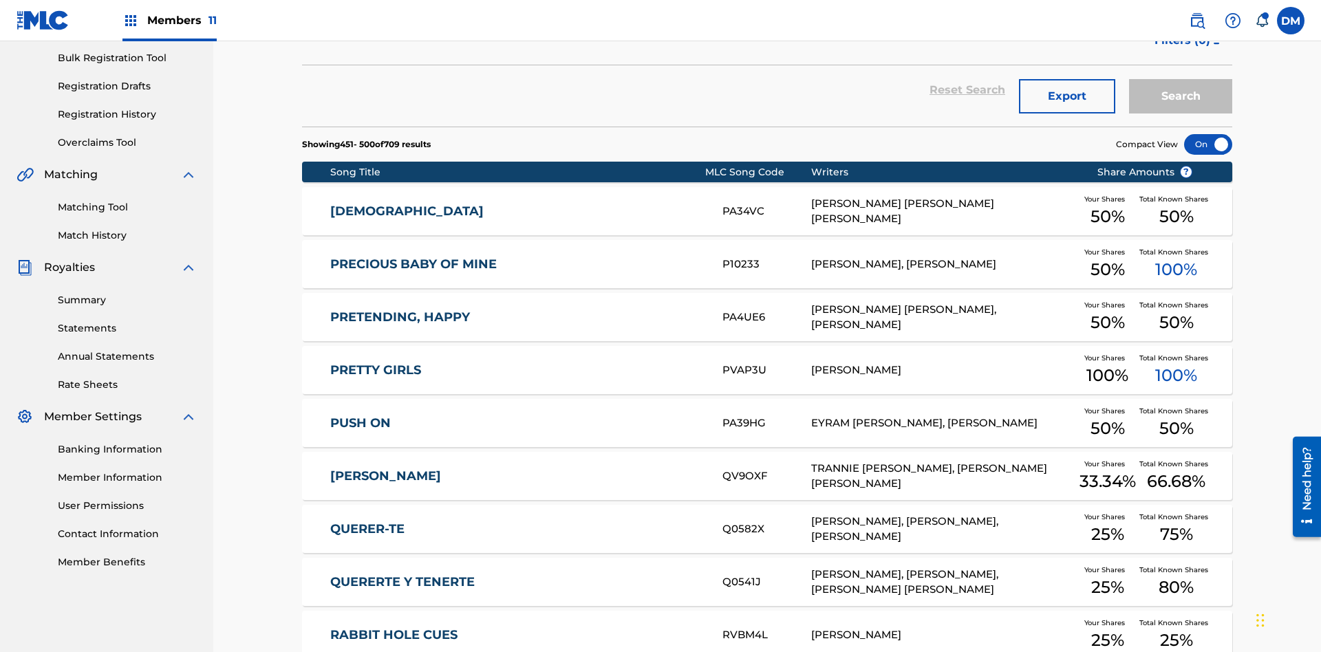
scroll to position [257, 0]
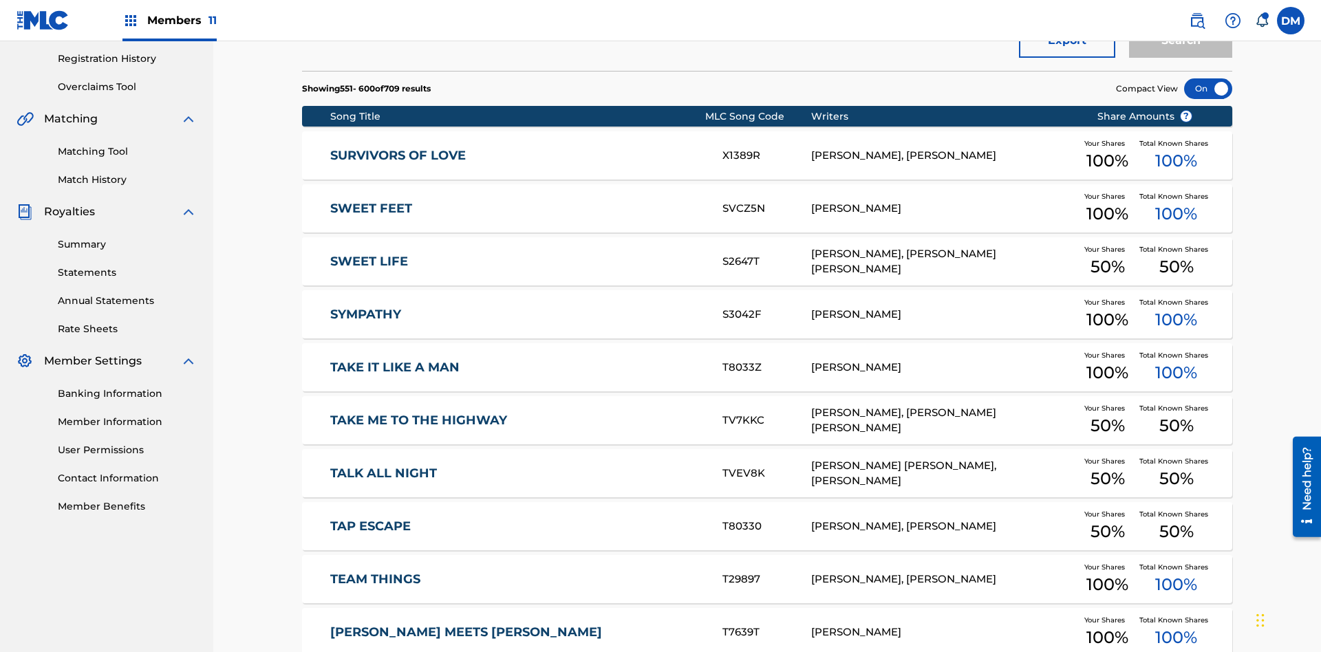
scroll to position [0, 0]
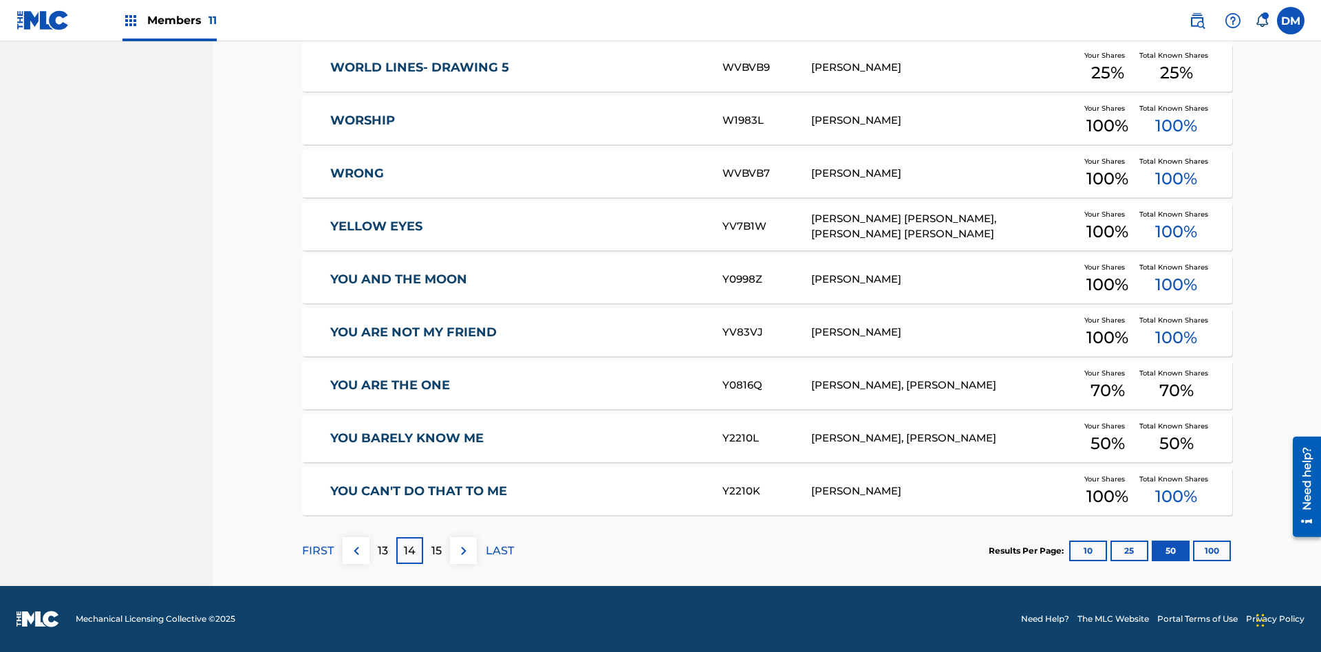
click at [463, 551] on img at bounding box center [464, 551] width 17 height 17
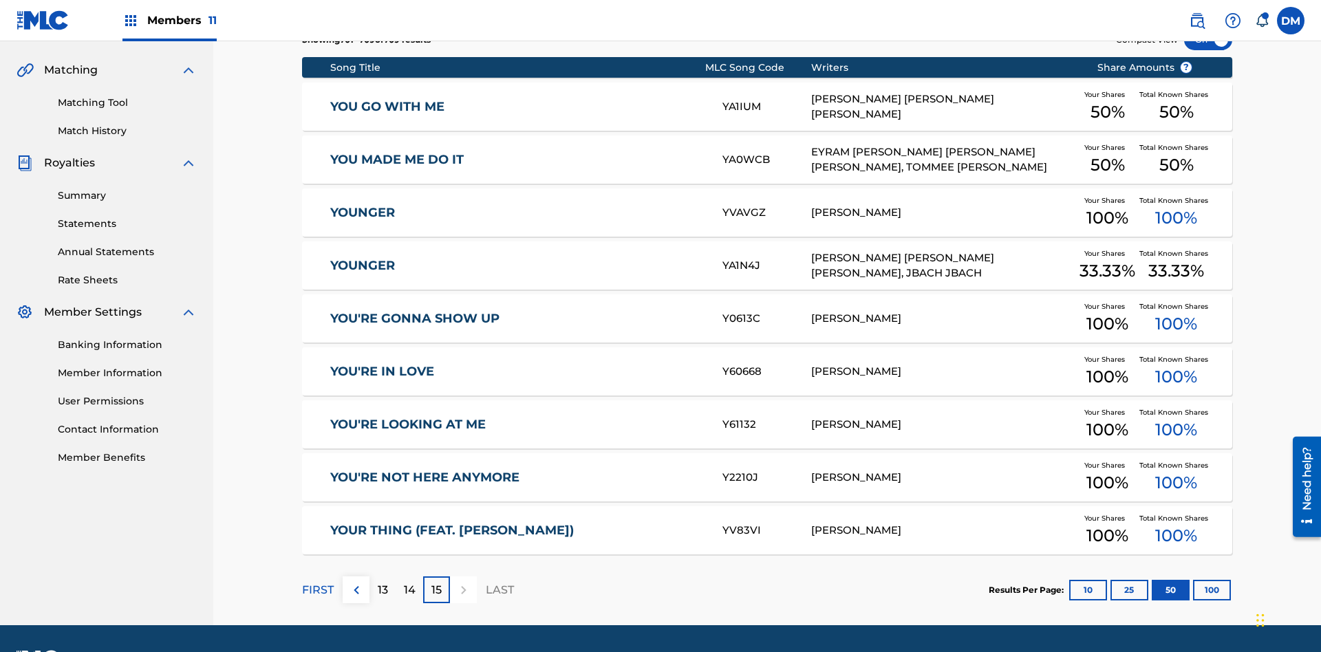
scroll to position [257, 0]
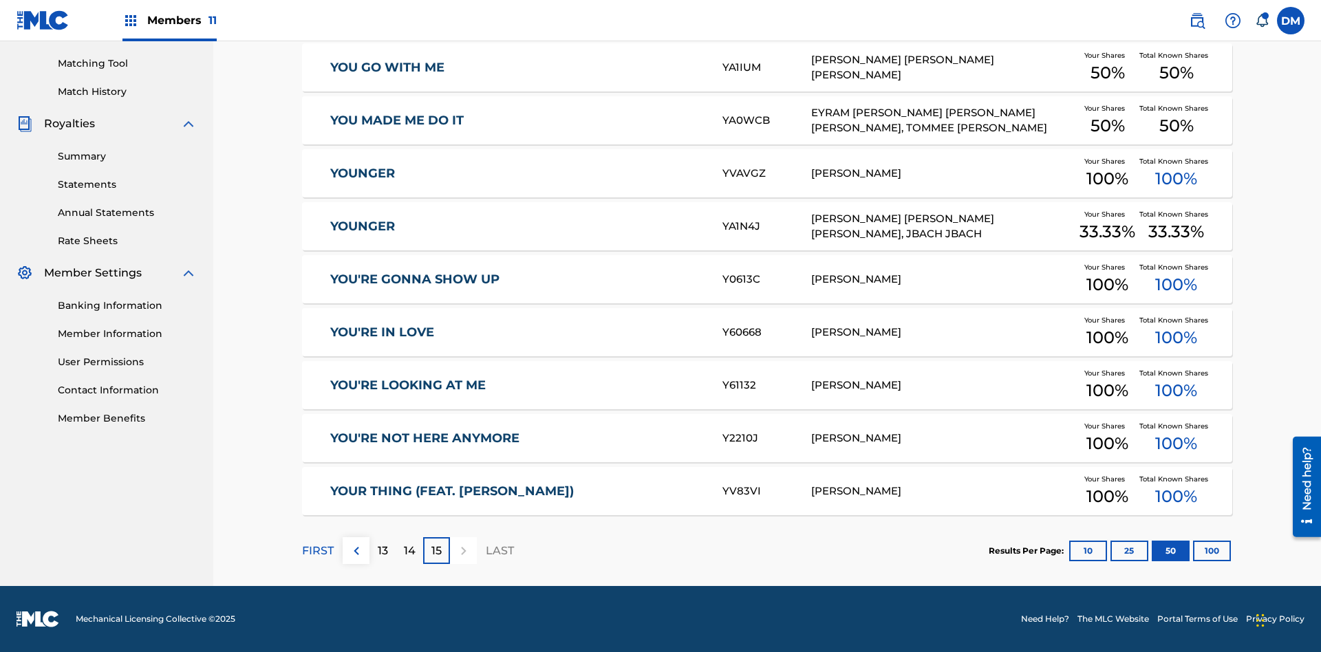
click at [1193, 551] on button "100" at bounding box center [1212, 551] width 38 height 21
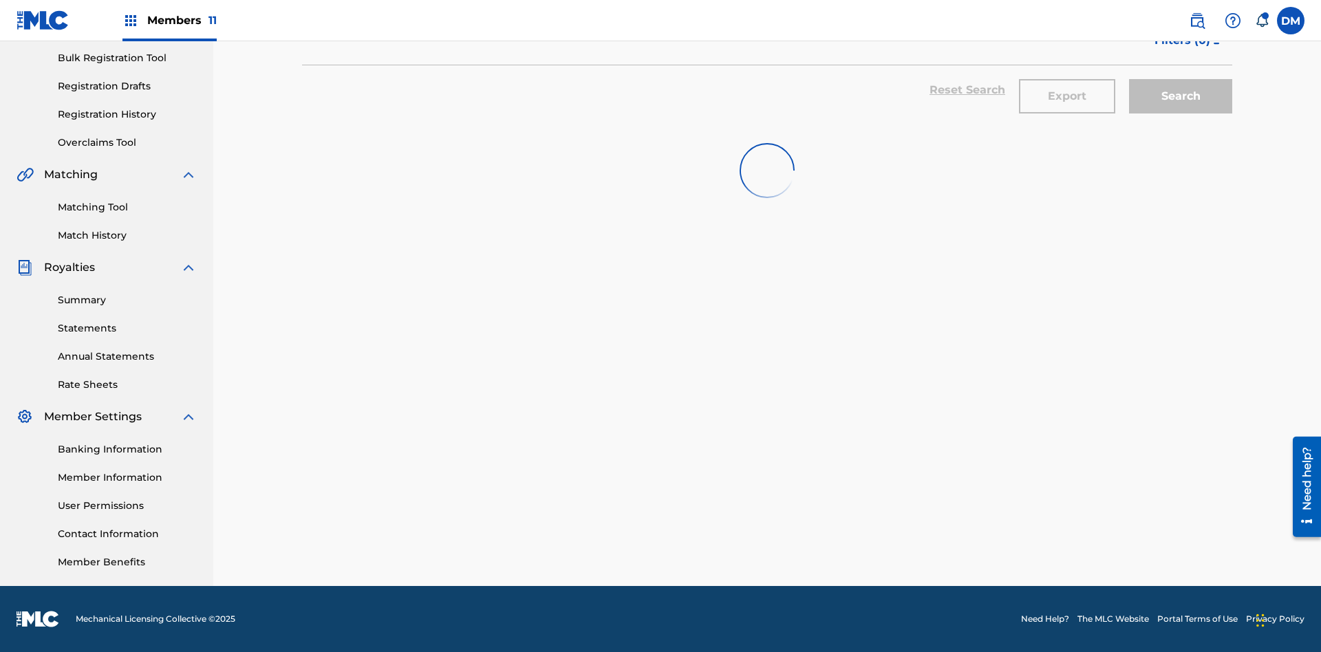
scroll to position [201, 0]
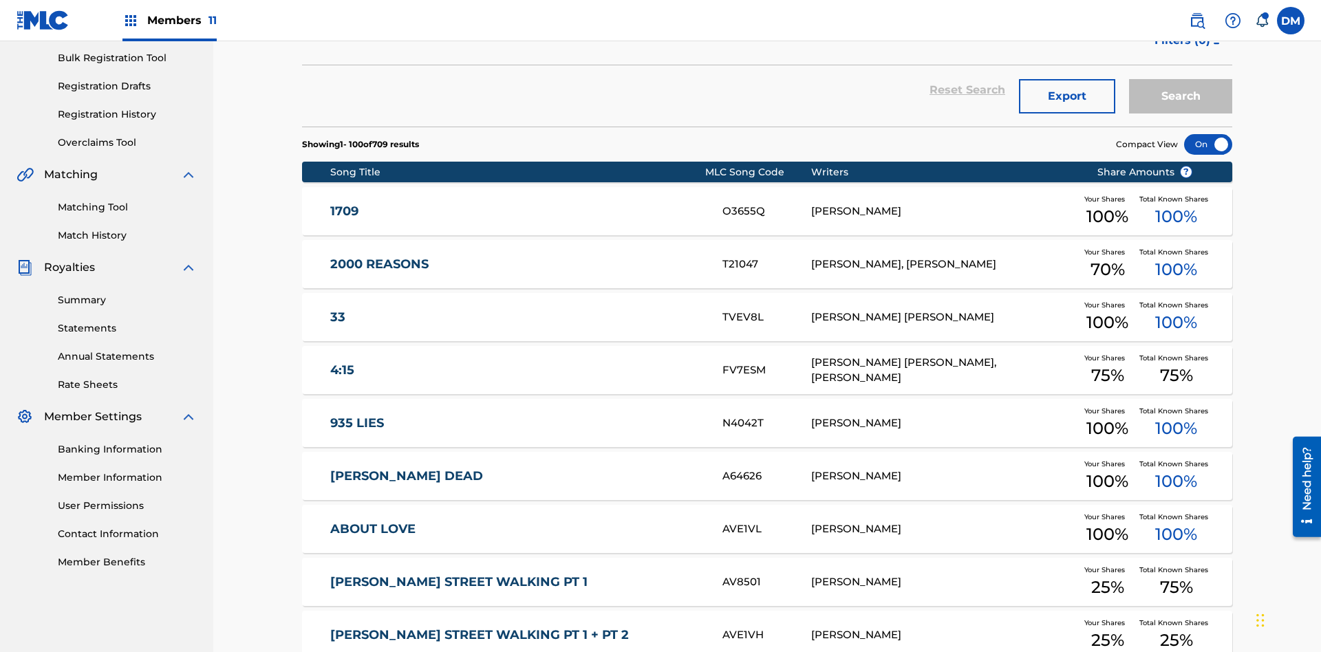
scroll to position [257, 0]
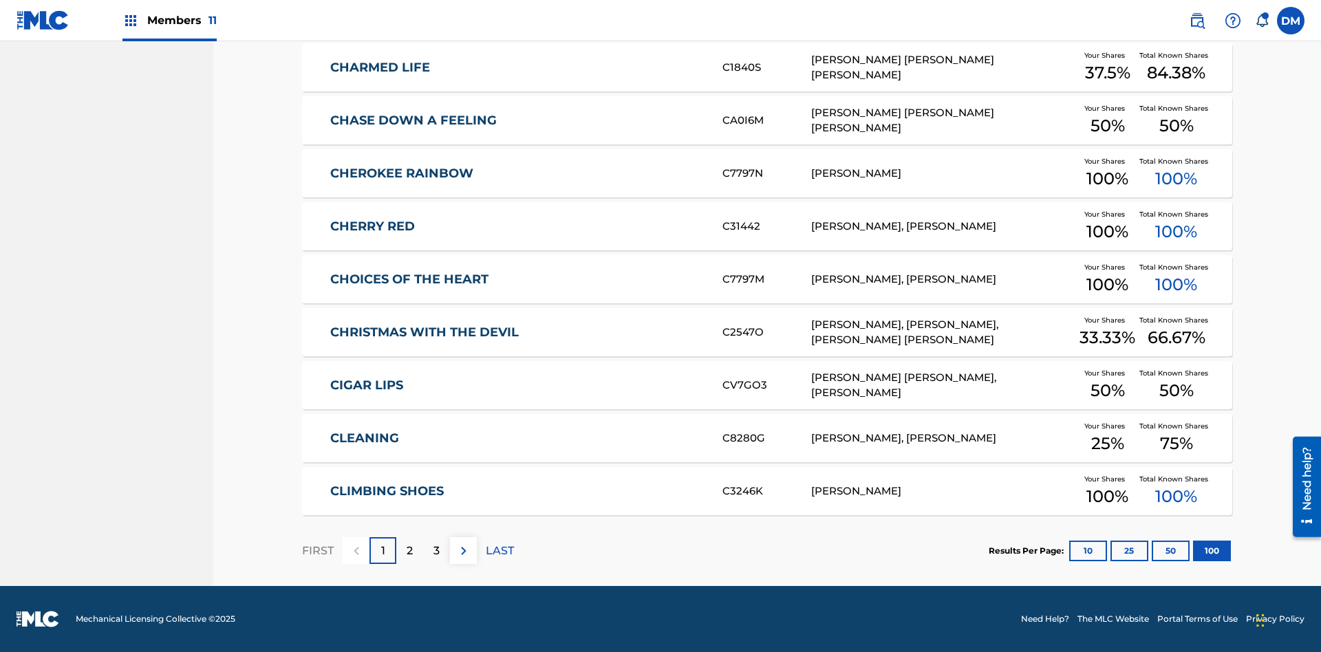
click at [463, 551] on img at bounding box center [464, 551] width 17 height 17
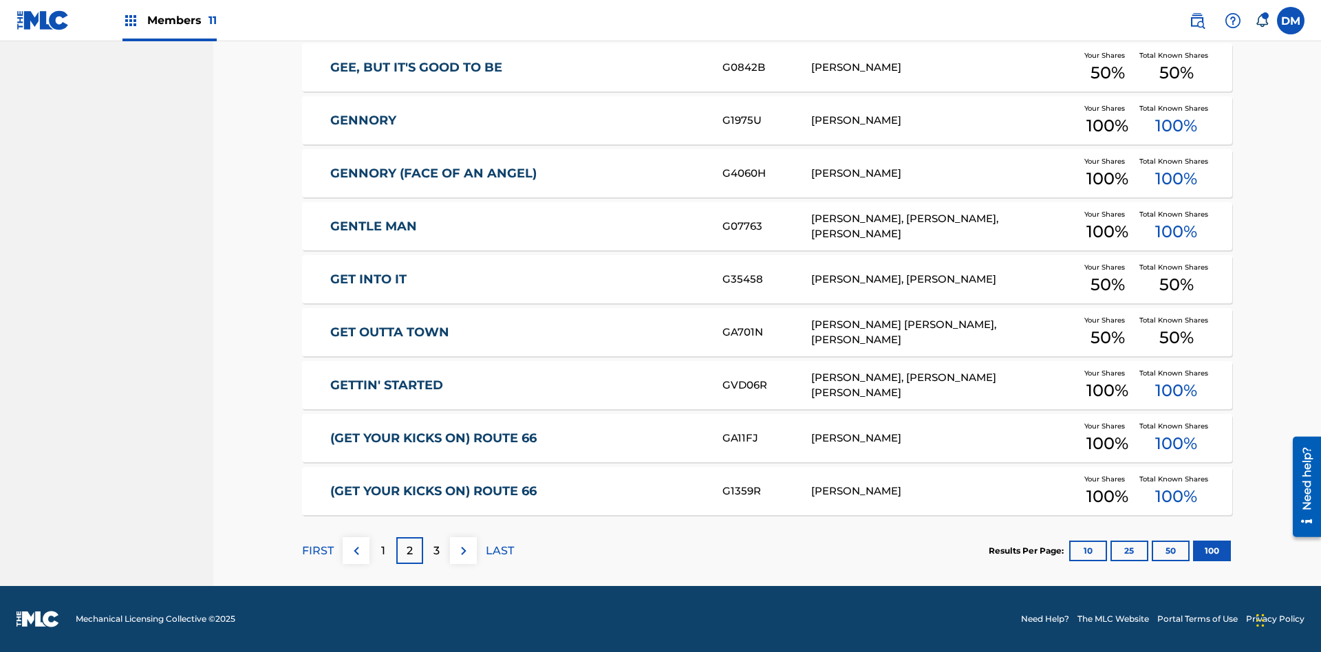
click at [463, 551] on img at bounding box center [464, 551] width 17 height 17
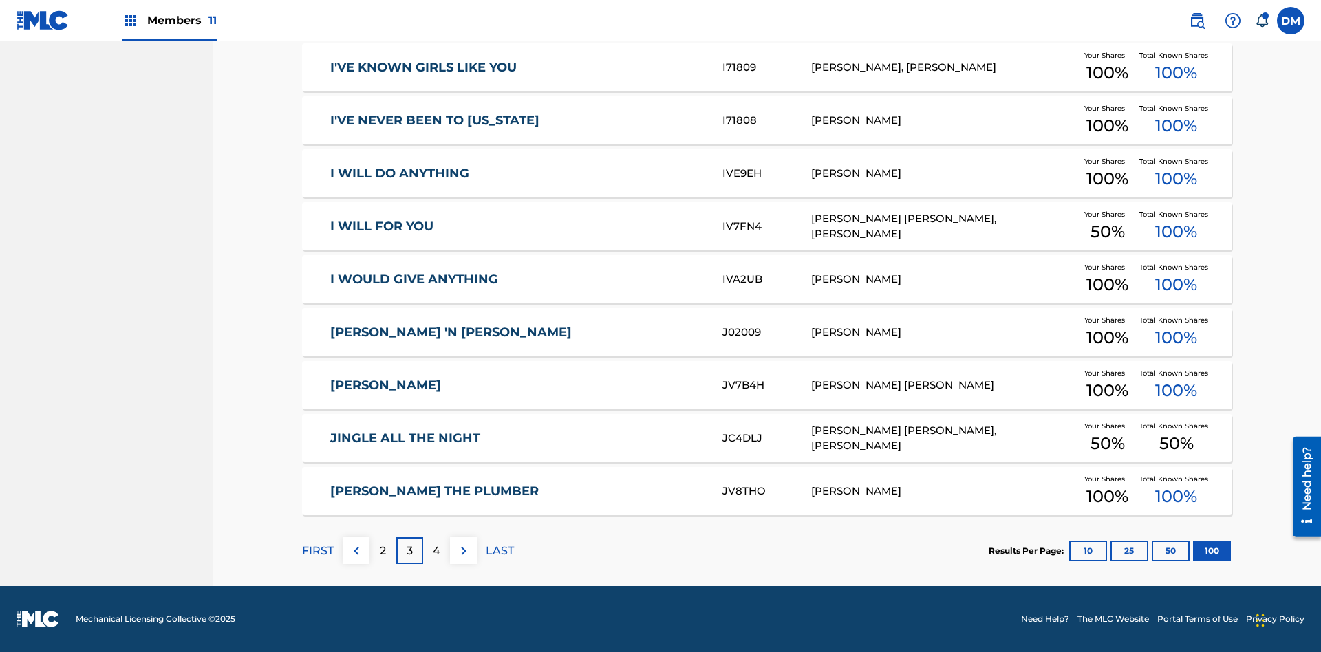
click at [463, 551] on img at bounding box center [464, 551] width 17 height 17
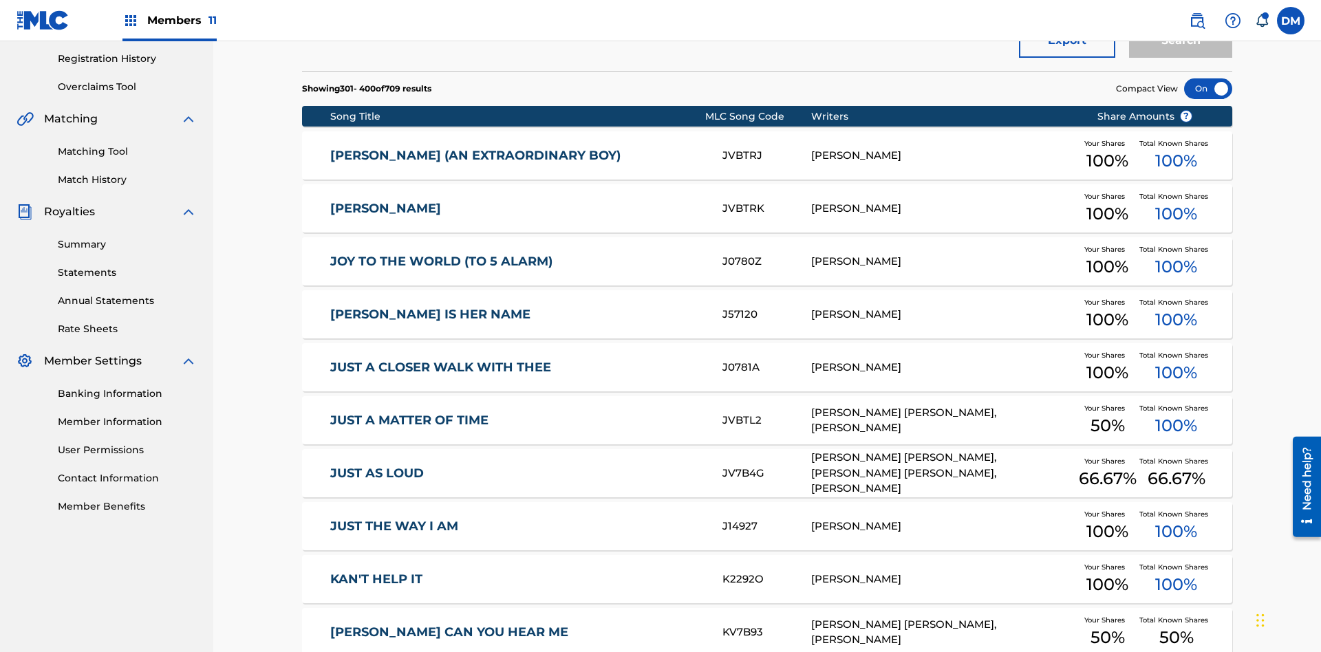
scroll to position [201, 0]
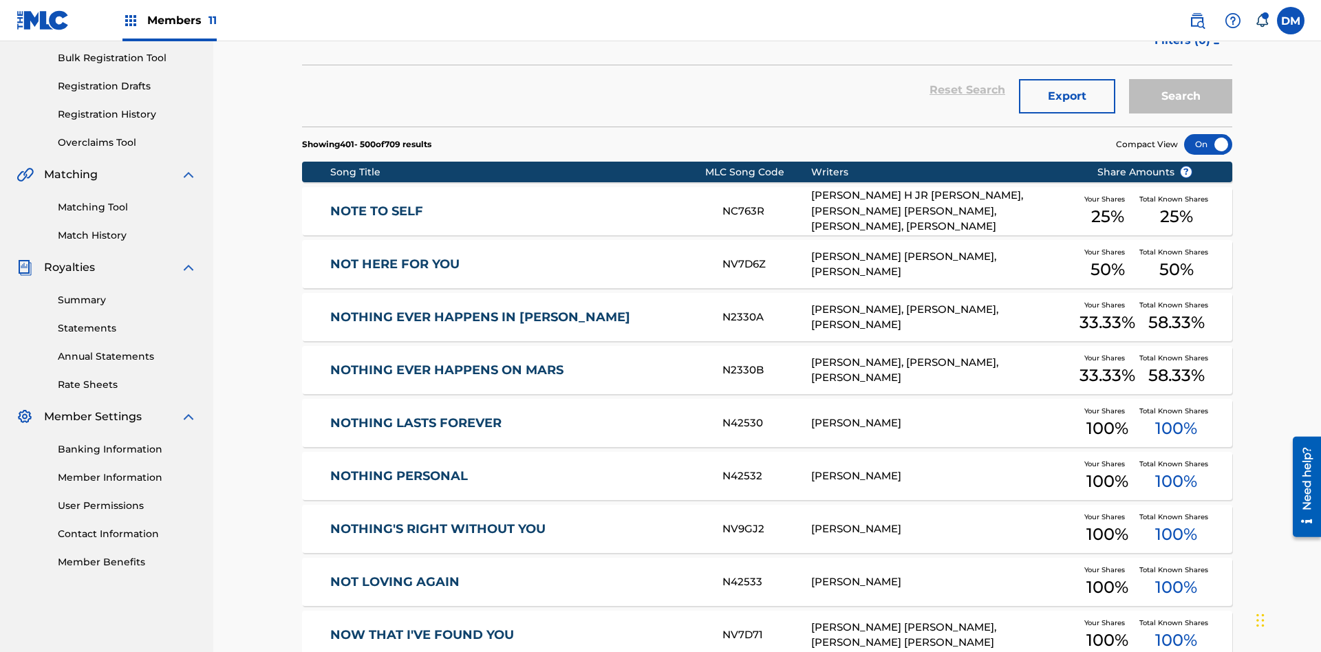
scroll to position [257, 0]
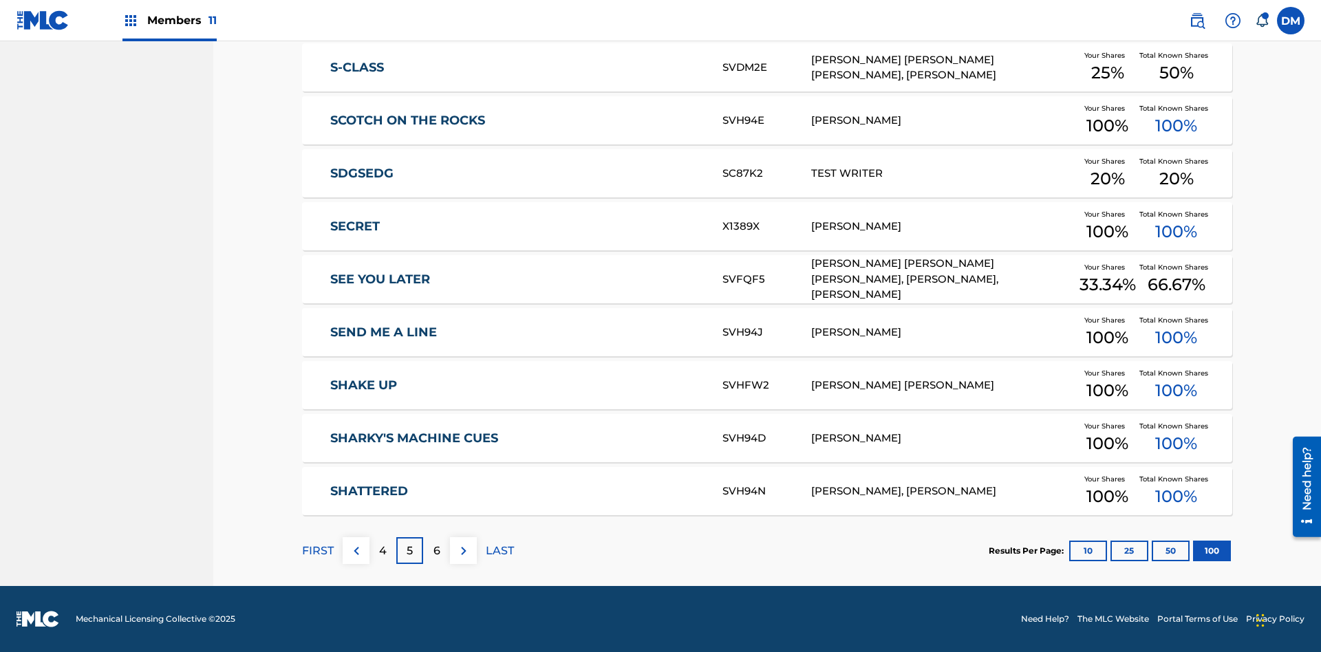
click at [463, 551] on img at bounding box center [464, 551] width 17 height 17
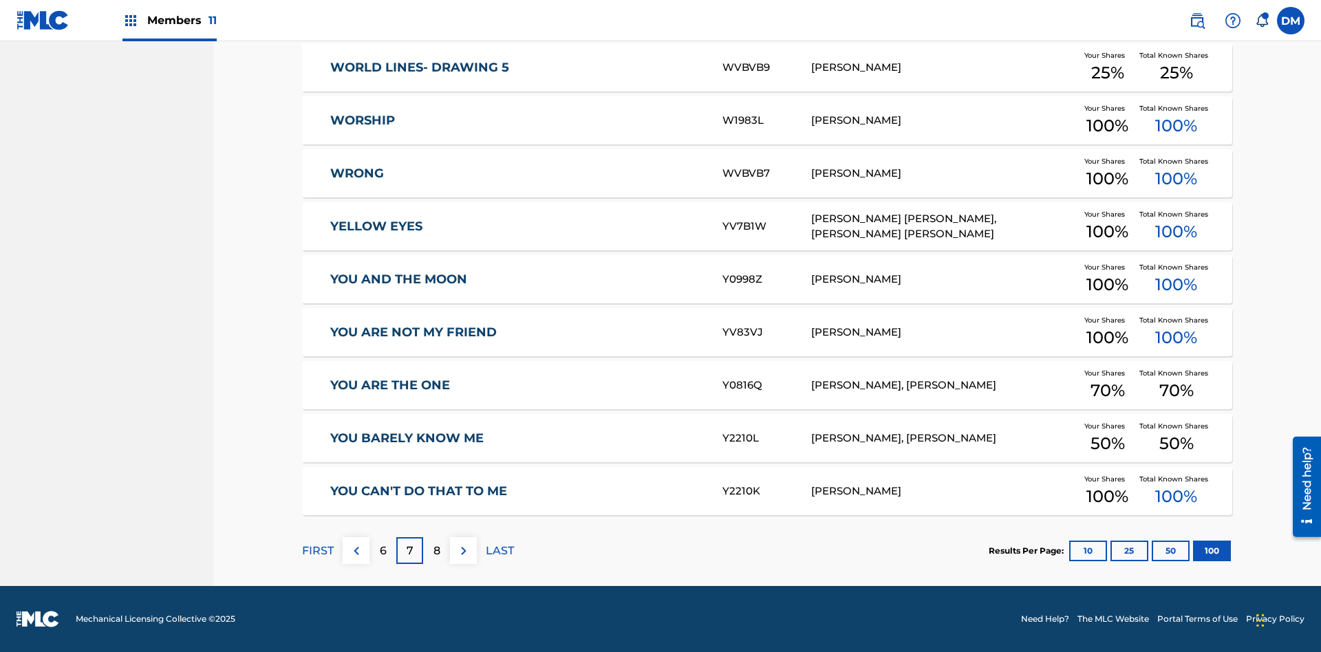
click at [463, 551] on img at bounding box center [464, 551] width 17 height 17
